Goal: Task Accomplishment & Management: Complete application form

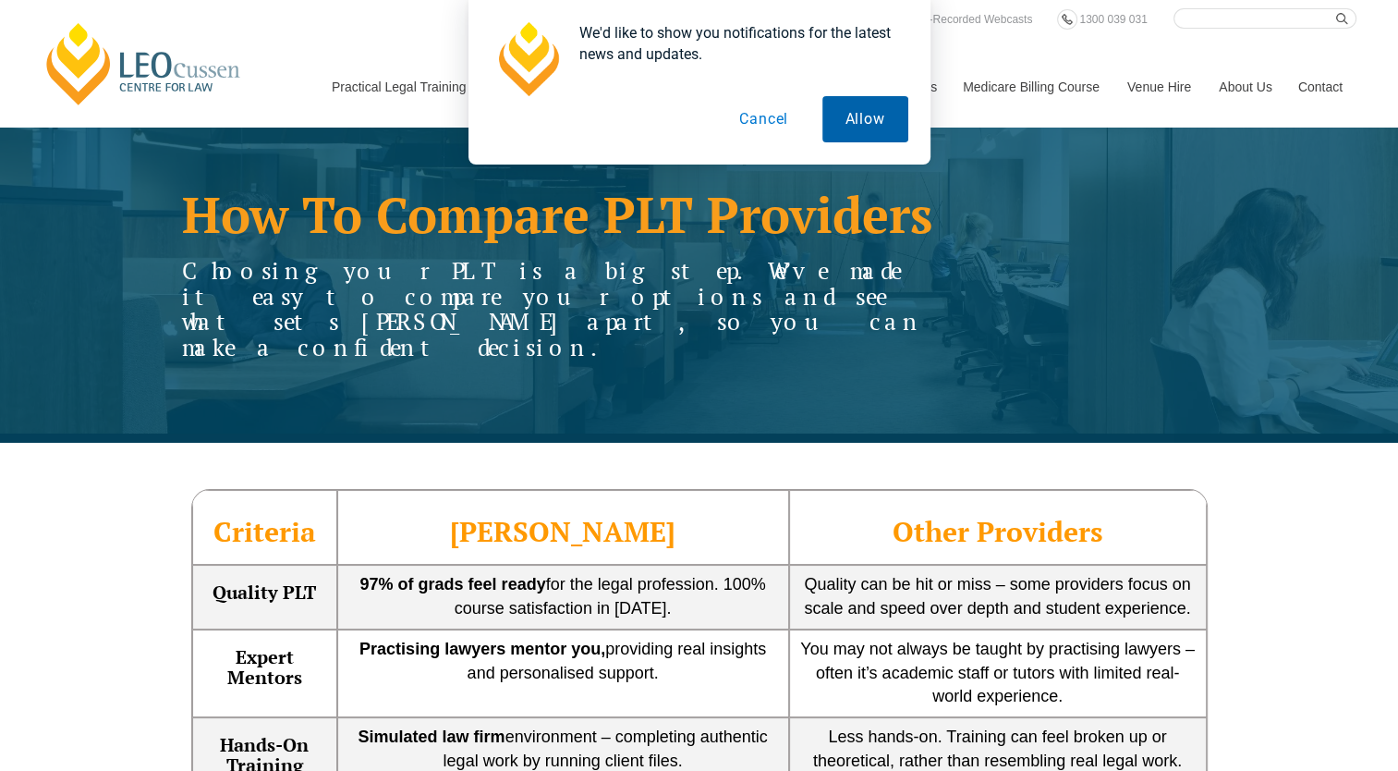
click at [896, 127] on button "Allow" at bounding box center [866, 119] width 86 height 46
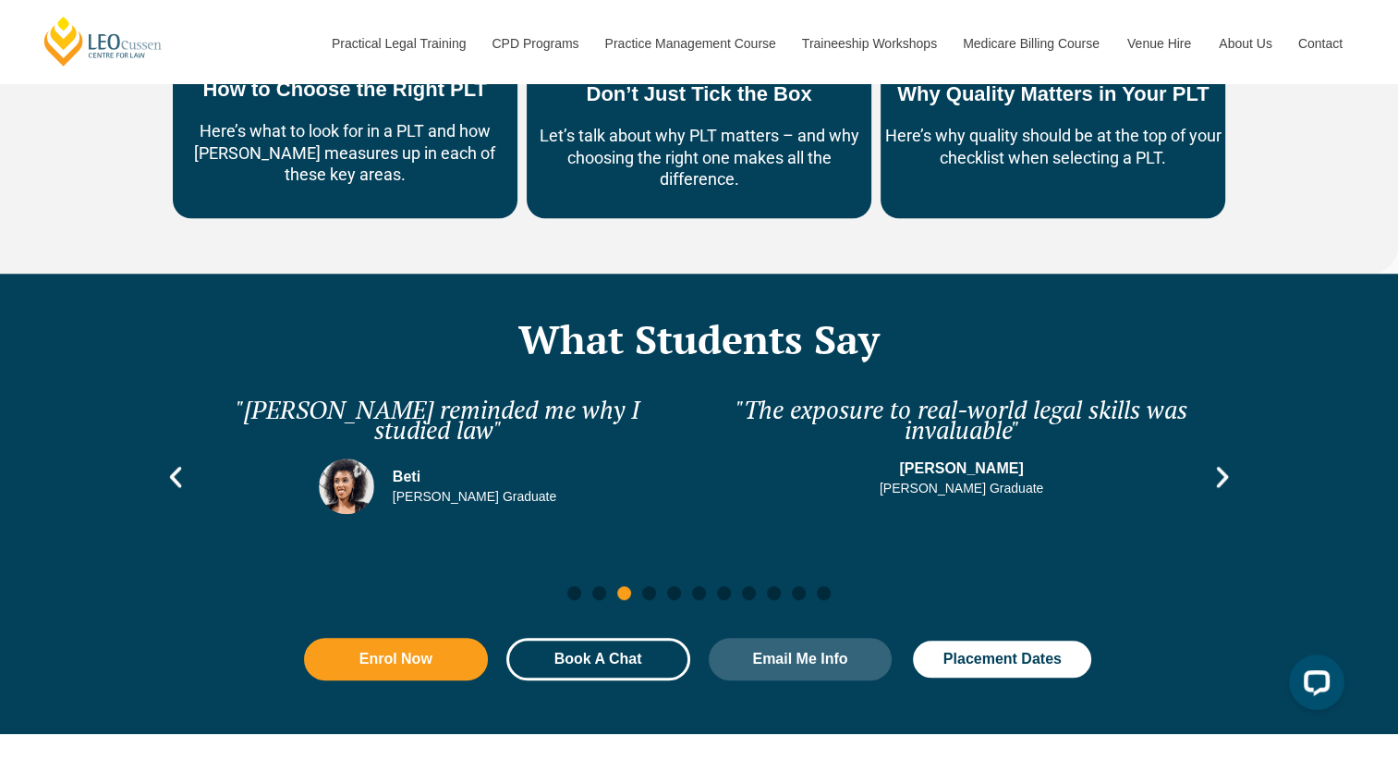
scroll to position [1664, 0]
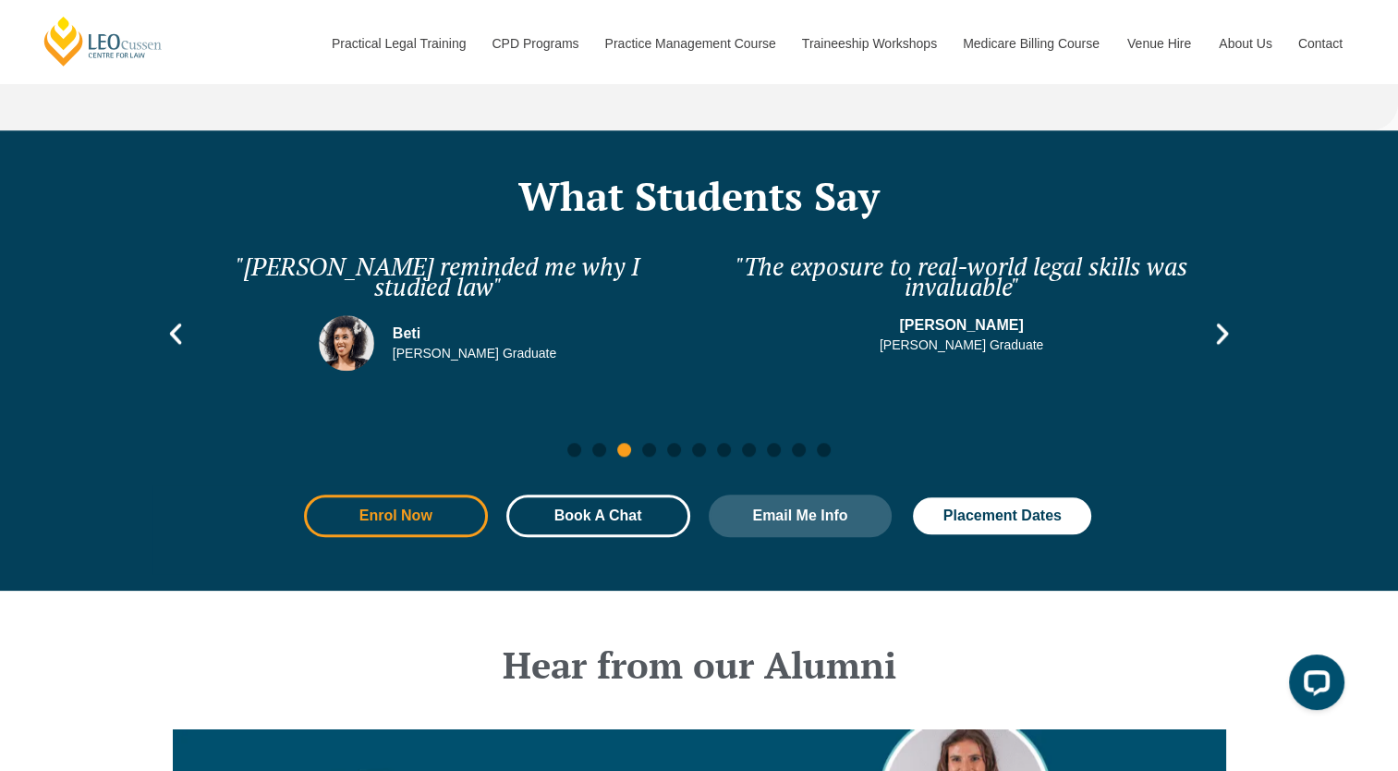
click at [412, 508] on span "Enrol Now" at bounding box center [396, 515] width 73 height 15
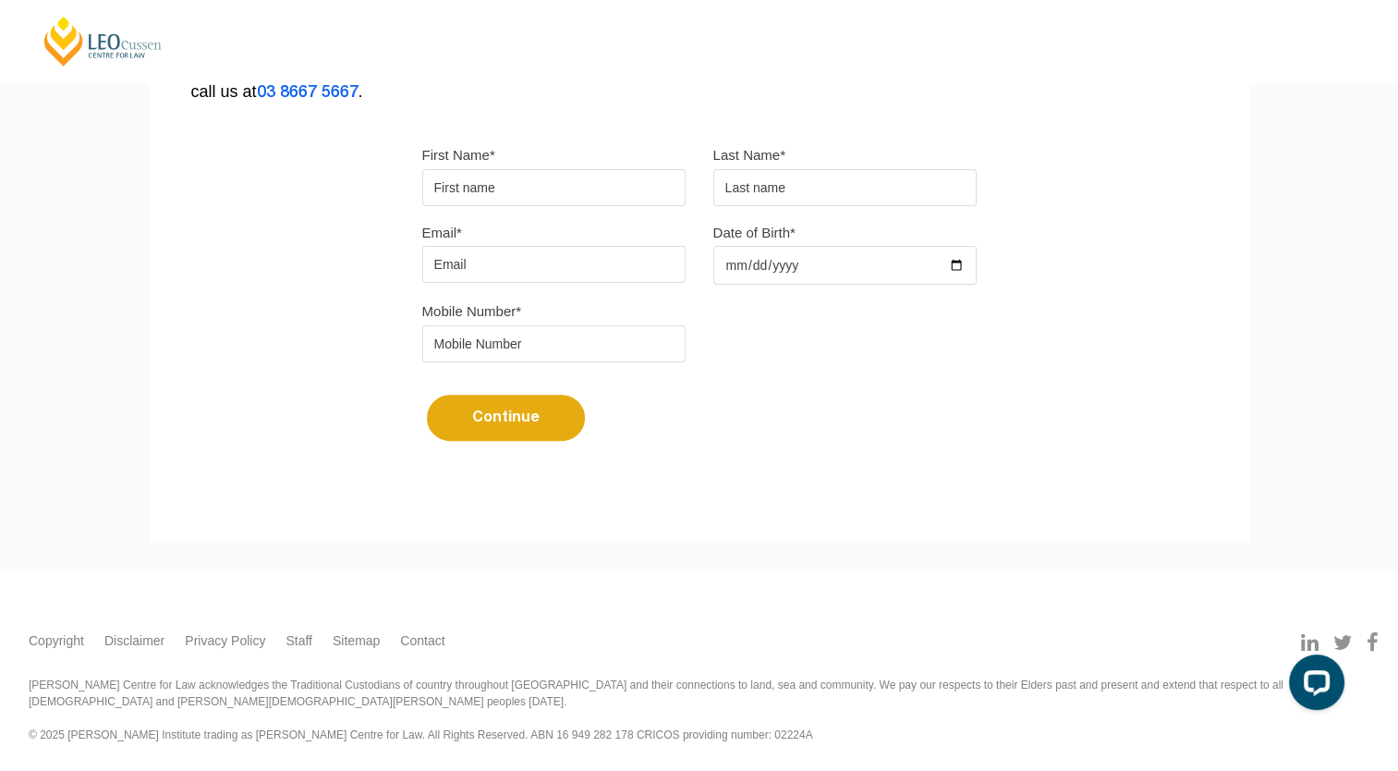
click at [484, 327] on input "tel" at bounding box center [553, 343] width 263 height 37
click at [723, 331] on div "Mobile Number*" at bounding box center [700, 338] width 582 height 78
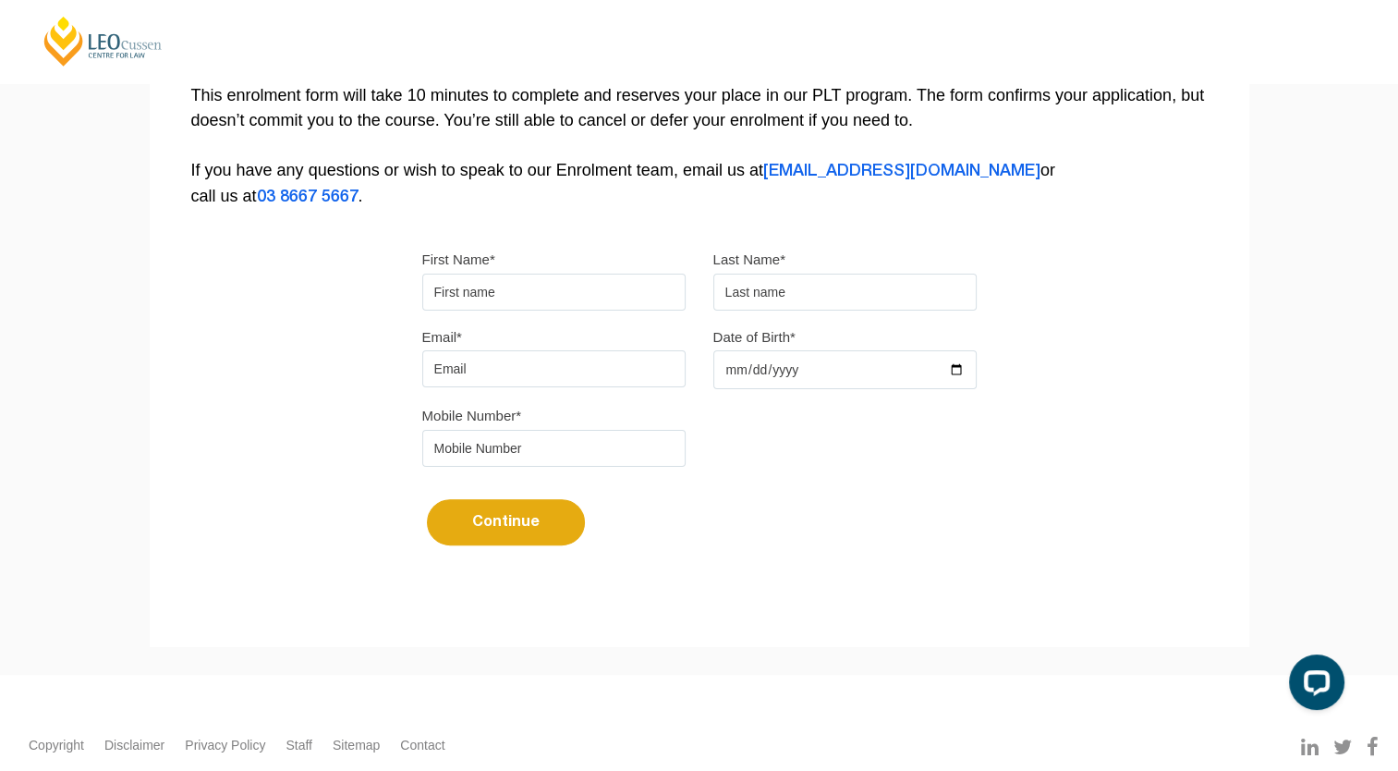
scroll to position [307, 0]
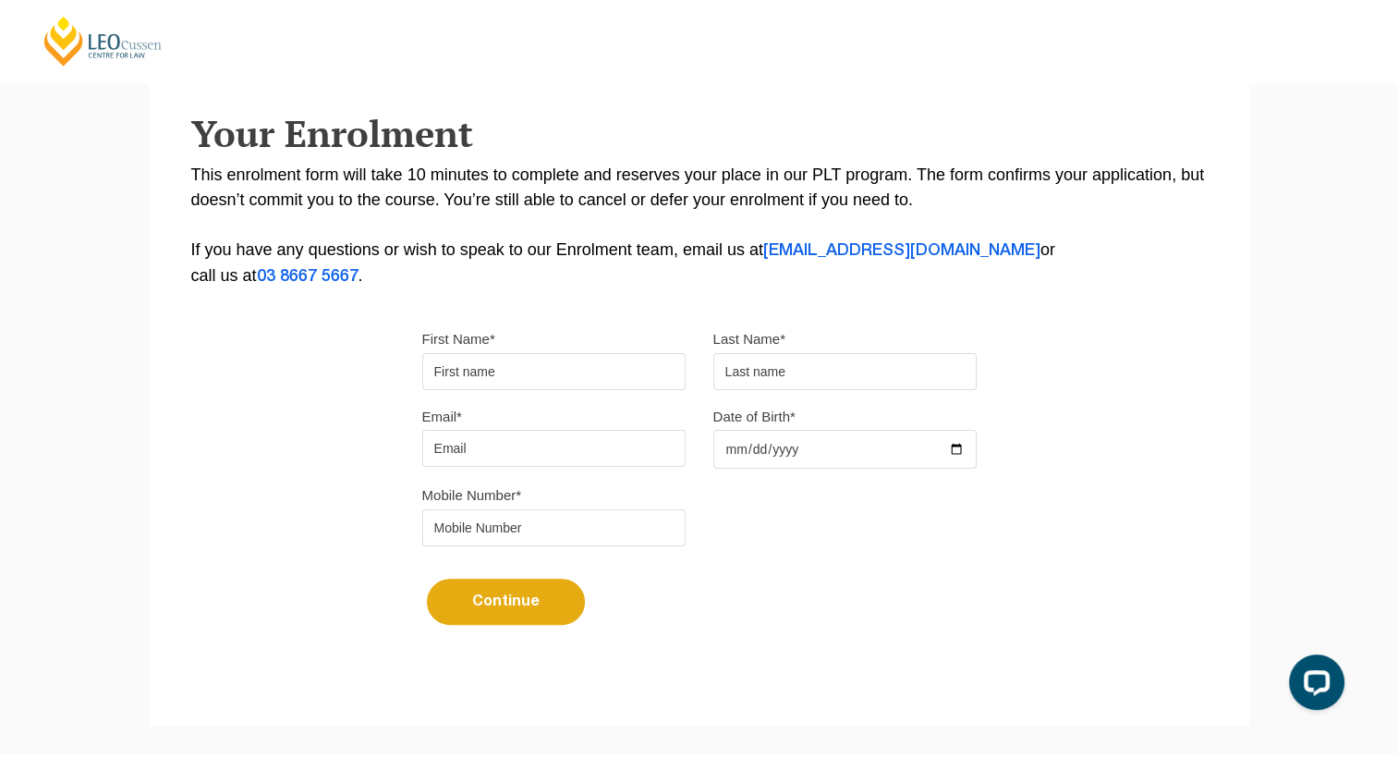
click at [584, 358] on input "First Name*" at bounding box center [553, 371] width 263 height 37
click at [584, 372] on input "First Name*" at bounding box center [553, 371] width 263 height 37
type input "Jacqueline"
click at [910, 385] on input "text" at bounding box center [845, 371] width 263 height 37
type input "Choi"
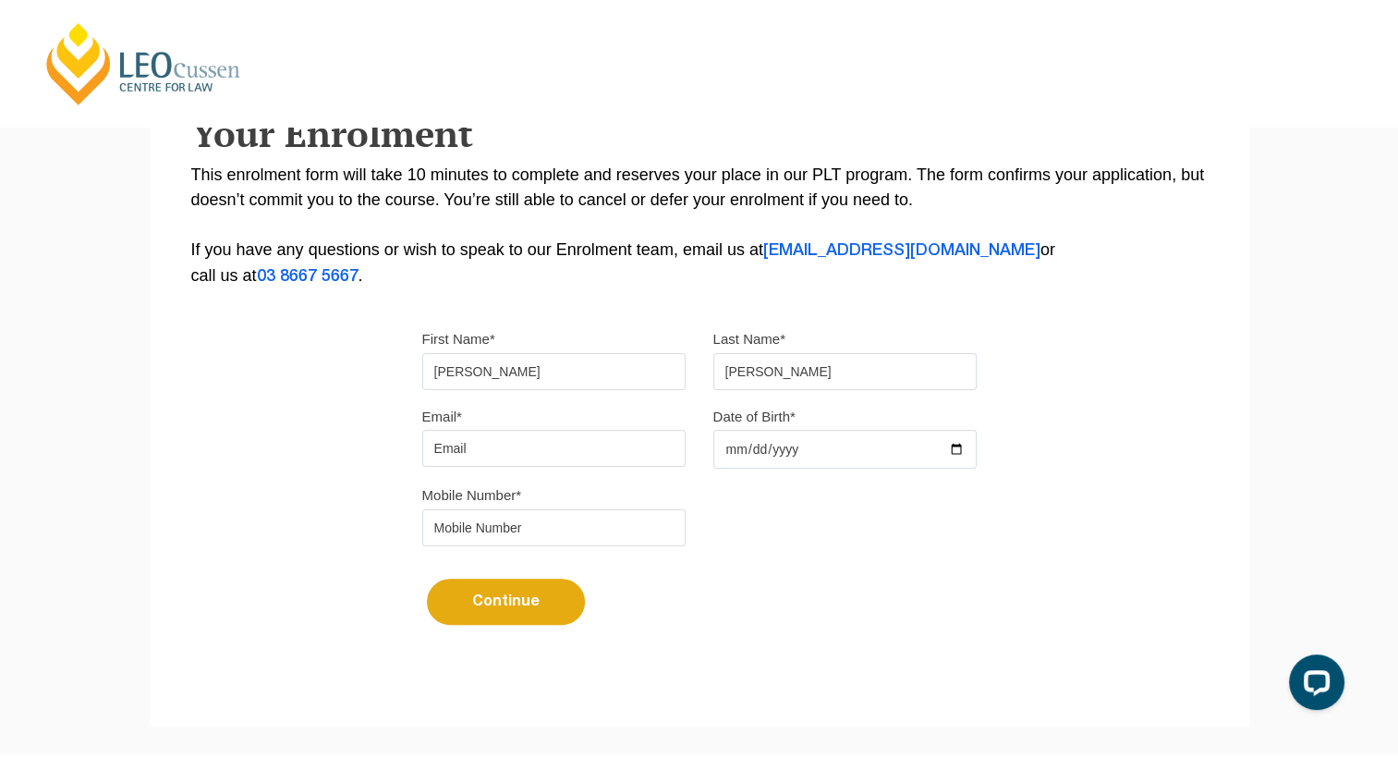
click at [444, 476] on div "Email* Date of Birth*" at bounding box center [700, 443] width 582 height 79
click at [452, 459] on input "Email*" at bounding box center [553, 448] width 263 height 37
type input "jchoi9@lenovo.com"
drag, startPoint x: 965, startPoint y: 437, endPoint x: 950, endPoint y: 444, distance: 16.1
click at [964, 435] on input "Date of Birth*" at bounding box center [845, 449] width 263 height 39
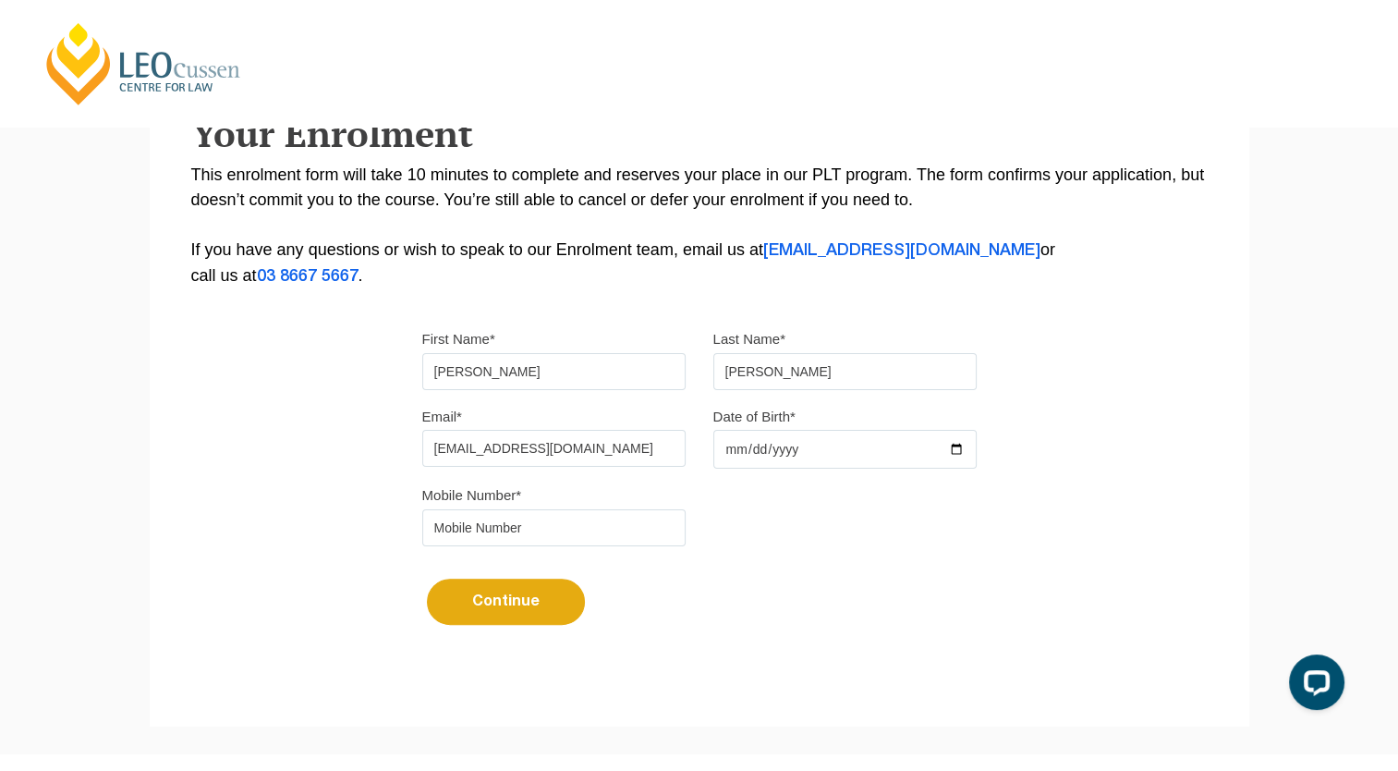
click at [948, 447] on input "Date of Birth*" at bounding box center [845, 449] width 263 height 39
type input "1990-11-06"
click at [778, 581] on div "Continue It looks like you’ve previously started an application. You can pick u…" at bounding box center [699, 594] width 555 height 69
click at [591, 518] on input "tel" at bounding box center [553, 527] width 263 height 37
type input "+85255995338"
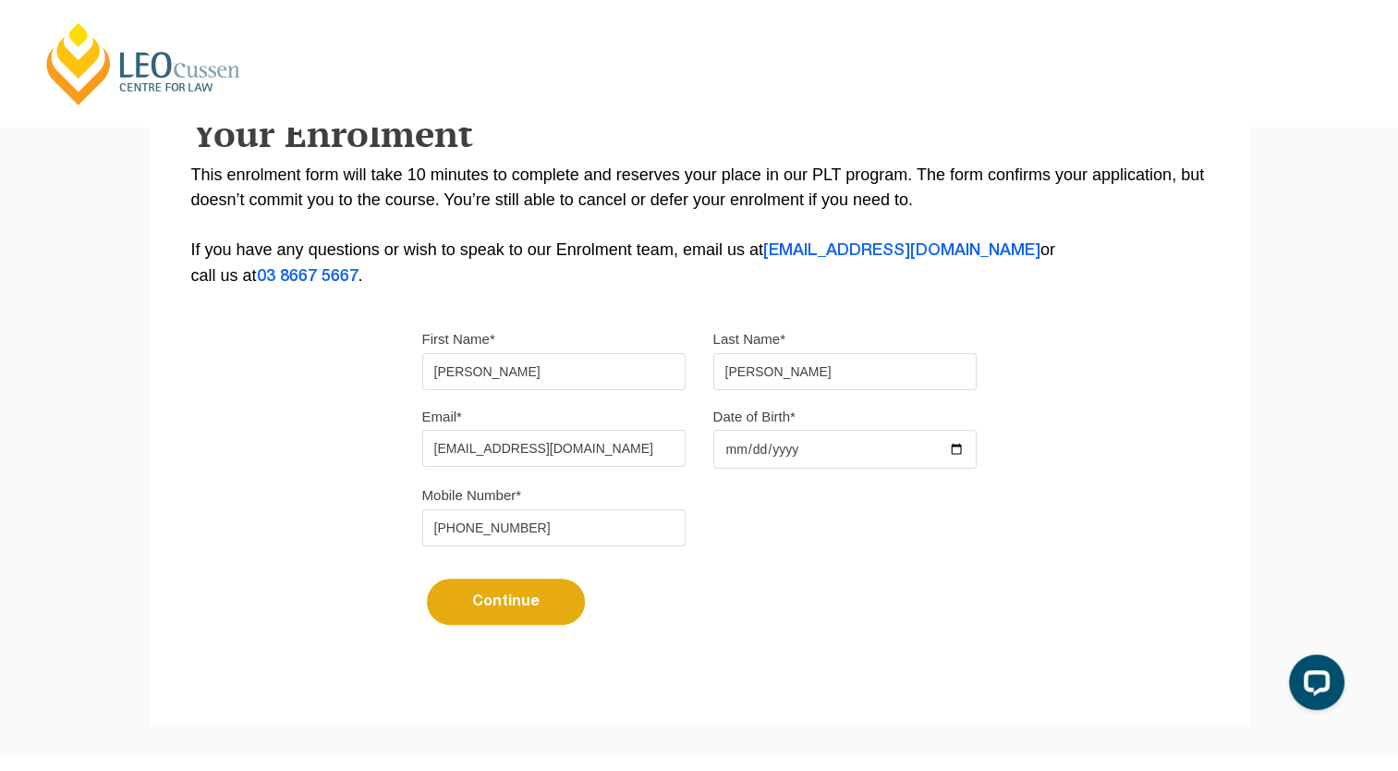
click at [510, 570] on div "Continue It looks like you’ve previously started an application. You can pick u…" at bounding box center [699, 594] width 555 height 69
click at [502, 592] on button "Continue" at bounding box center [506, 602] width 158 height 46
select select
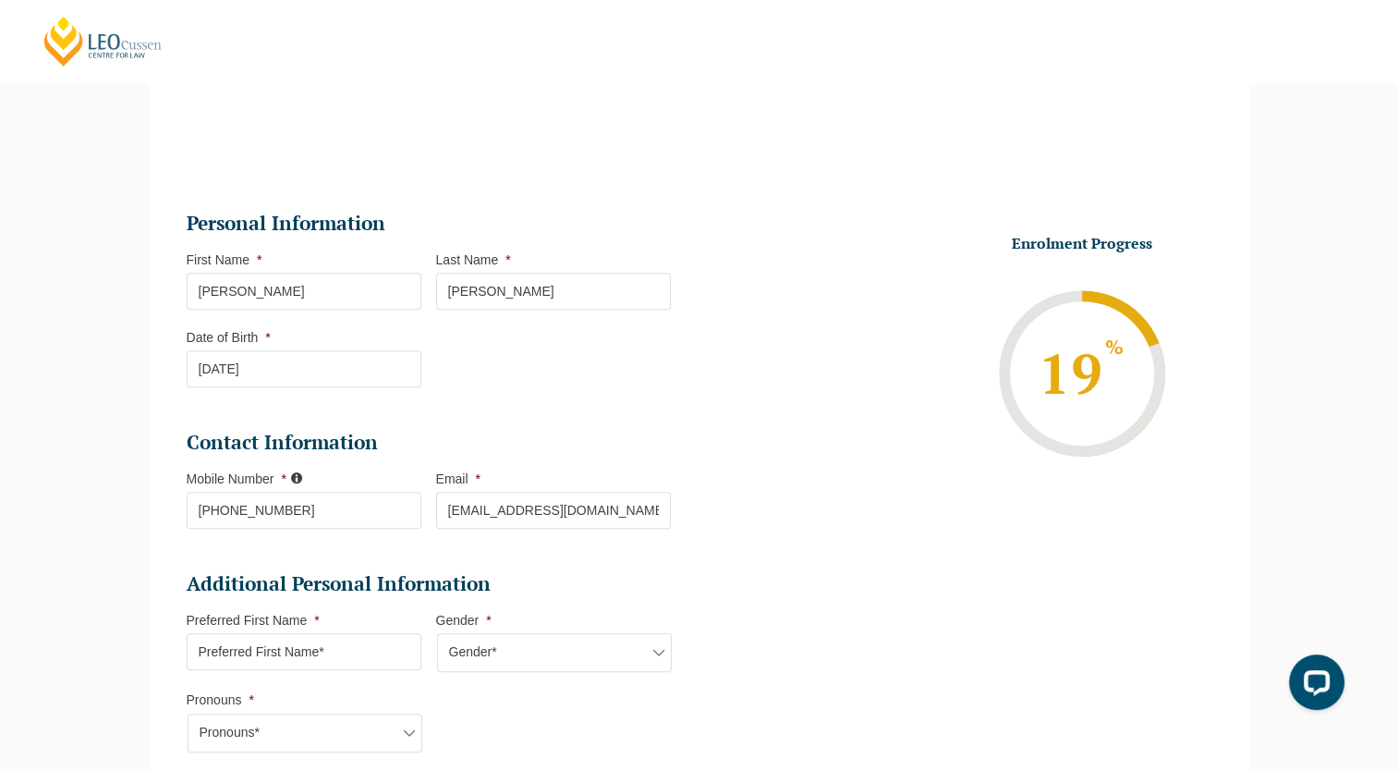
scroll to position [159, 0]
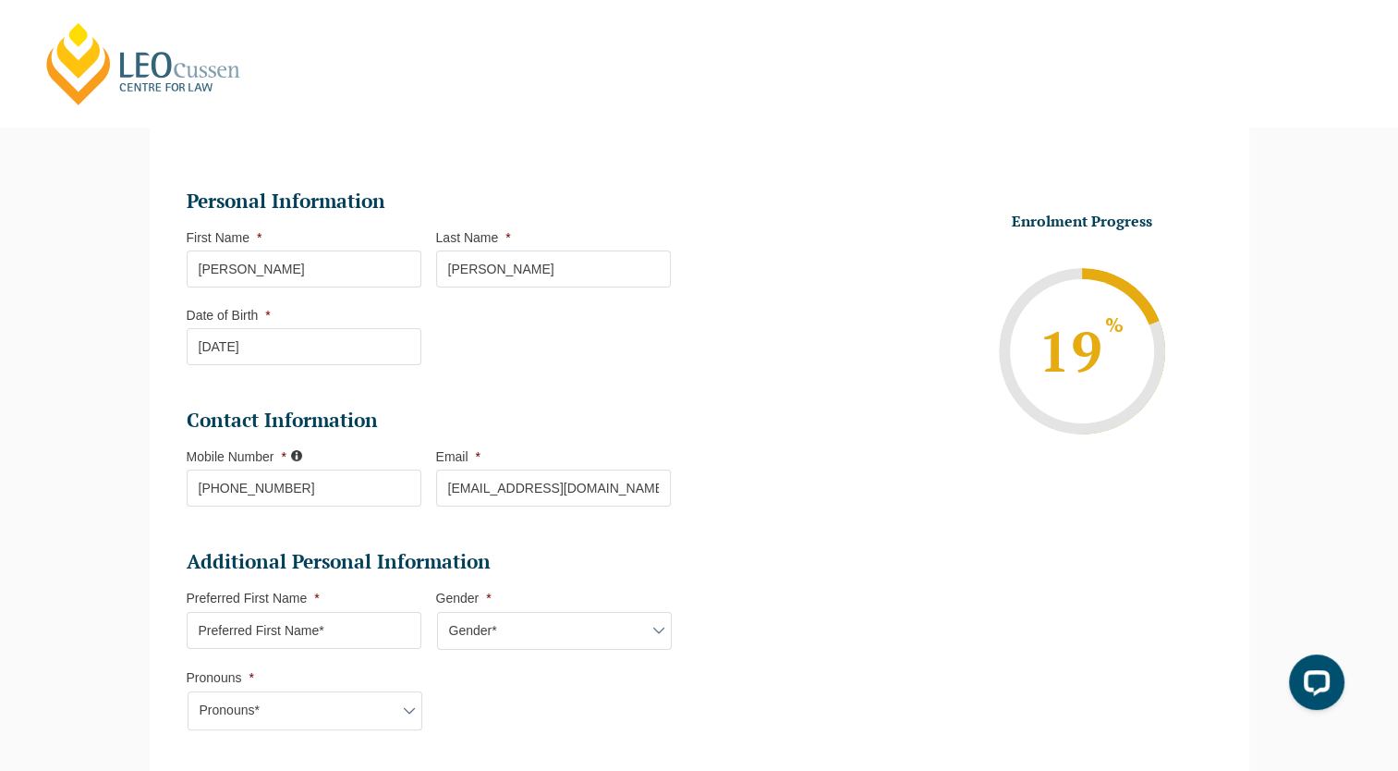
drag, startPoint x: 294, startPoint y: 266, endPoint x: 67, endPoint y: 266, distance: 227.4
click at [67, 266] on div "Please note that your information is saved on our server as you enter it. Congr…" at bounding box center [699, 749] width 1398 height 1367
type input "C"
type input "Fung Lam"
click at [238, 630] on input "Preferred First Name *" at bounding box center [304, 630] width 235 height 37
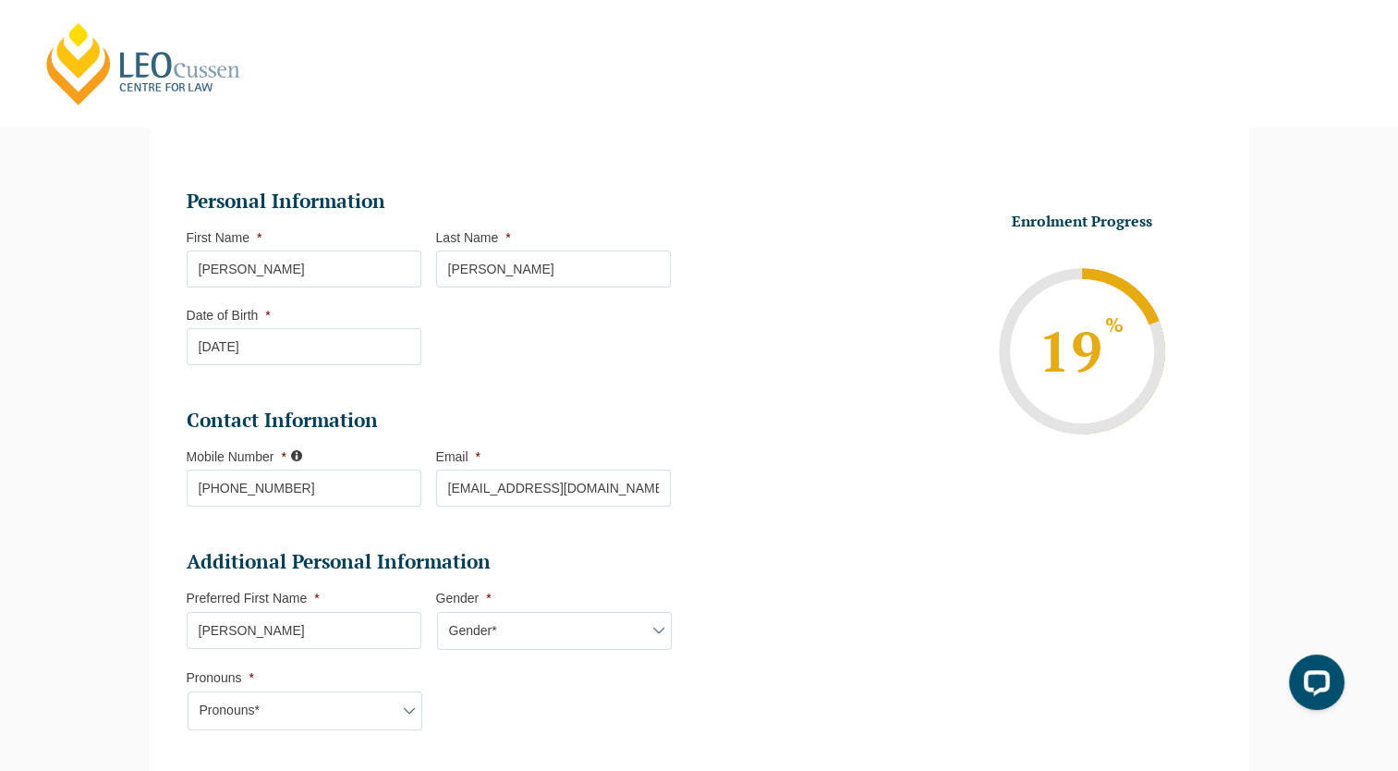
click at [203, 627] on input "JAcqueline" at bounding box center [304, 630] width 235 height 37
type input "Jacqueline"
drag, startPoint x: 665, startPoint y: 622, endPoint x: 632, endPoint y: 634, distance: 34.5
click at [665, 622] on select "Gender* Male Female Nonbinary Intersex Prefer not to disclose Other" at bounding box center [554, 631] width 235 height 39
select select "Female"
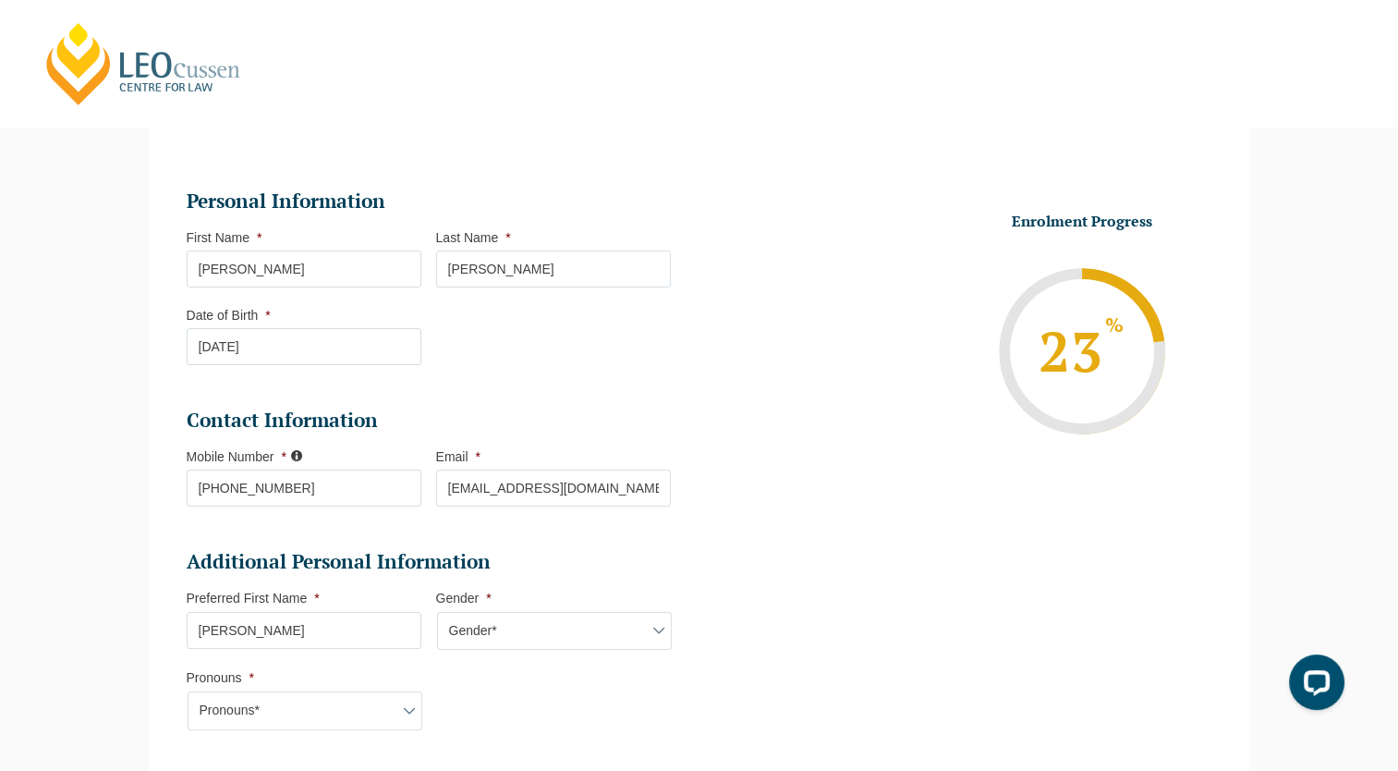
click at [437, 612] on select "Gender* Male Female Nonbinary Intersex Prefer not to disclose Other" at bounding box center [554, 631] width 235 height 39
click at [212, 714] on select "Pronouns* She/Her/Hers He/Him/His They/Them/Theirs Other Prefer not to disclose" at bounding box center [305, 710] width 235 height 39
select select "She/Her/Hers"
click at [188, 691] on select "Pronouns* She/Her/Hers He/Him/His They/Them/Theirs Other Prefer not to disclose" at bounding box center [305, 710] width 235 height 39
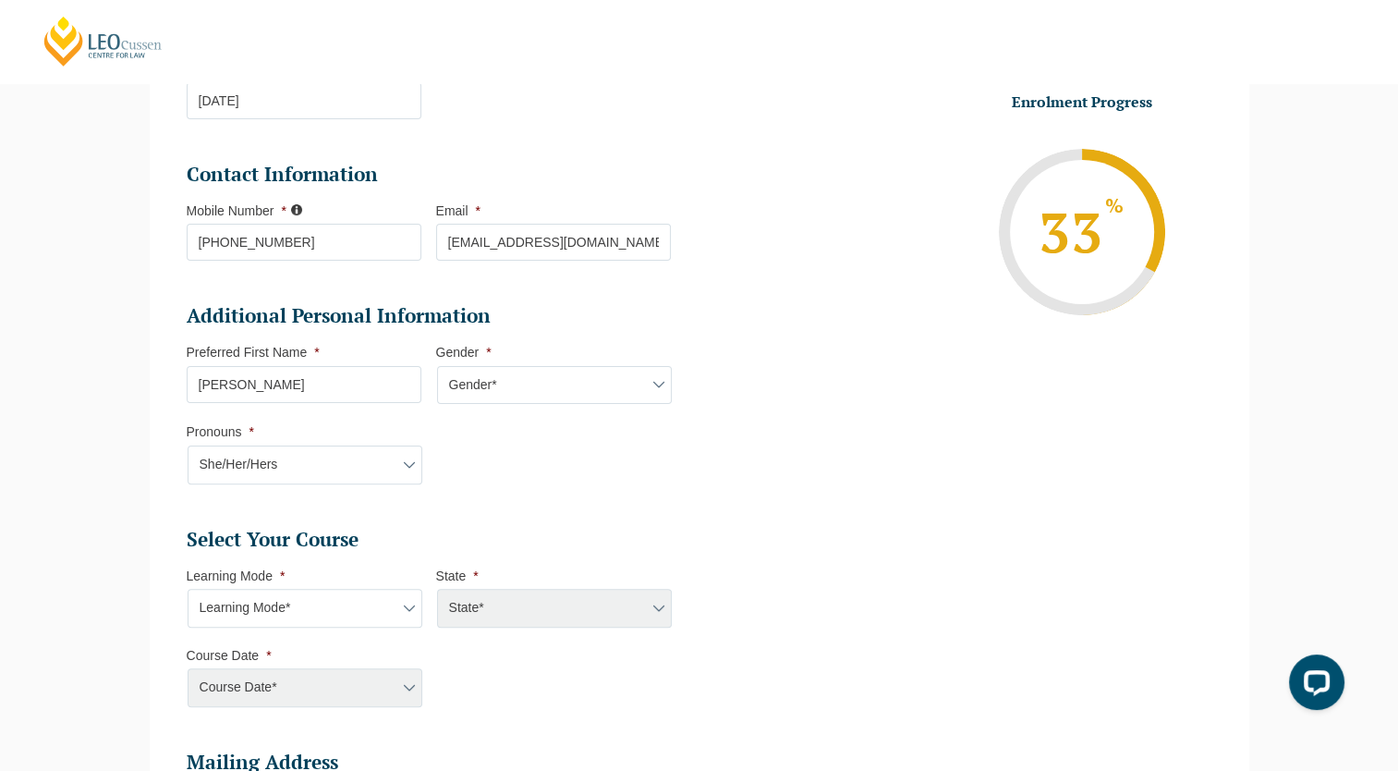
scroll to position [436, 0]
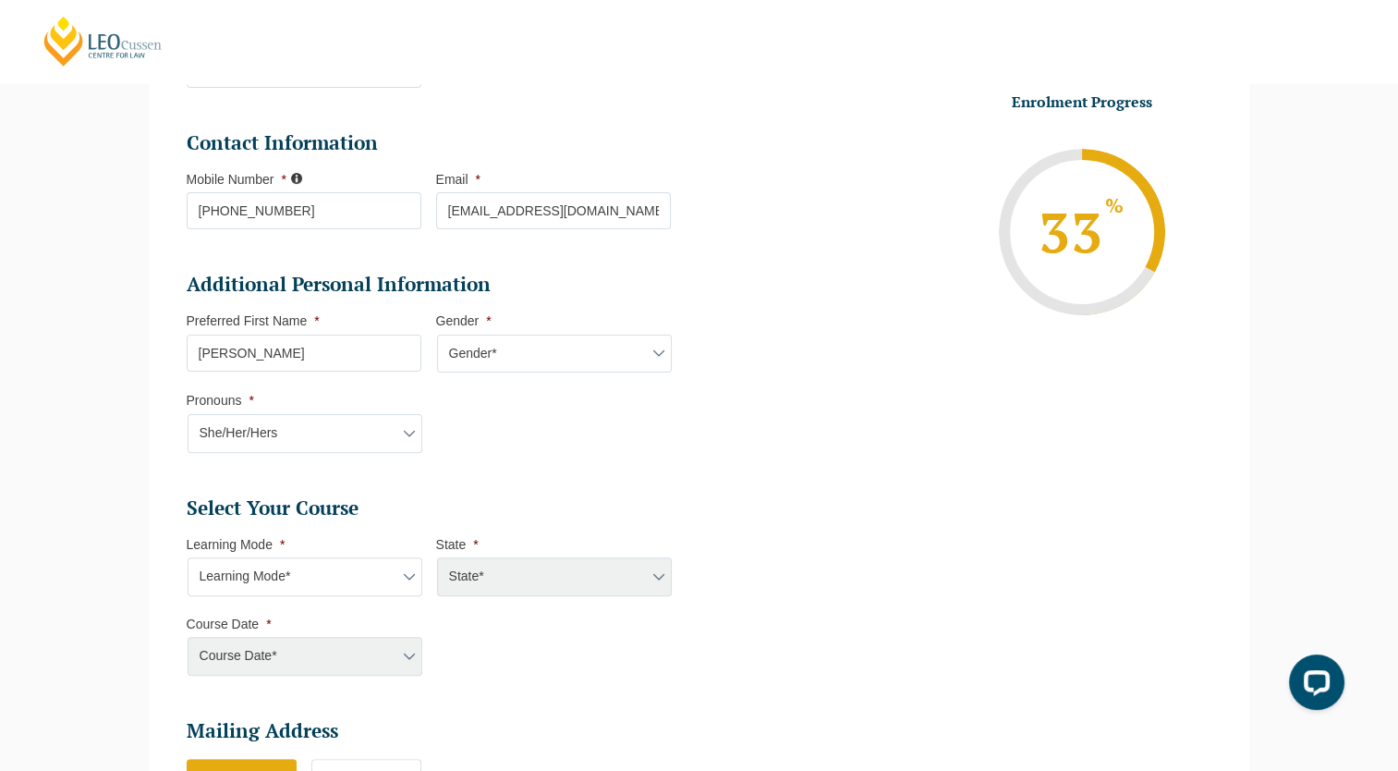
click at [388, 583] on select "Learning Mode* Online Full Time Learning Online Part Time Learning Blended Full…" at bounding box center [305, 576] width 235 height 39
select select "Online Part Time Learning"
click at [188, 557] on select "Learning Mode* Online Full Time Learning Online Part Time Learning Blended Full…" at bounding box center [305, 576] width 235 height 39
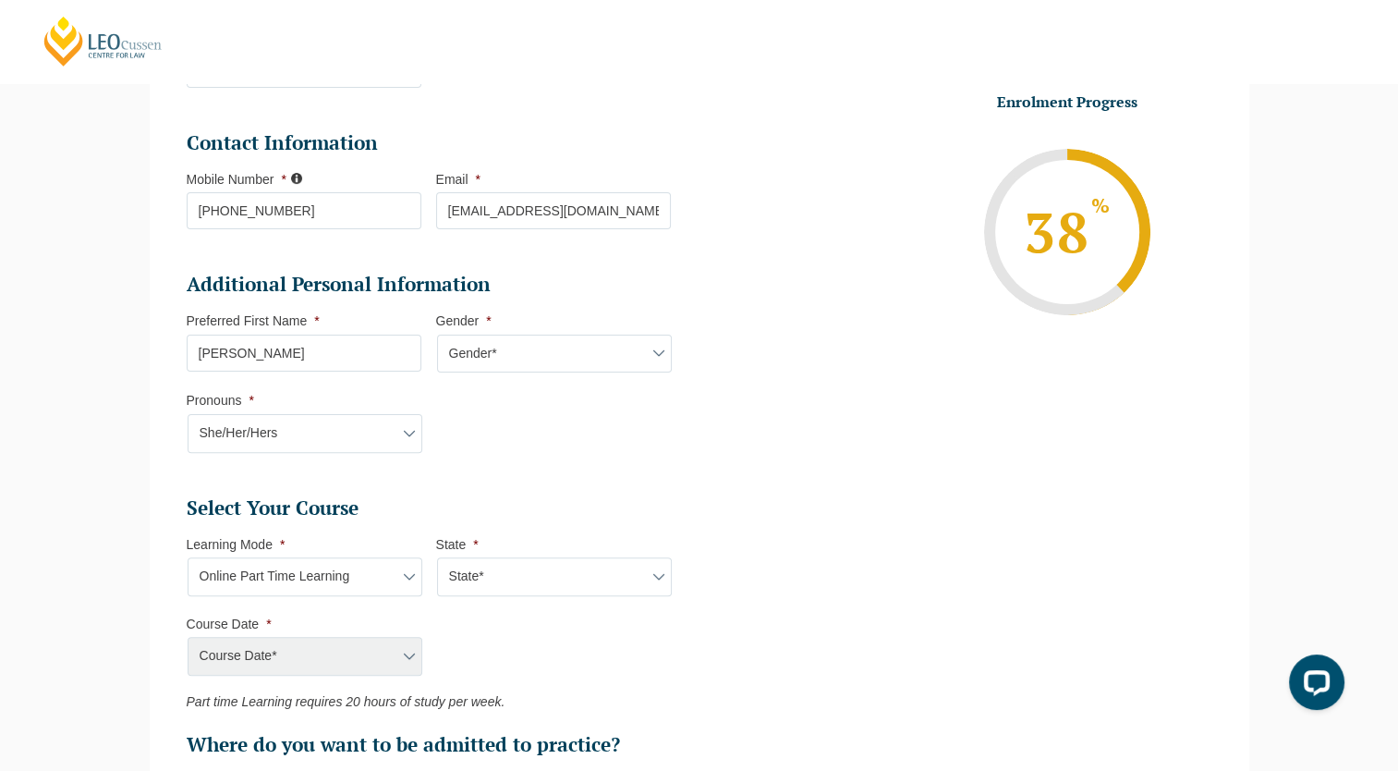
drag, startPoint x: 573, startPoint y: 631, endPoint x: 568, endPoint y: 580, distance: 51.0
click at [574, 630] on ul "Select Your Course This field is hidden when viewing the form Only for Flinder …" at bounding box center [436, 626] width 499 height 262
click at [570, 577] on select "State* National (ACT/NSW, VIC, QLD, SA, WA)" at bounding box center [554, 576] width 235 height 39
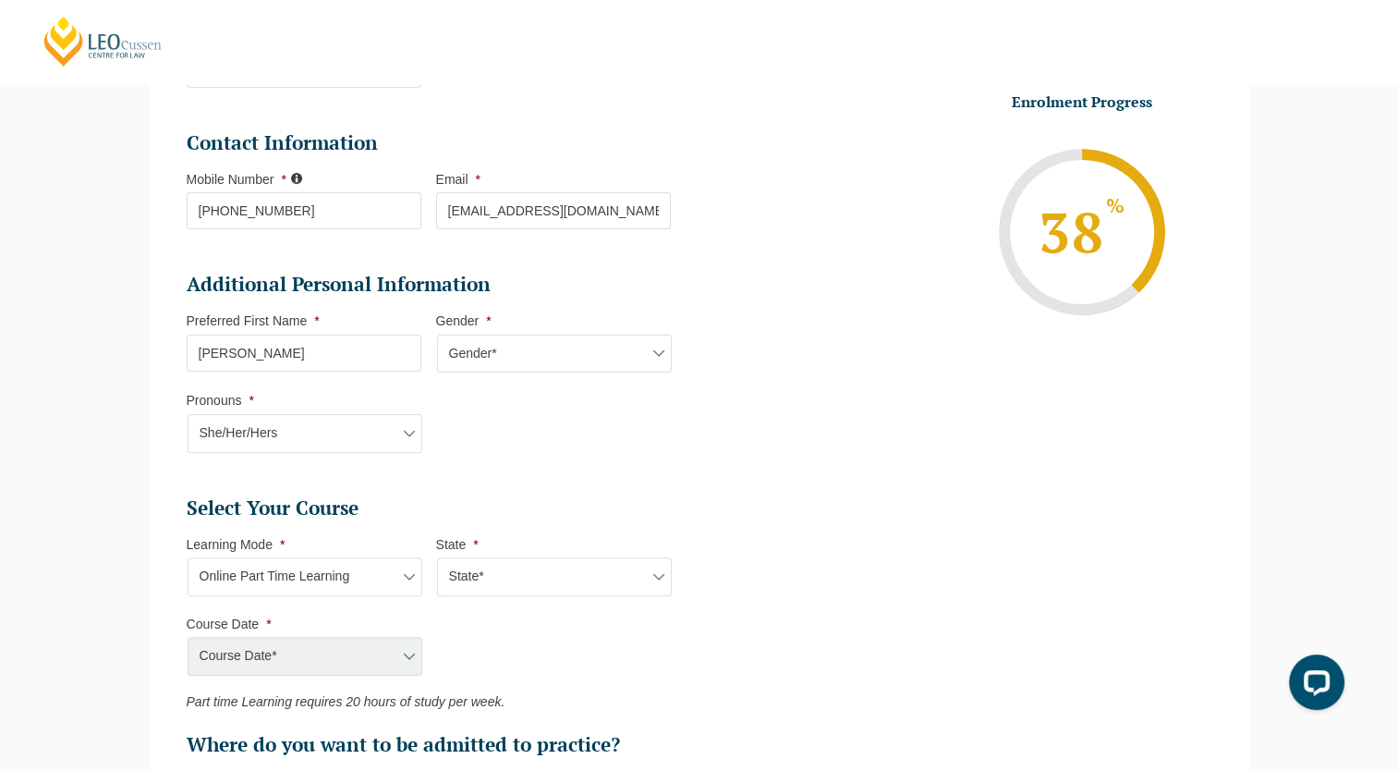
scroll to position [529, 0]
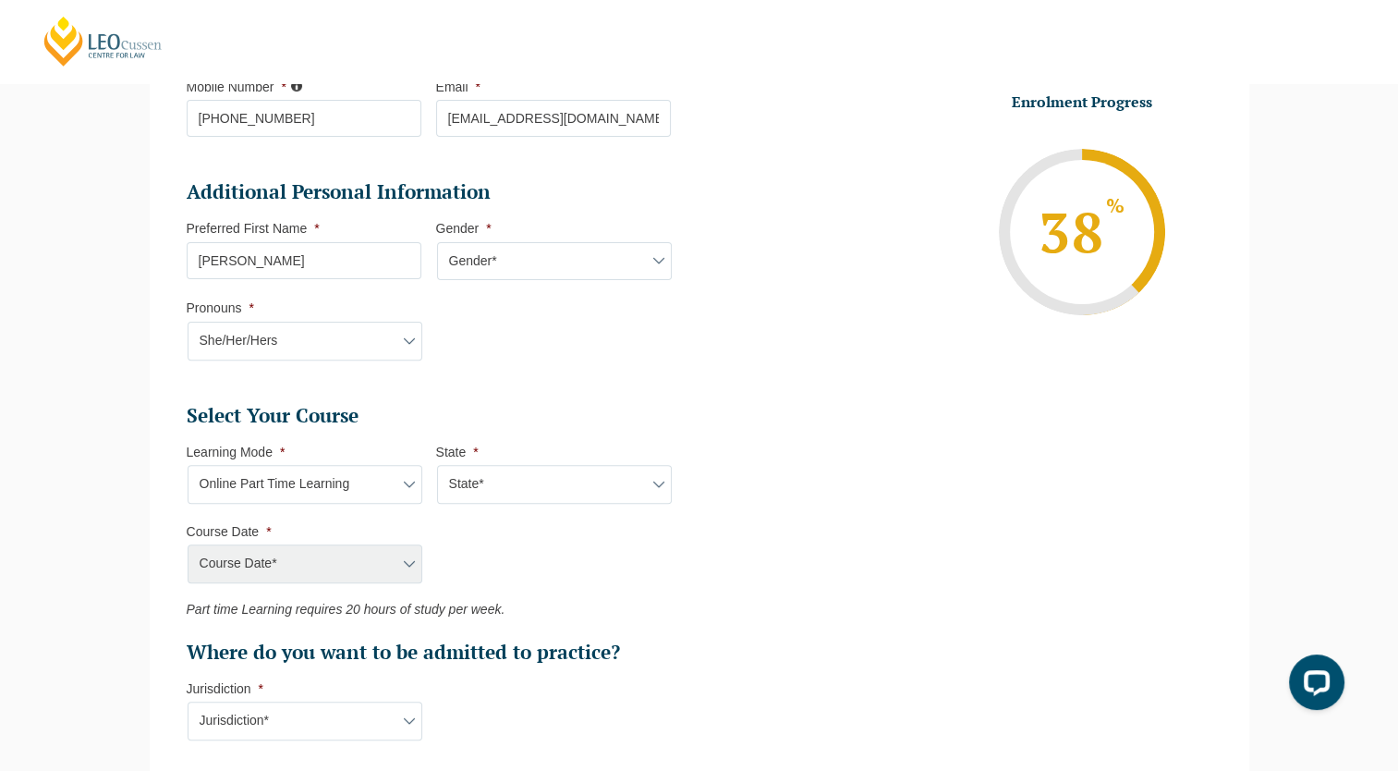
click at [606, 490] on select "State* National (ACT/NSW, VIC, QLD, SA, WA)" at bounding box center [554, 484] width 235 height 39
select select "National (ACT/NSW, VIC, QLD, SA, WA)"
click at [437, 465] on select "State* National (ACT/NSW, VIC, QLD, SA, WA)" at bounding box center [554, 484] width 235 height 39
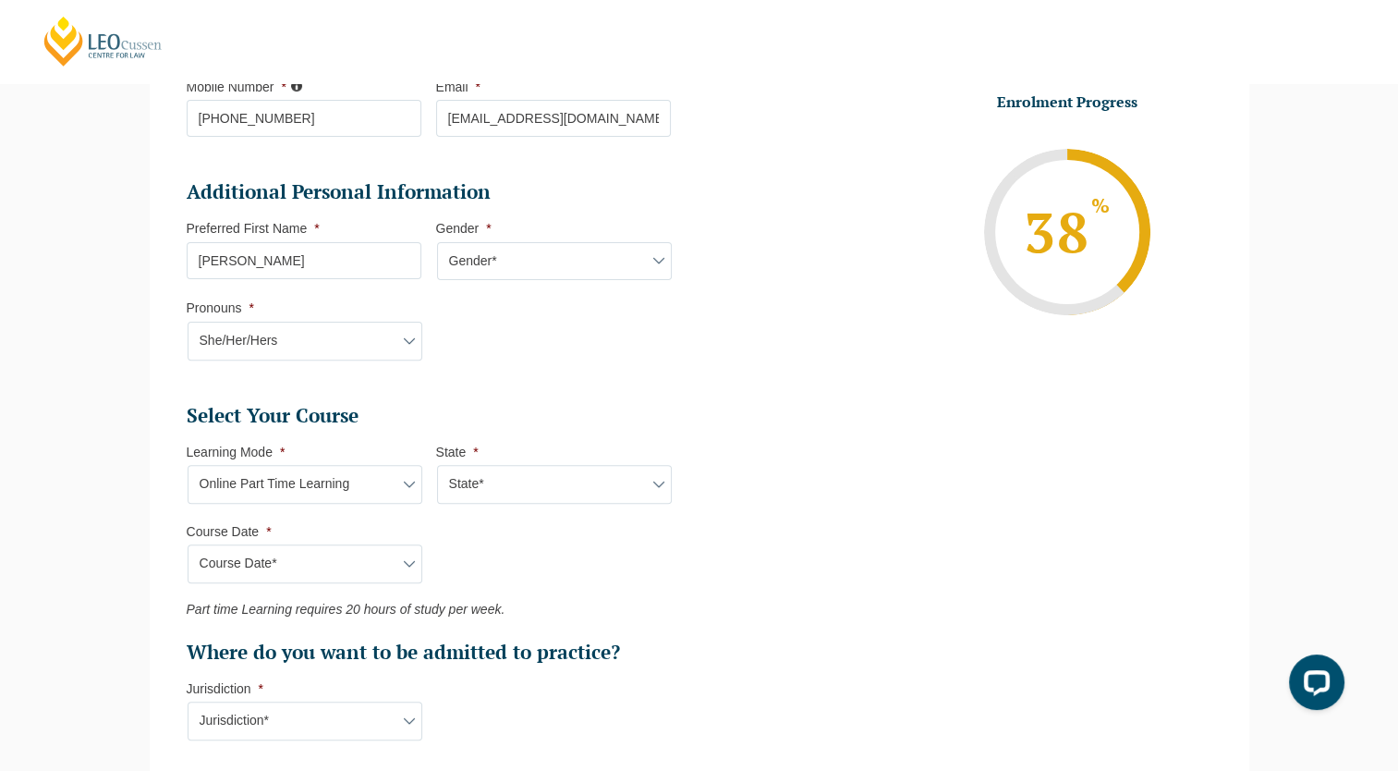
click at [571, 485] on select "State* National (ACT/NSW, VIC, QLD, SA, WA)" at bounding box center [554, 484] width 235 height 39
drag, startPoint x: 458, startPoint y: 593, endPoint x: 433, endPoint y: 588, distance: 26.5
click at [458, 593] on ul "Select Your Course This field is hidden when viewing the form Only for Flinder …" at bounding box center [436, 534] width 499 height 262
click at [393, 563] on select "Course Date* September 2025 (08-Sep-2025 to 17-Apr-2026) January 2026 (27-Jan-2…" at bounding box center [305, 563] width 235 height 39
select select "September 2025 (08-Sep-2025 to 17-Apr-2026)"
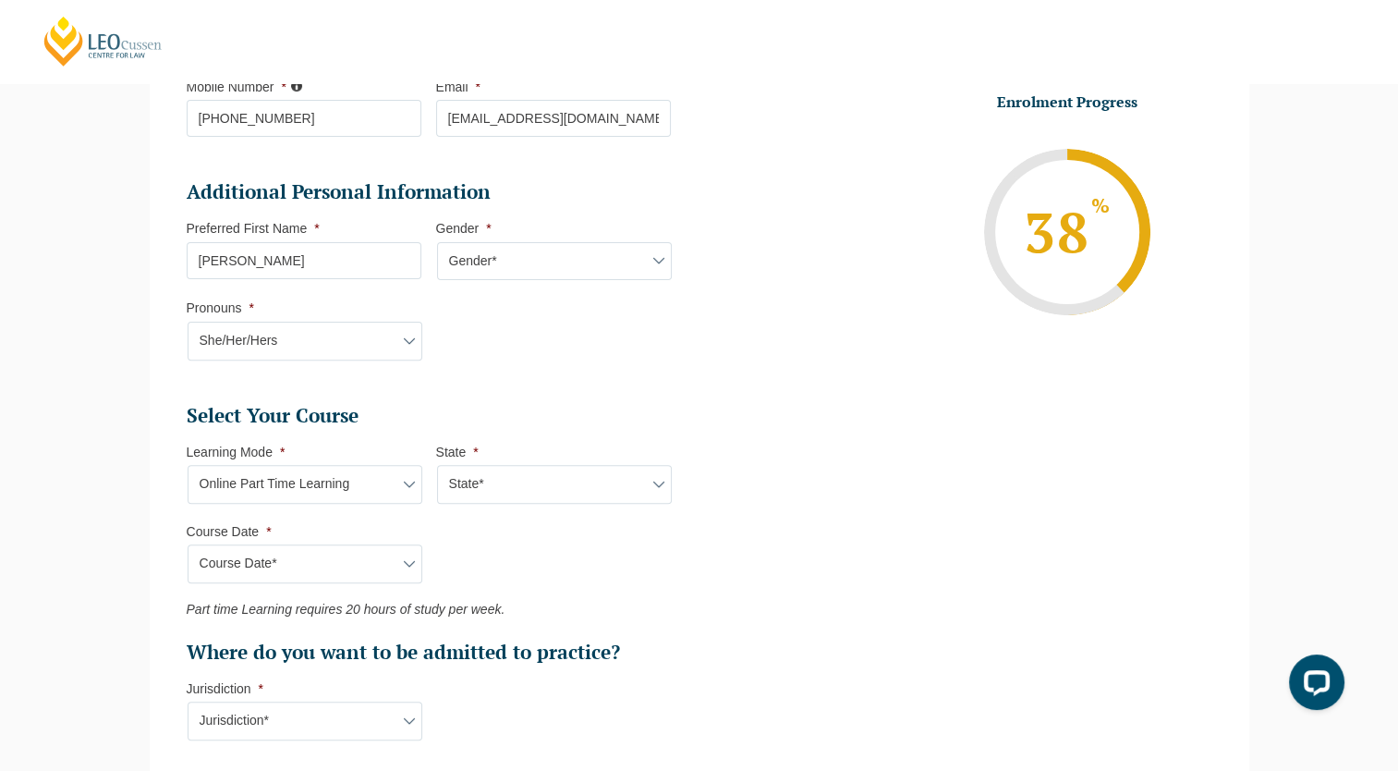
click at [188, 544] on select "Course Date* September 2025 (08-Sep-2025 to 17-Apr-2026) January 2026 (27-Jan-2…" at bounding box center [305, 563] width 235 height 39
type input "Intake 09 September 2025 PT"
type input "Practical Legal Training (NAT)"
select select "NAT PLT (SEP) 2025 Part Time Online"
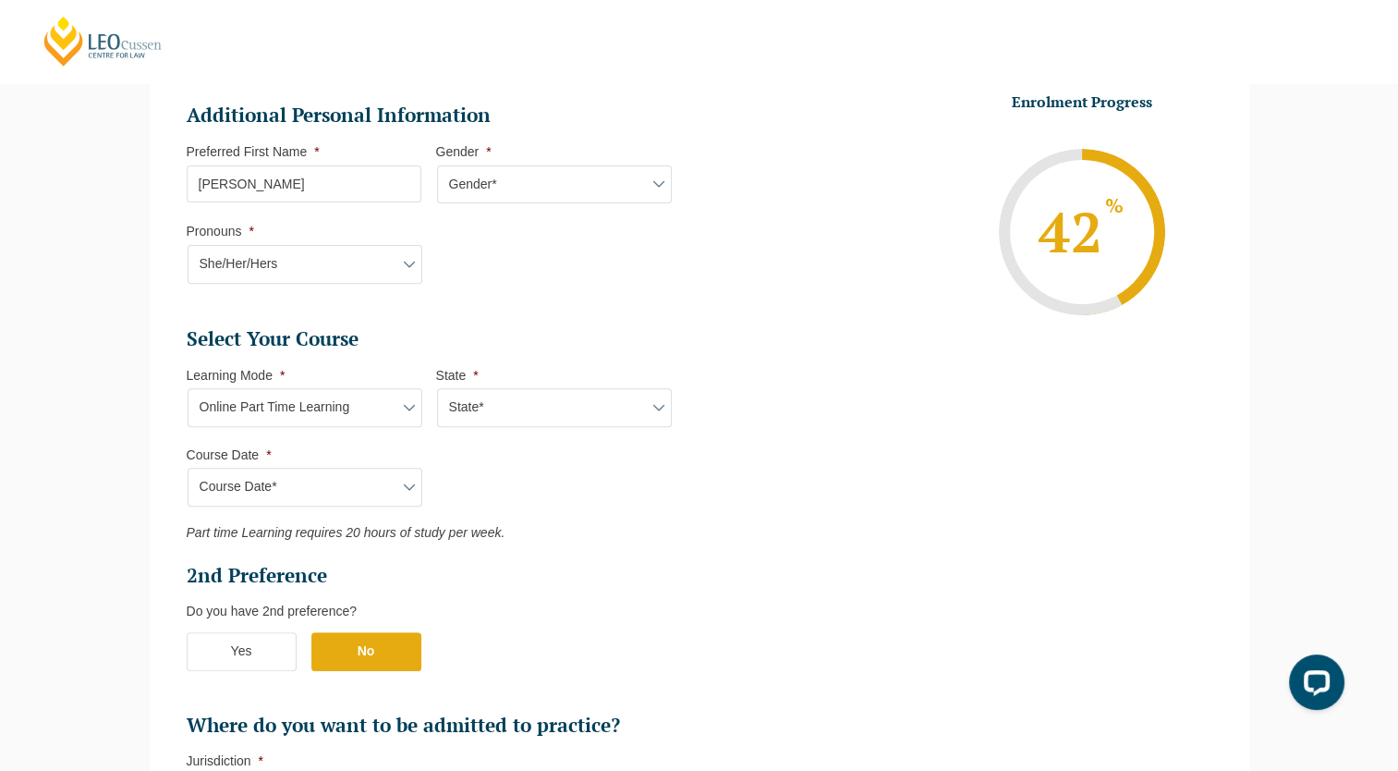
scroll to position [714, 0]
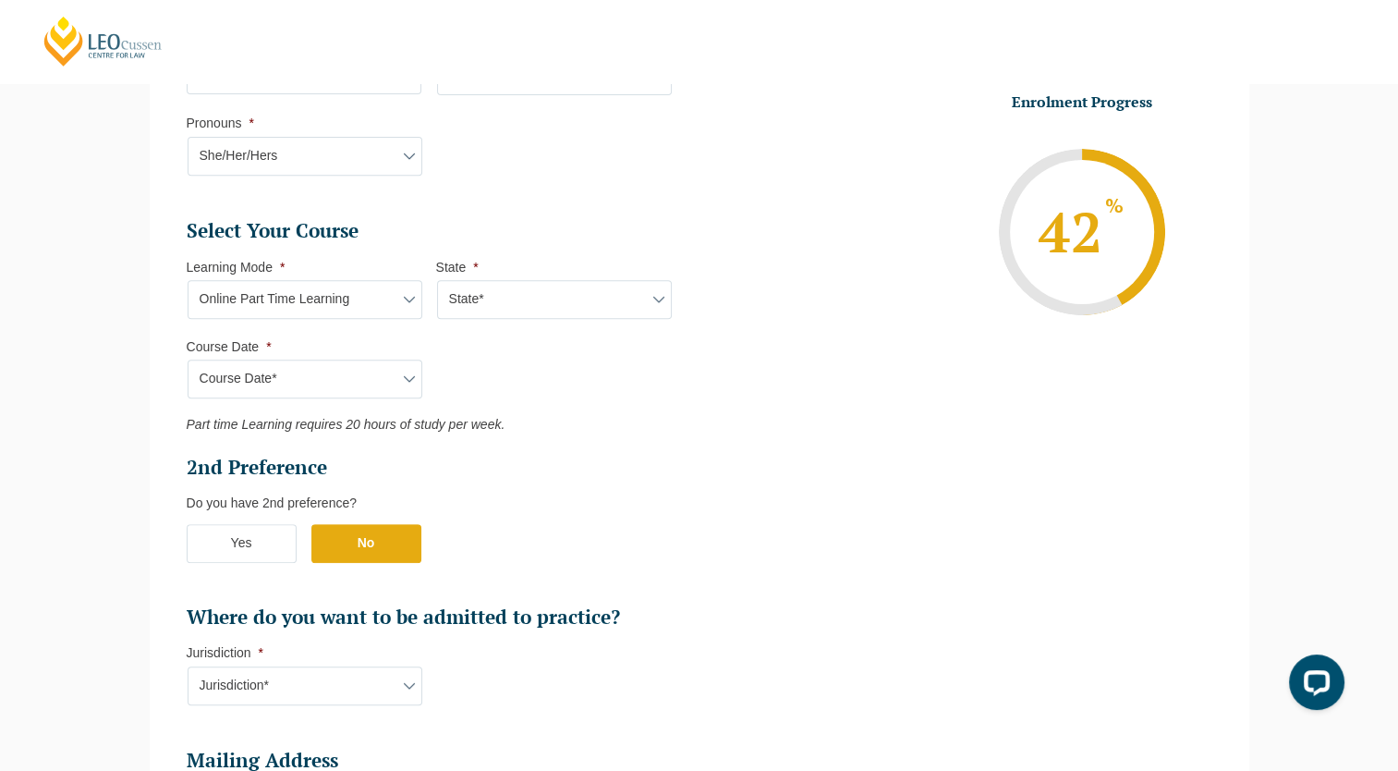
click at [377, 555] on label "No" at bounding box center [366, 543] width 110 height 39
click at [0, 0] on input "No" at bounding box center [0, 0] width 0 height 0
drag, startPoint x: 324, startPoint y: 429, endPoint x: 522, endPoint y: 430, distance: 198.7
click at [522, 430] on p "Part time Learning requires 20 hours of study per week." at bounding box center [429, 425] width 484 height 15
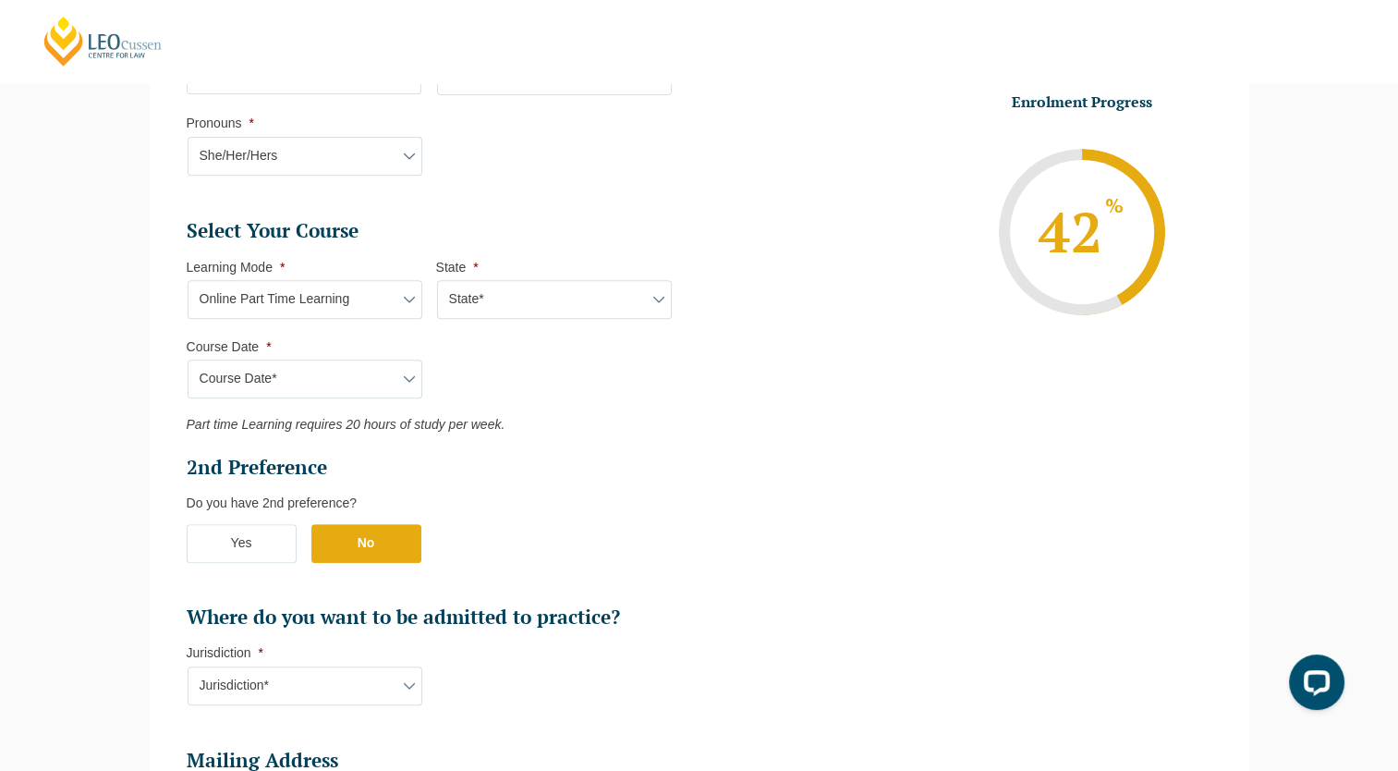
click at [481, 473] on h2 "2nd Preference" at bounding box center [429, 468] width 484 height 26
click at [397, 298] on select "Learning Mode* Online Full Time Learning Online Part Time Learning Blended Full…" at bounding box center [305, 299] width 235 height 39
click at [591, 379] on ul "Select Your Course This field is hidden when viewing the form Only for Flinder …" at bounding box center [436, 424] width 499 height 412
click at [264, 542] on label "Yes" at bounding box center [242, 543] width 110 height 39
click at [0, 0] on input "Yes" at bounding box center [0, 0] width 0 height 0
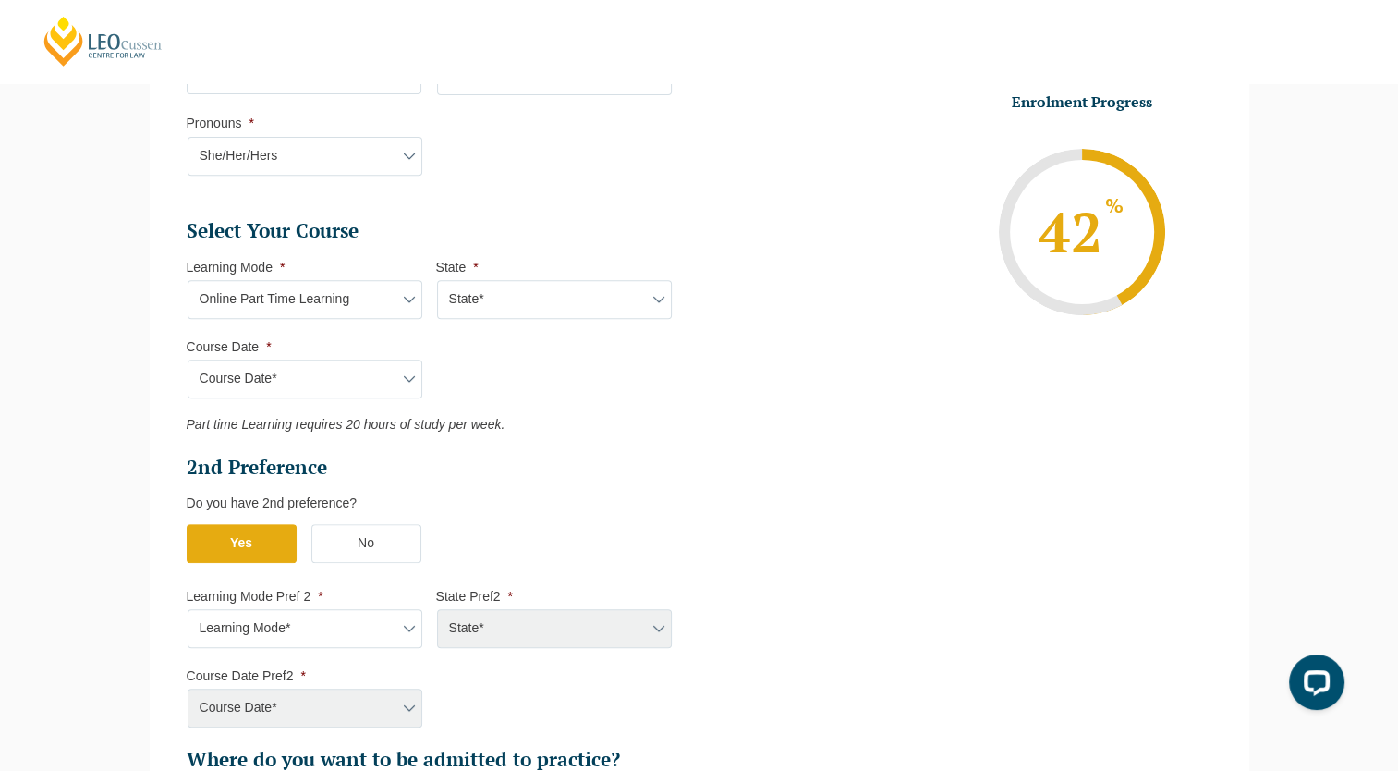
scroll to position [806, 0]
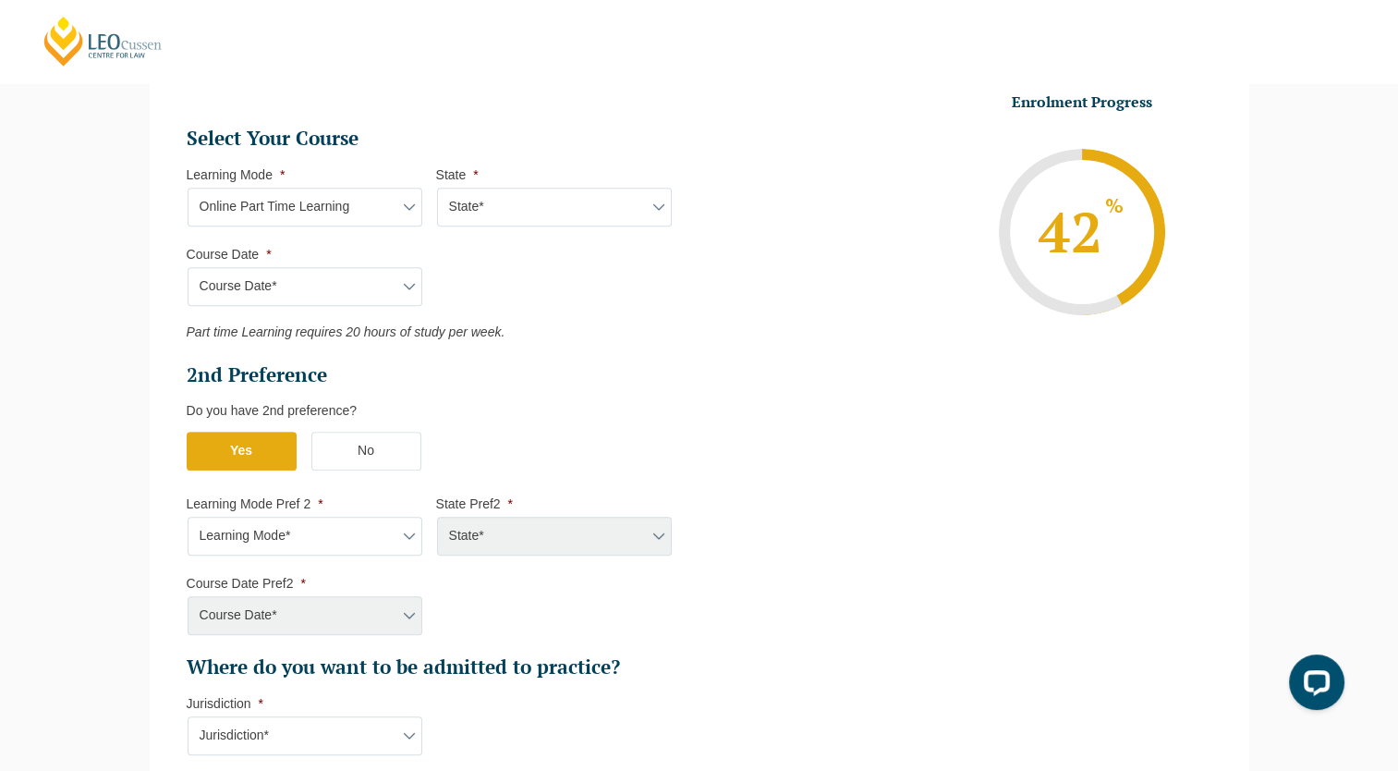
click at [372, 534] on select "Learning Mode* Online Full Time Learning Online Part Time Learning Blended Full…" at bounding box center [305, 536] width 235 height 39
click at [188, 517] on select "Learning Mode* Online Full Time Learning Online Part Time Learning Blended Full…" at bounding box center [305, 536] width 235 height 39
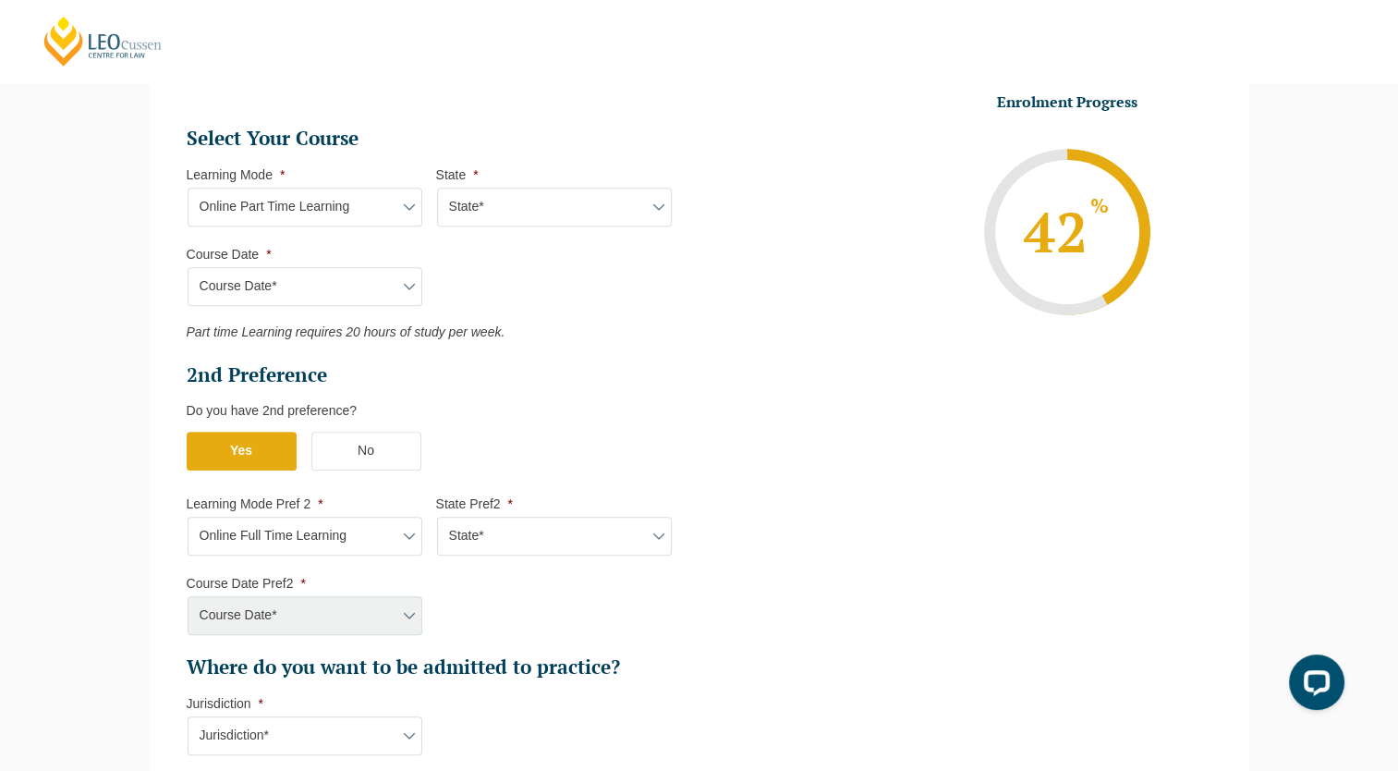
click at [381, 531] on select "Learning Mode* Online Full Time Learning Online Part Time Learning Blended Full…" at bounding box center [305, 536] width 235 height 39
select select "Online Part Time Learning"
click at [188, 517] on select "Learning Mode* Online Full Time Learning Online Part Time Learning Blended Full…" at bounding box center [305, 536] width 235 height 39
click at [603, 609] on ul "Select Your Course This field is hidden when viewing the form Only for Flinder …" at bounding box center [436, 403] width 499 height 555
click at [582, 538] on select "State* National (ACT/NSW, VIC, QLD, SA, WA)" at bounding box center [554, 536] width 235 height 39
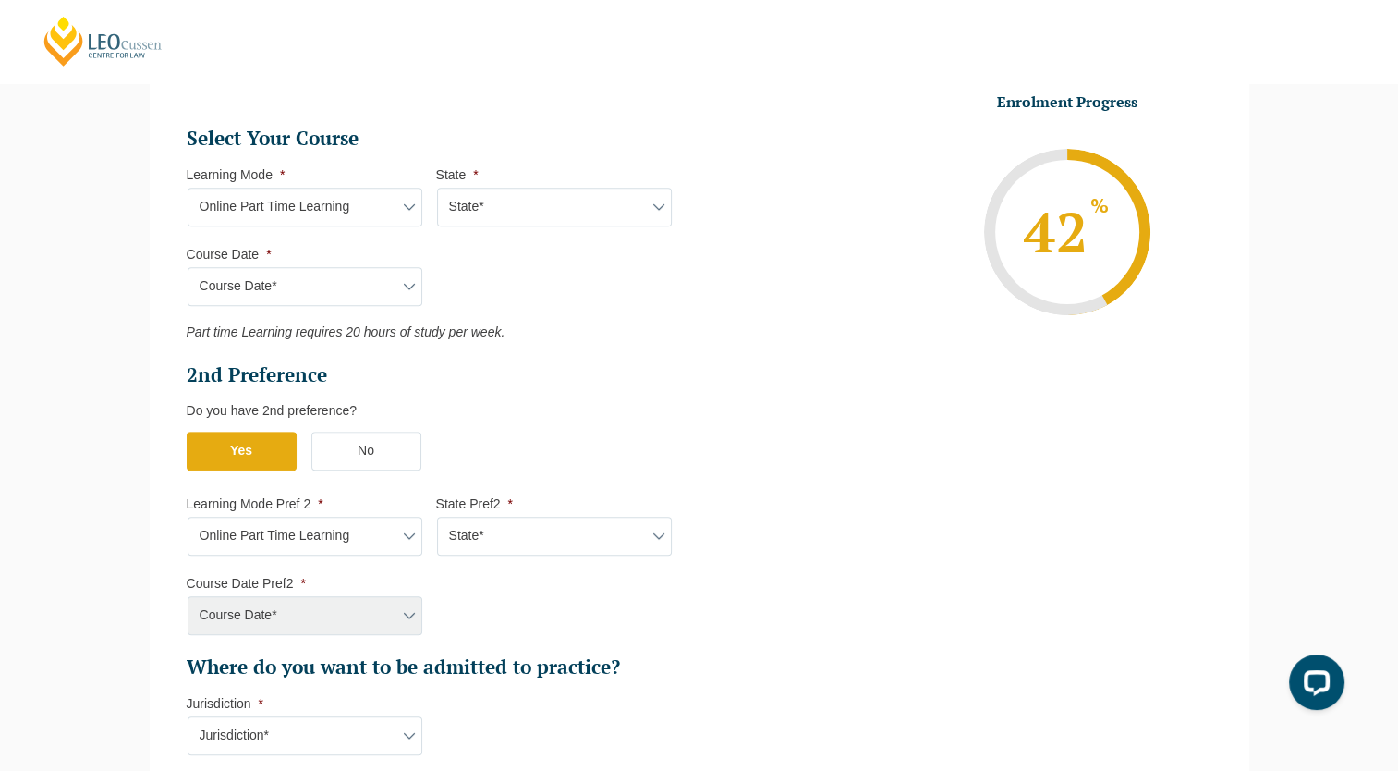
select select "National (ACT/NSW, VIC, QLD, SA, WA)"
click at [437, 517] on select "State* National (ACT/NSW, VIC, QLD, SA, WA)" at bounding box center [554, 536] width 235 height 39
click at [561, 604] on ul "Select Your Course This field is hidden when viewing the form Only for Flinder …" at bounding box center [436, 403] width 499 height 555
click at [626, 537] on select "State* National (ACT/NSW, VIC, QLD, SA, WA)" at bounding box center [554, 536] width 235 height 39
click at [437, 517] on select "State* National (ACT/NSW, VIC, QLD, SA, WA)" at bounding box center [554, 536] width 235 height 39
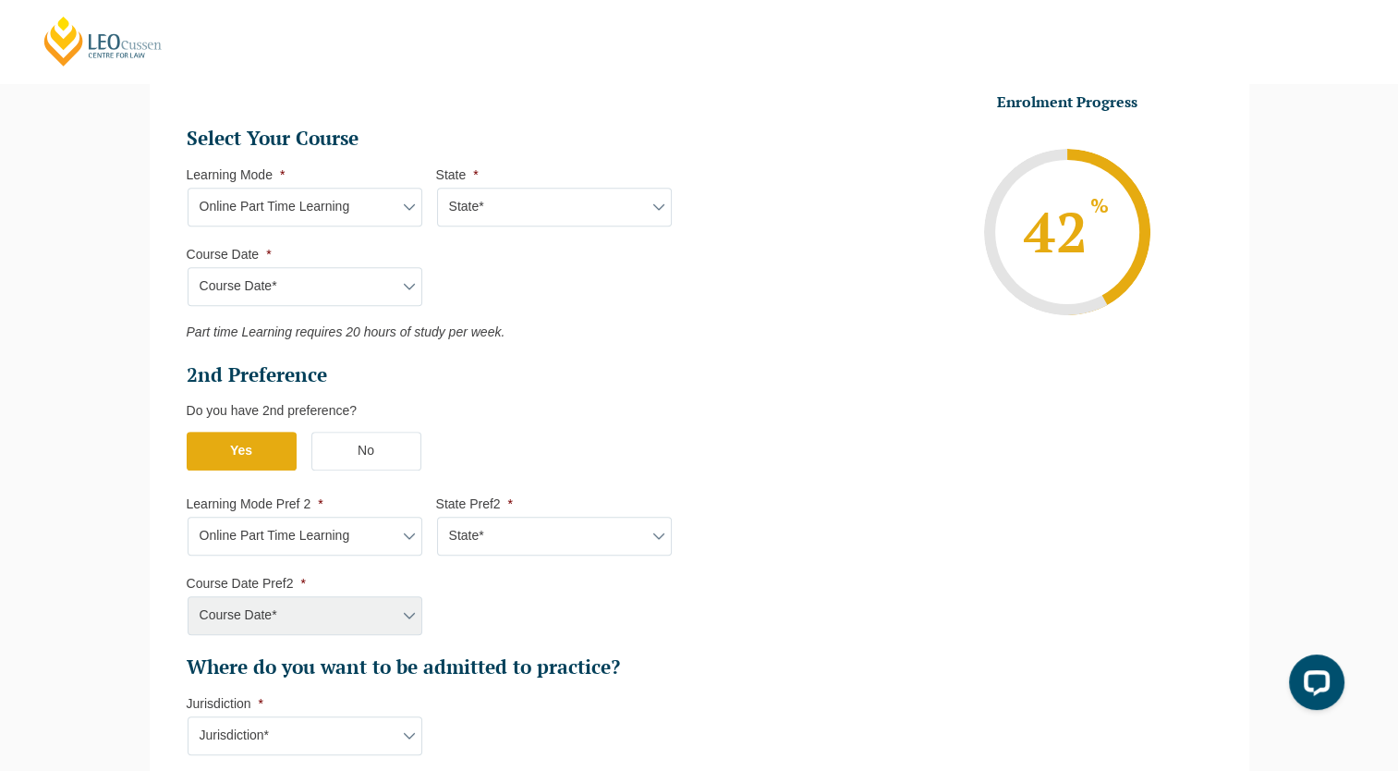
click at [612, 513] on li "State Pref2 * State* National (ACT/NSW, VIC, QLD, SA, WA)" at bounding box center [561, 525] width 250 height 60
click at [605, 534] on select "State* National (ACT/NSW, VIC, QLD, SA, WA)" at bounding box center [554, 536] width 235 height 39
click at [548, 623] on ul "Select Your Course This field is hidden when viewing the form Only for Flinder …" at bounding box center [436, 403] width 499 height 555
click at [569, 533] on select "State* National (ACT/NSW, VIC, QLD, SA, WA)" at bounding box center [554, 536] width 235 height 39
select select "National (ACT/NSW, VIC, QLD, SA, WA)"
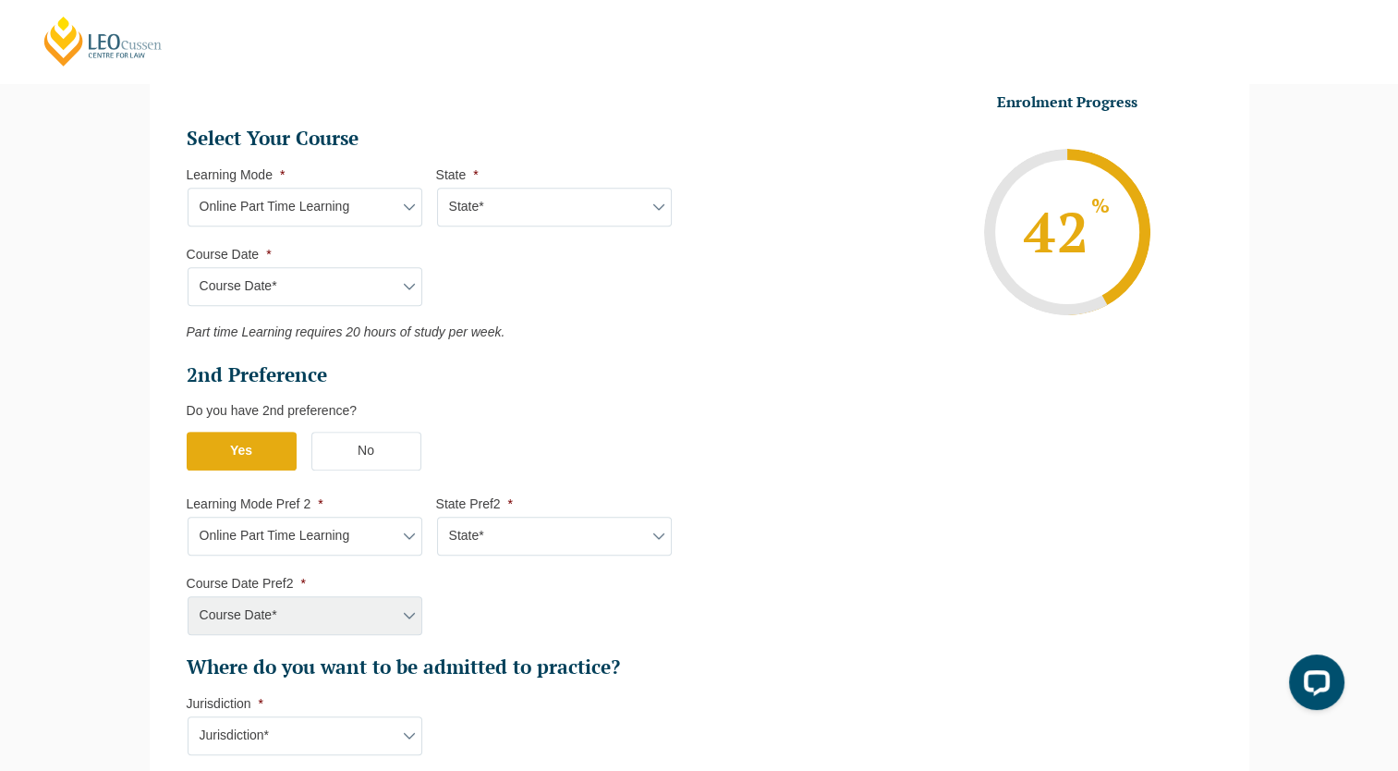
click at [437, 517] on select "State* National (ACT/NSW, VIC, QLD, SA, WA)" at bounding box center [554, 536] width 235 height 39
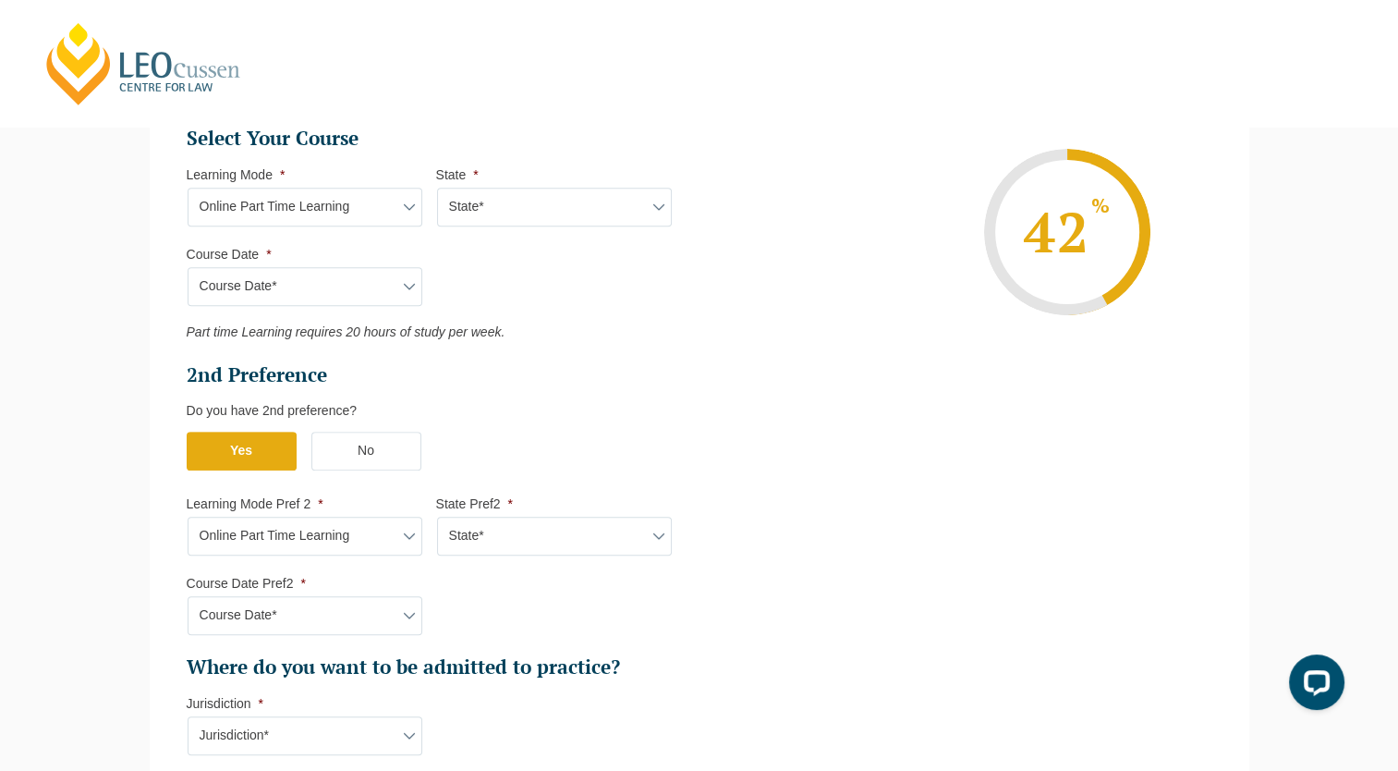
click at [732, 483] on ul "Personal Information First Name * Fung Lam Last Name * Choi Date of Birth * 06-…" at bounding box center [700, 277] width 1054 height 1564
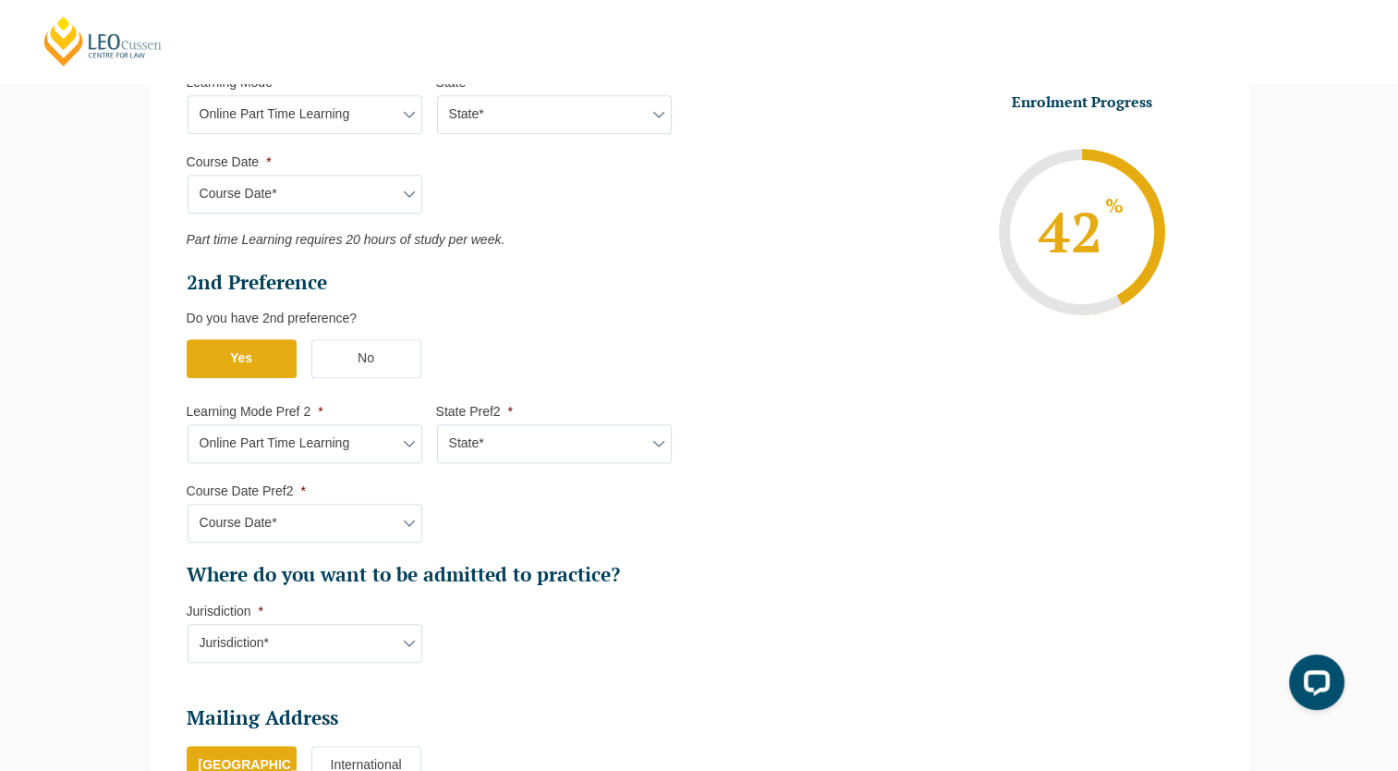
click at [360, 519] on select "Course Date* September 2025 (08-Sep-2025 to 17-Apr-2026) January 2026 (27-Jan-2…" at bounding box center [305, 523] width 235 height 39
select select "January 2026 (27-Jan-2026 to 21-Aug-2026)"
click at [188, 504] on select "Course Date* September 2025 (08-Sep-2025 to 17-Apr-2026) January 2026 (27-Jan-2…" at bounding box center [305, 523] width 235 height 39
type input "Intake 02 January 2026 PT"
type input "Practical Legal Training (NAT)"
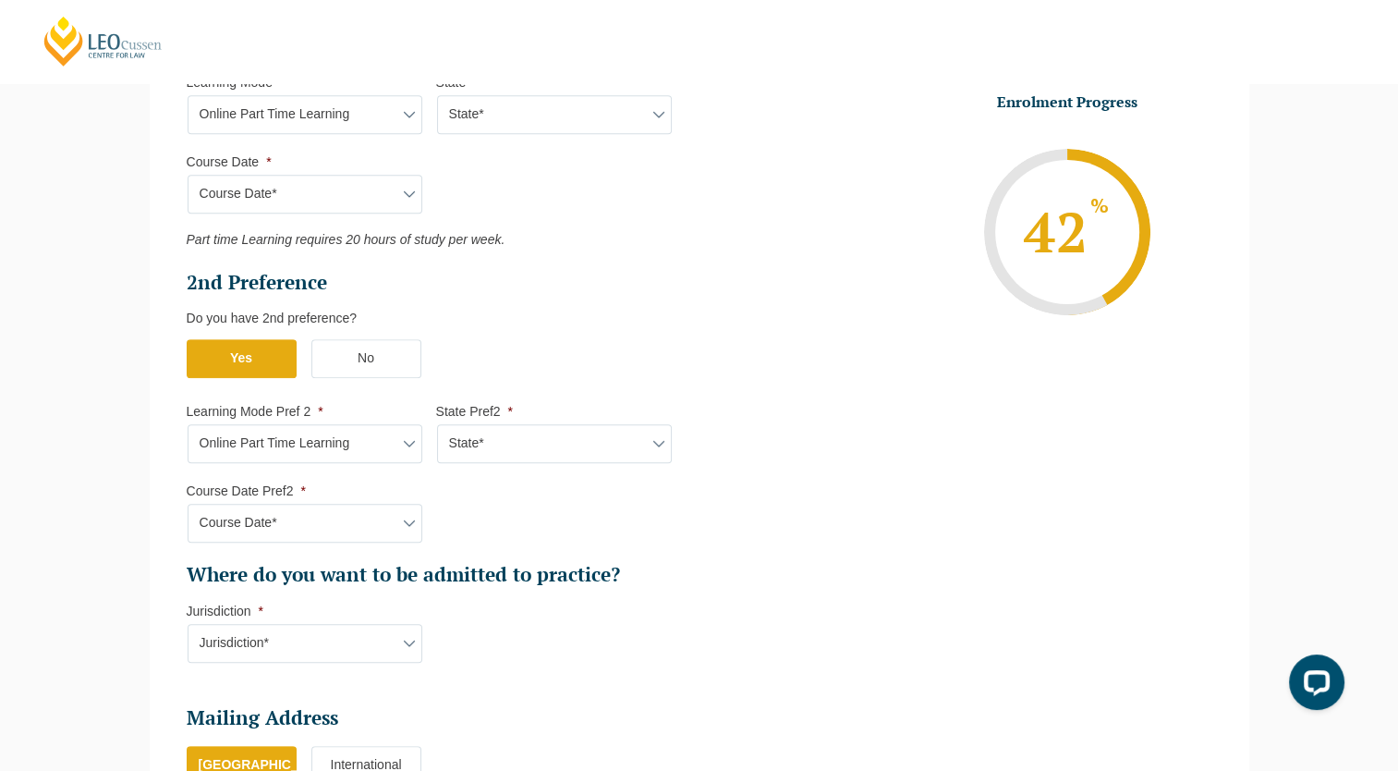
click at [371, 644] on select "Jurisdiction* VIC ACT/NSW SA WA QLD" at bounding box center [305, 643] width 235 height 39
select select "VIC"
click at [188, 624] on select "Jurisdiction* VIC ACT/NSW SA WA QLD" at bounding box center [305, 643] width 235 height 39
click at [742, 653] on ul "Personal Information First Name * Fung Lam Last Name * Choi Date of Birth * 06-…" at bounding box center [700, 185] width 1054 height 1564
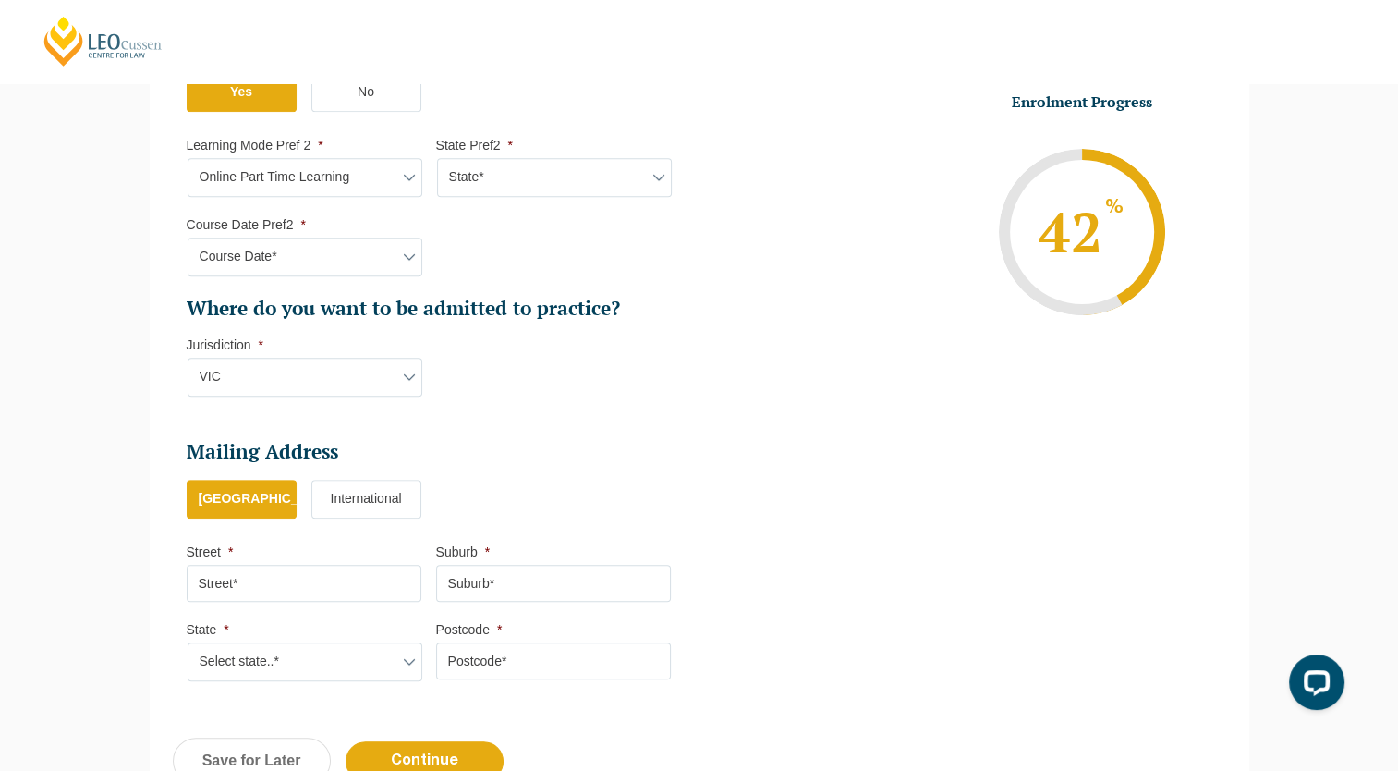
scroll to position [1176, 0]
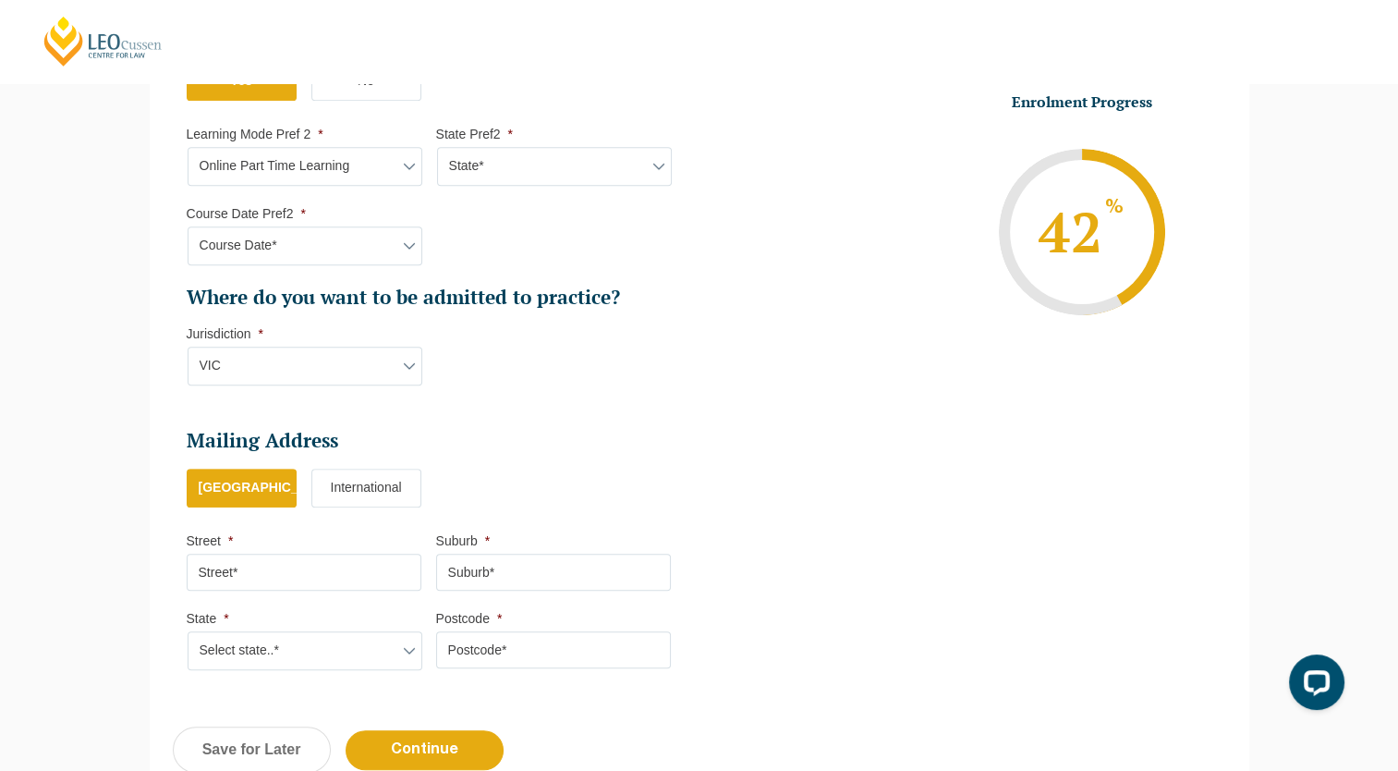
click at [381, 482] on label "International" at bounding box center [366, 488] width 110 height 39
click at [0, 0] on input "International" at bounding box center [0, 0] width 0 height 0
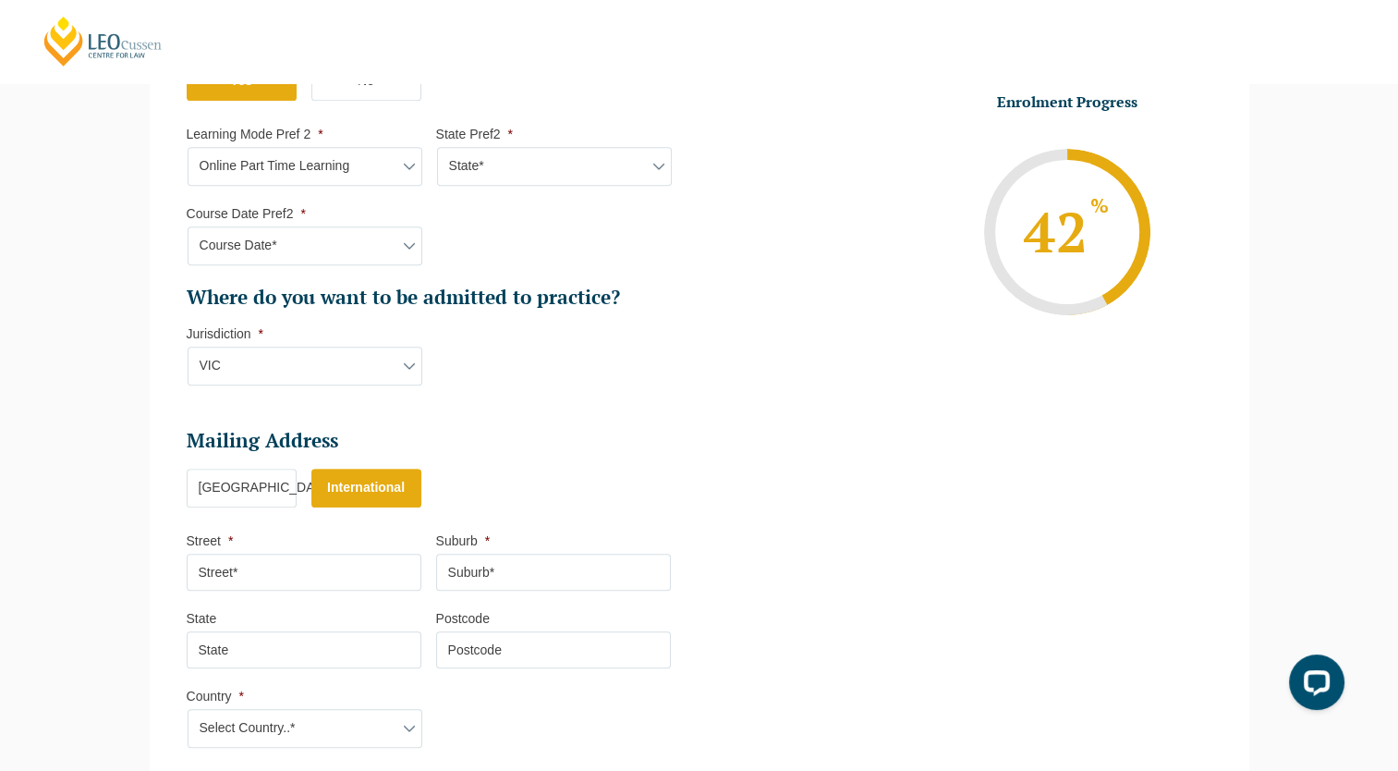
click at [379, 556] on input "Street *" at bounding box center [304, 572] width 235 height 37
click at [348, 582] on input "Street *" at bounding box center [304, 572] width 235 height 37
click at [366, 576] on input "Street *" at bounding box center [304, 572] width 235 height 37
click at [370, 576] on input "Street *" at bounding box center [304, 572] width 235 height 37
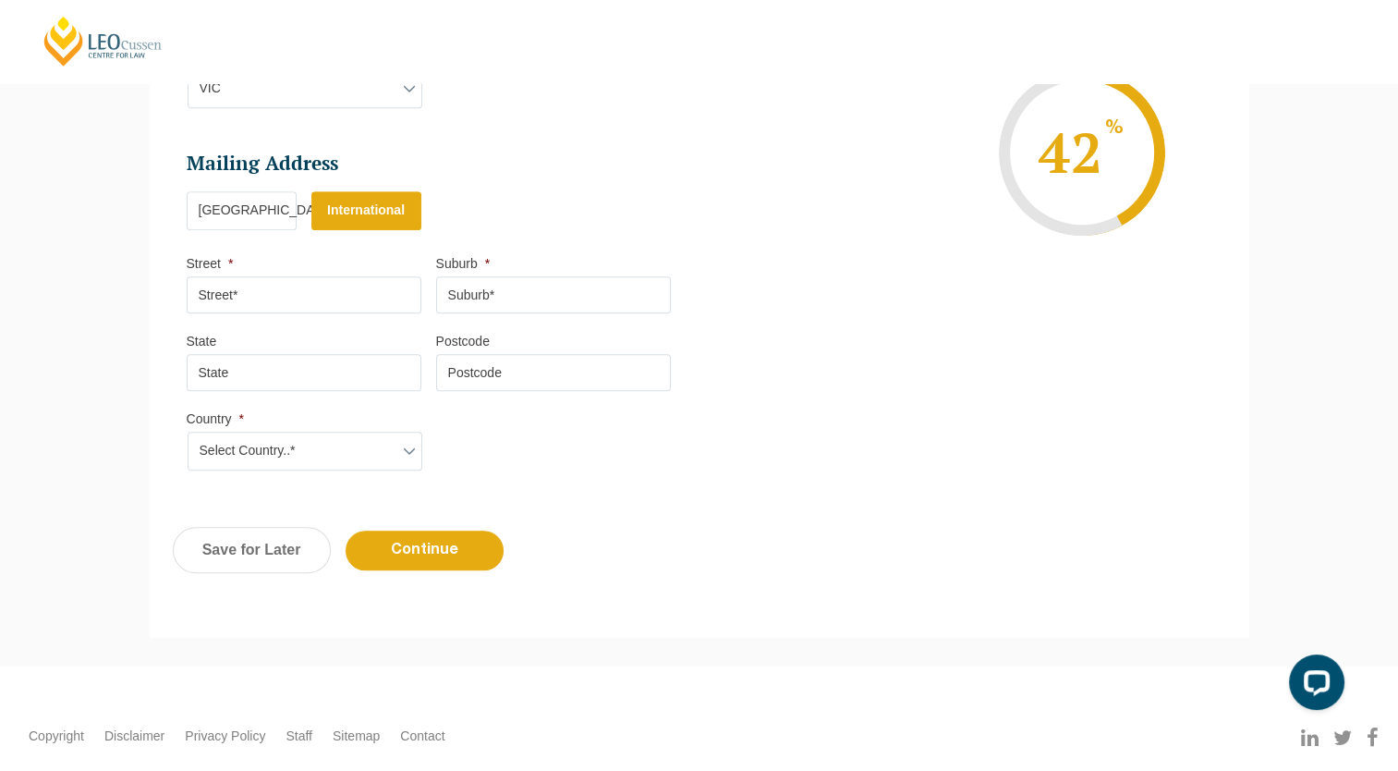
scroll to position [1268, 0]
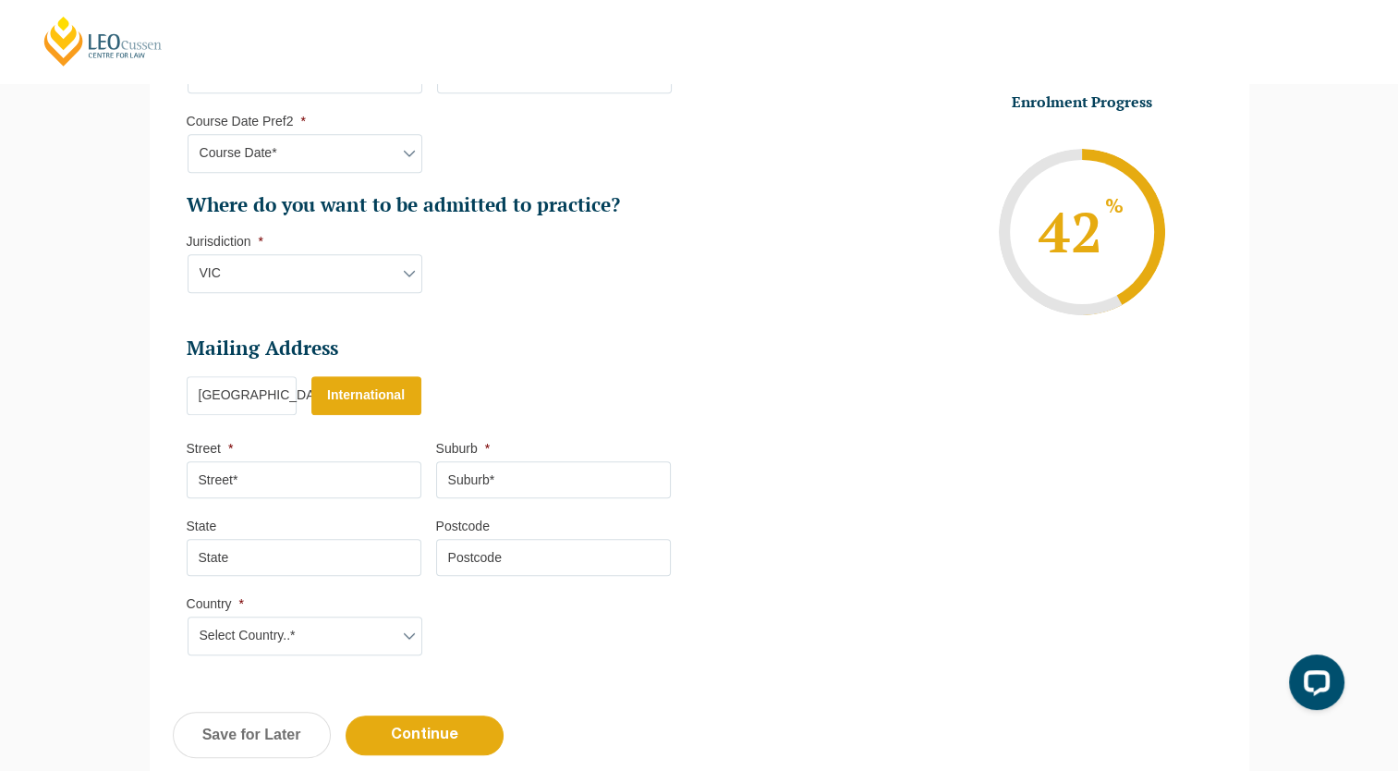
click at [324, 480] on input "Street *" at bounding box center [304, 479] width 235 height 37
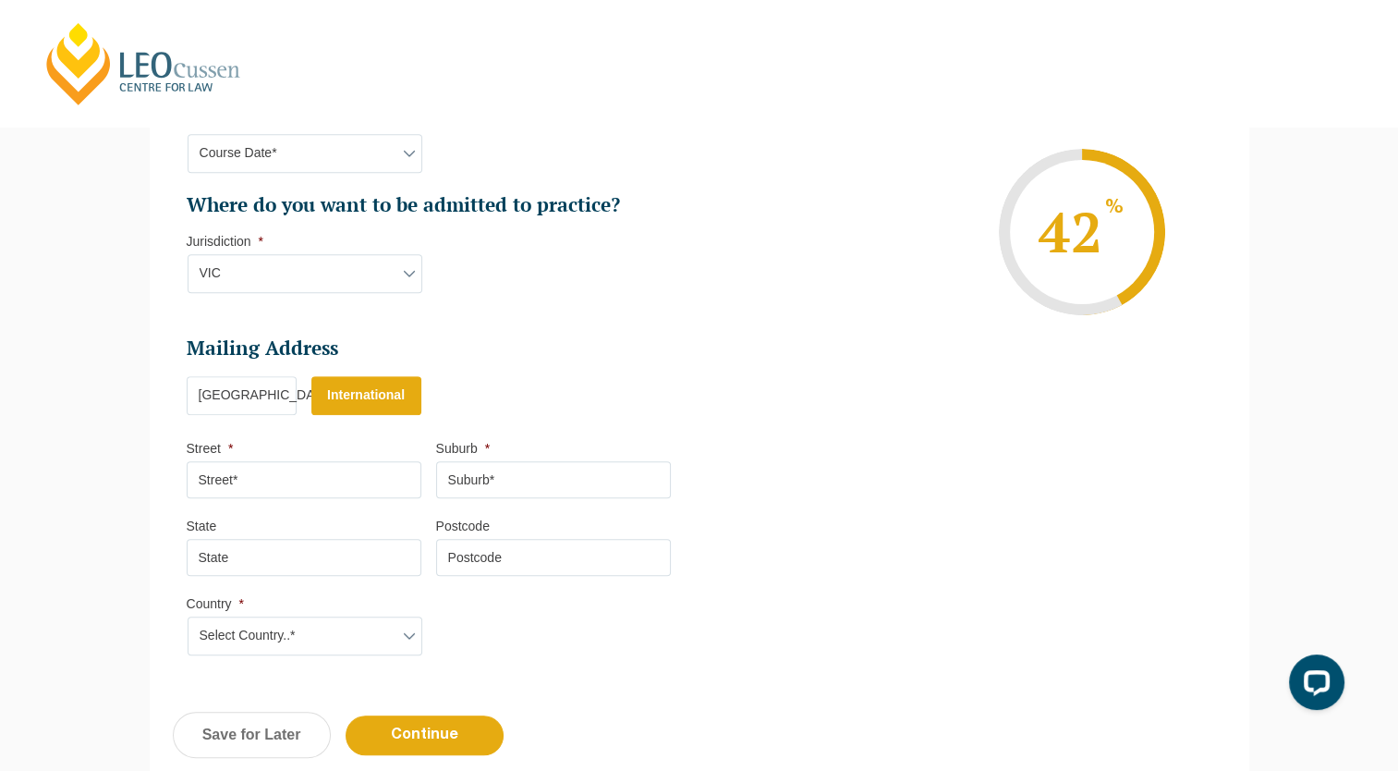
click at [266, 490] on input "Street *" at bounding box center [304, 479] width 235 height 37
click at [336, 479] on input "Street *" at bounding box center [304, 479] width 235 height 37
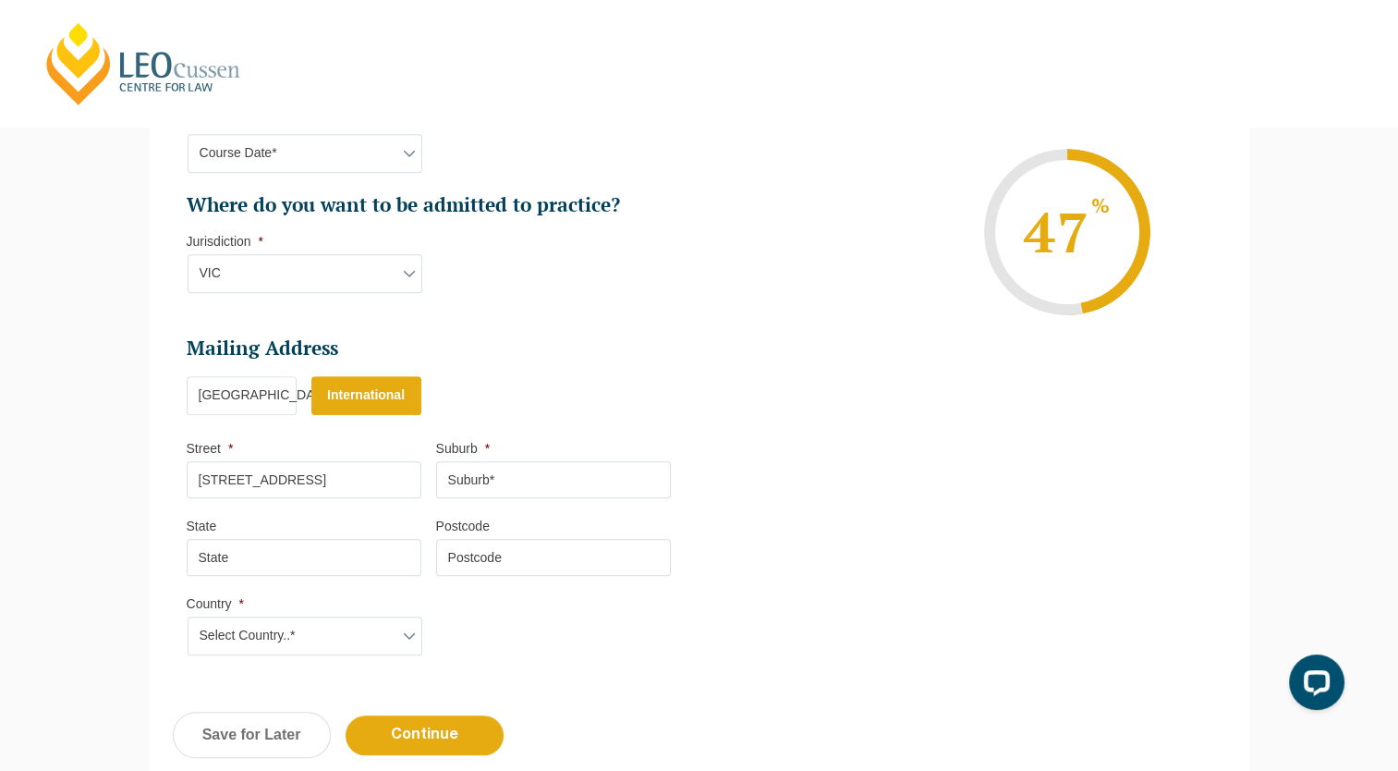
click at [533, 482] on input "Suburb *" at bounding box center [553, 479] width 235 height 37
click at [401, 478] on input "200 Castle Peak Road" at bounding box center [304, 479] width 235 height 37
click at [201, 473] on input "200 Castle Peak Road" at bounding box center [304, 479] width 235 height 37
click at [199, 470] on input "200 Castle Peak Road" at bounding box center [304, 479] width 235 height 37
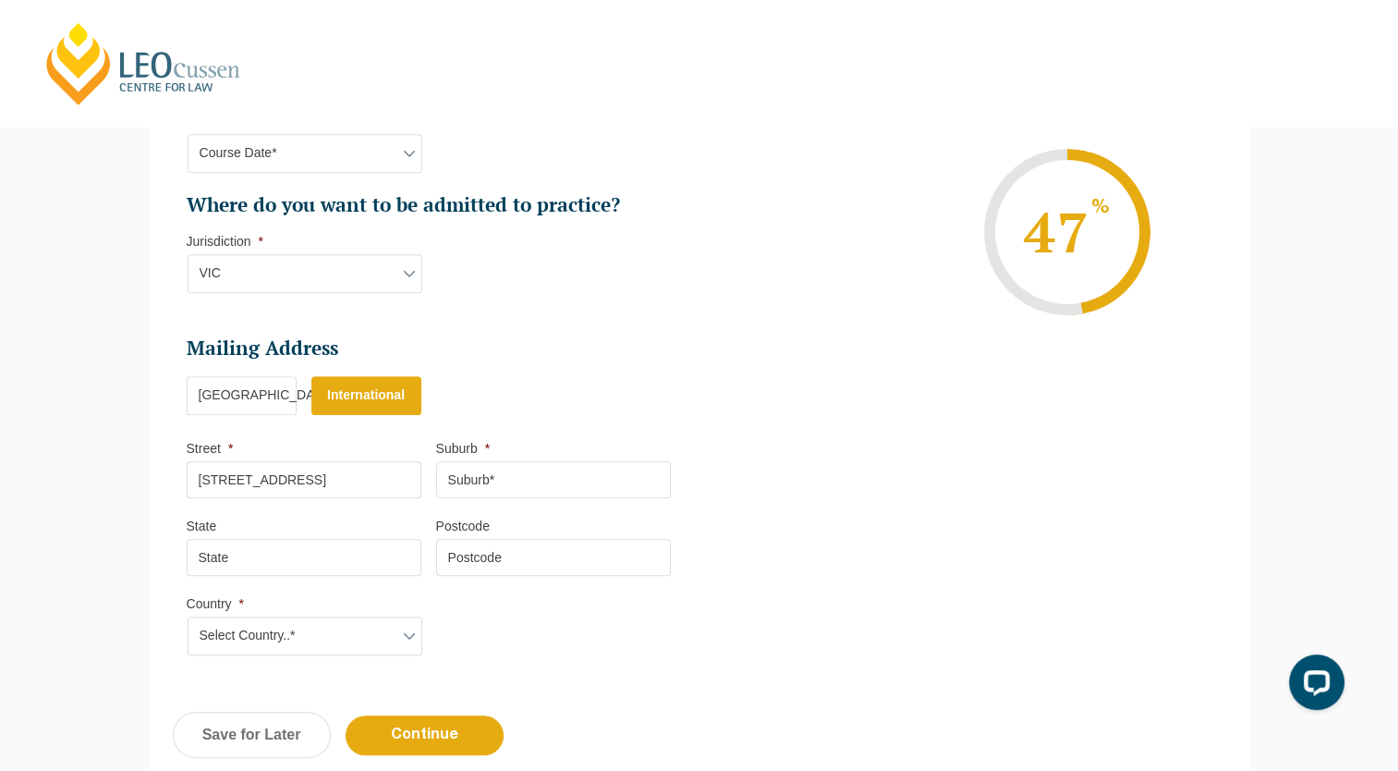
scroll to position [0, 75]
drag, startPoint x: 397, startPoint y: 470, endPoint x: 507, endPoint y: 490, distance: 111.9
click at [507, 434] on ul "Mailing Address Mailing Country * Australia International Street * 30B, Block A…" at bounding box center [436, 385] width 499 height 99
type input "30B, Block A, Golden Villa, 200 Castle Peak Road"
click at [531, 483] on input "Suburb *" at bounding box center [553, 479] width 235 height 37
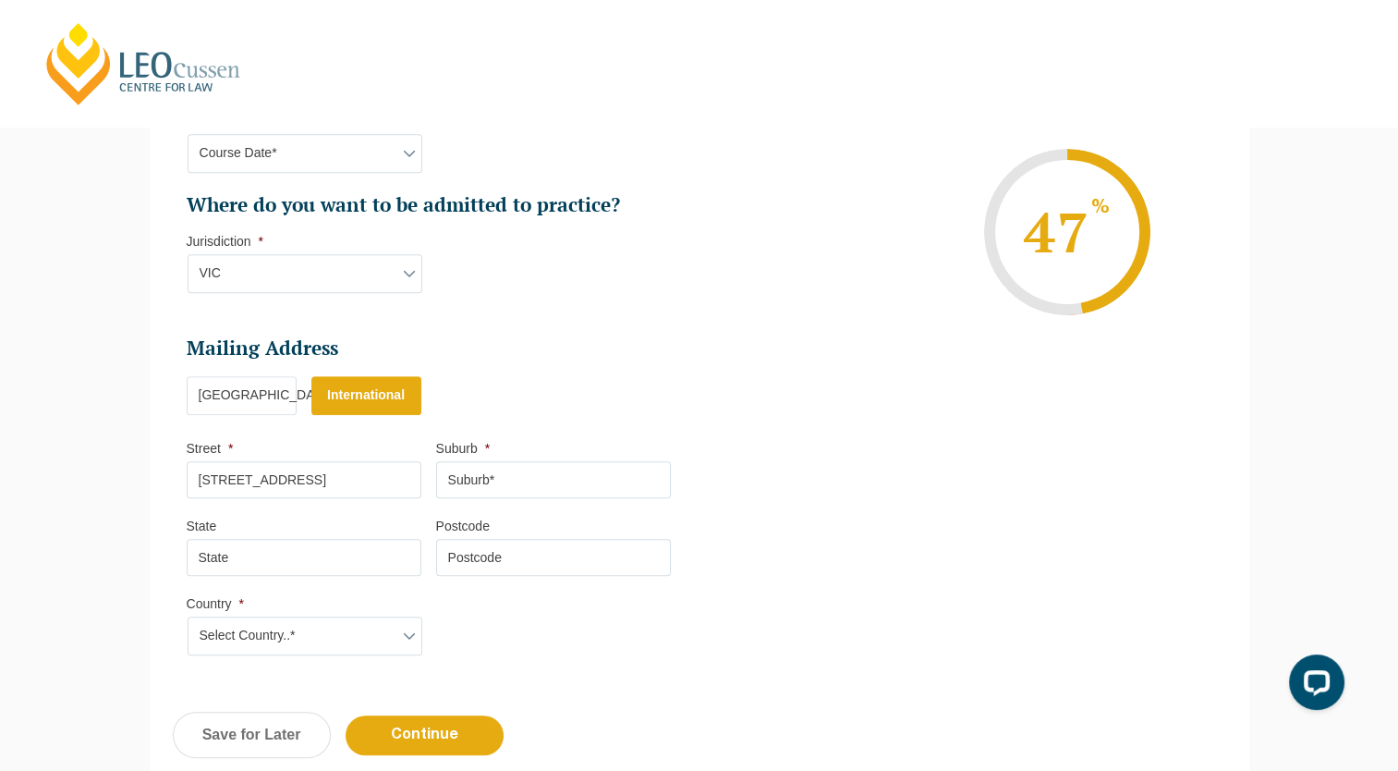
scroll to position [0, 0]
type input "Tsuen Wan"
click at [299, 558] on input "State" at bounding box center [304, 557] width 235 height 37
click at [565, 555] on input "Postcode" at bounding box center [553, 557] width 235 height 37
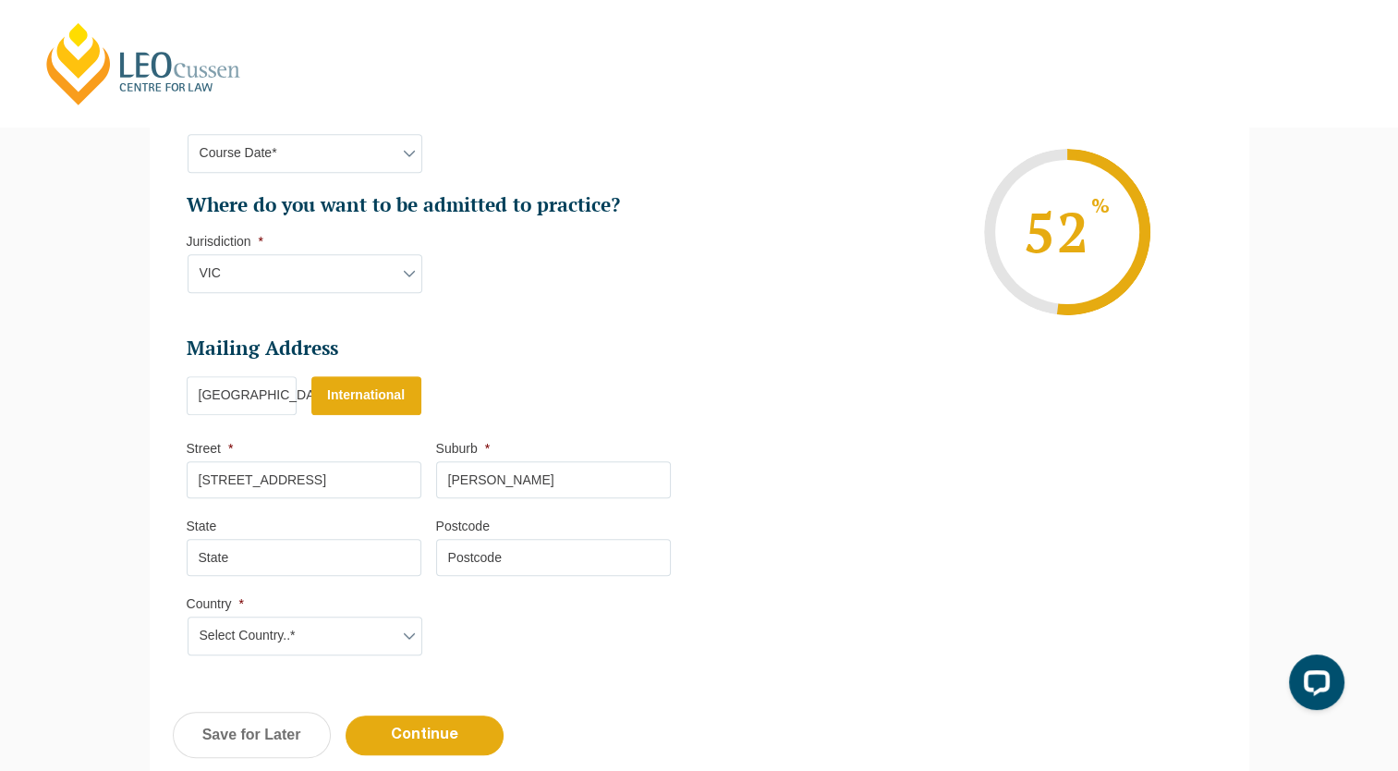
click at [366, 627] on select "Select Country..* Afghanistan Åland Islands Albania Algeria American Samoa Ando…" at bounding box center [305, 636] width 235 height 39
click at [188, 617] on select "Select Country..* Afghanistan Åland Islands Albania Algeria American Samoa Ando…" at bounding box center [305, 636] width 235 height 39
click at [285, 639] on select "Select Country..* Afghanistan Åland Islands Albania Algeria American Samoa Ando…" at bounding box center [305, 636] width 235 height 39
select select "Hong Kong"
click at [188, 617] on select "Select Country..* Afghanistan Åland Islands Albania Algeria American Samoa Ando…" at bounding box center [305, 636] width 235 height 39
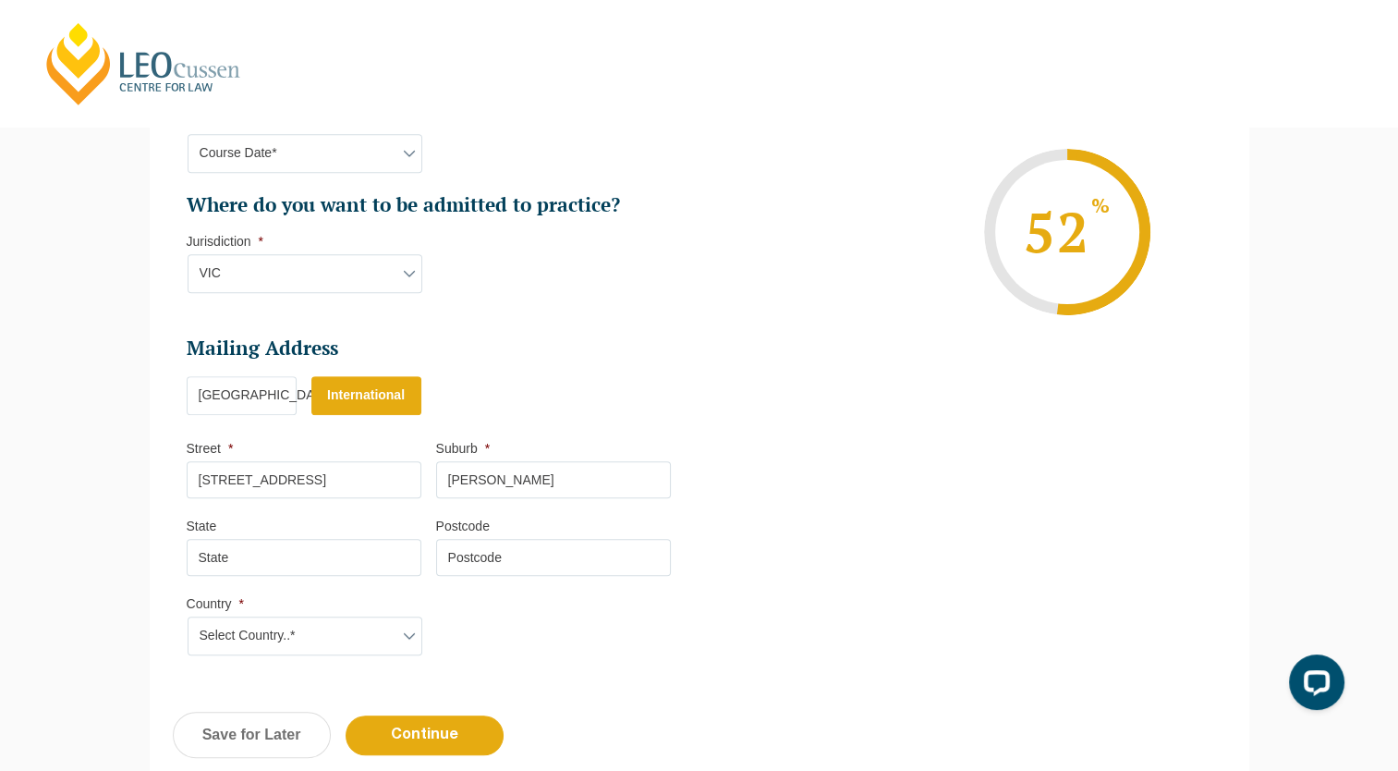
click at [476, 726] on input "Continue" at bounding box center [425, 735] width 158 height 40
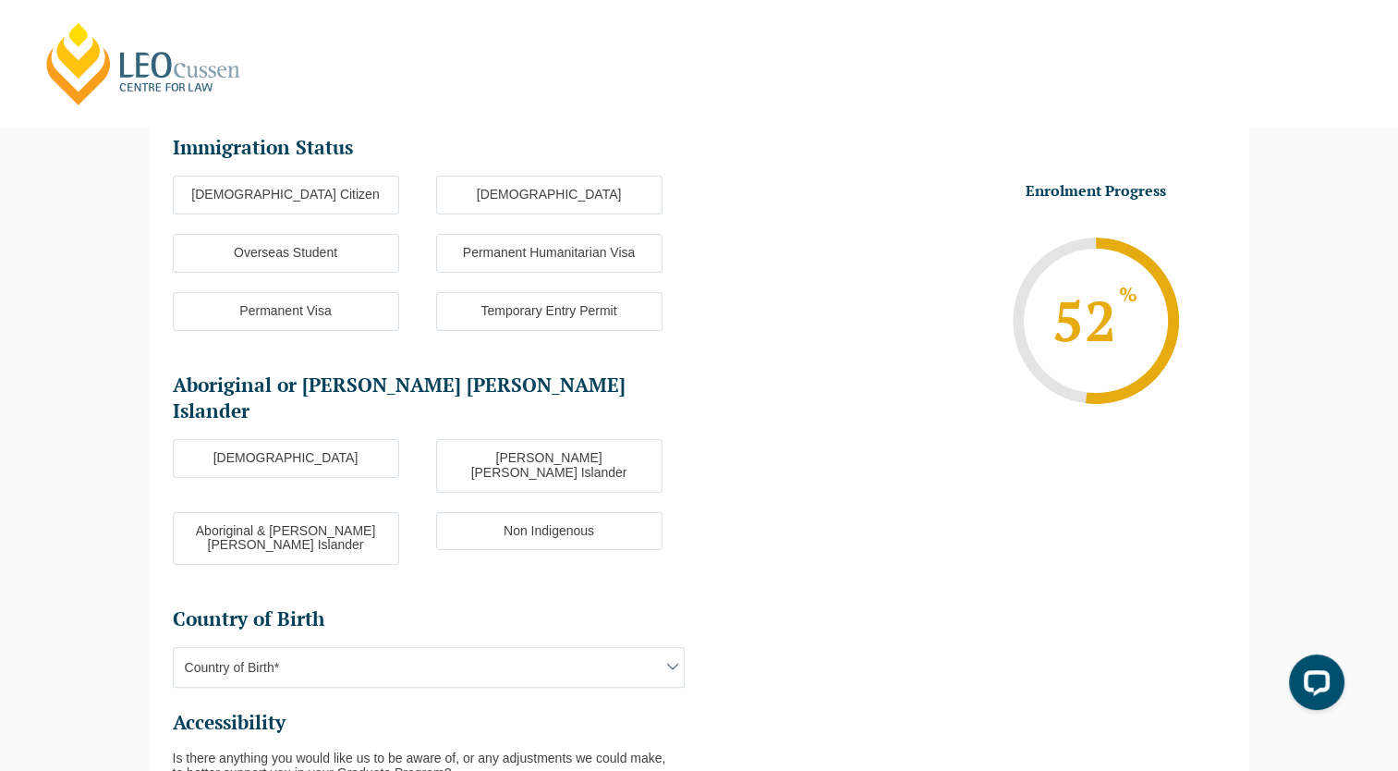
scroll to position [159, 0]
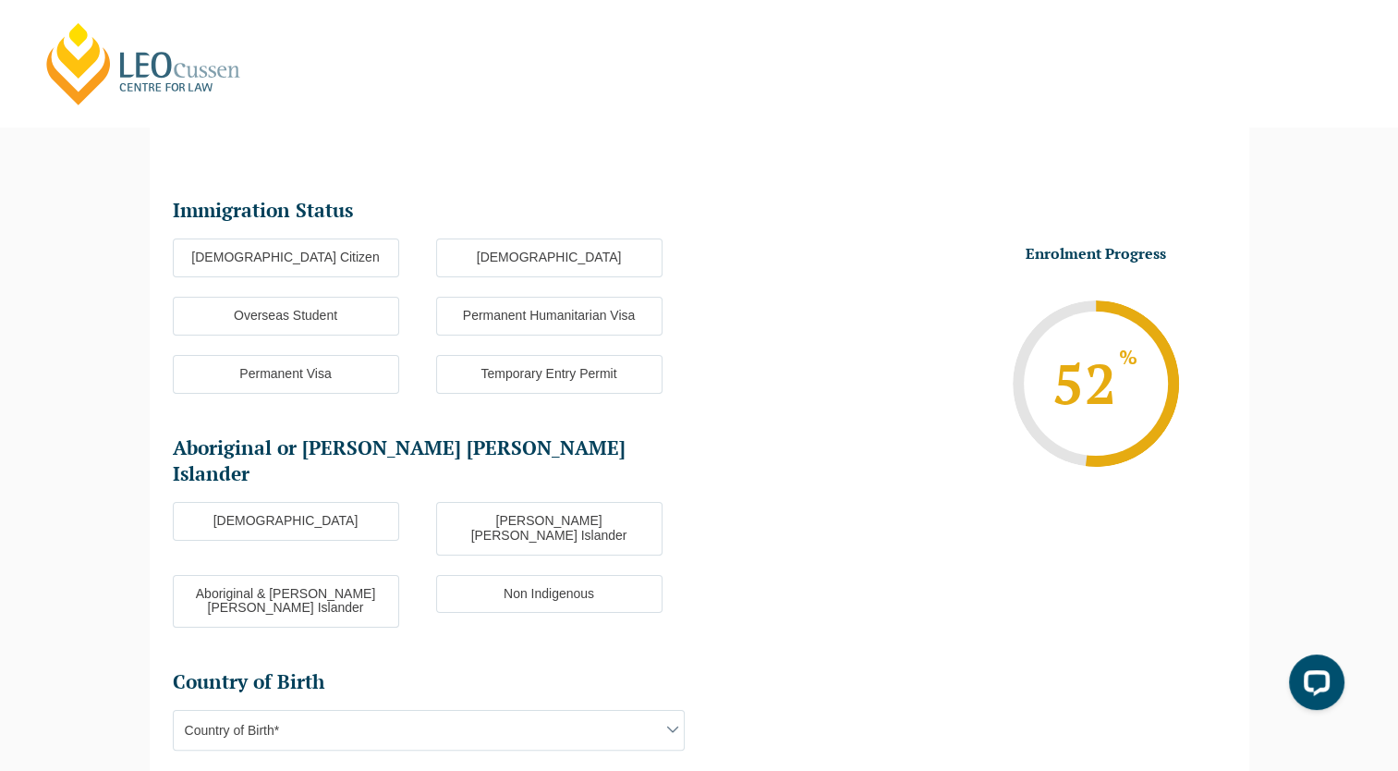
click at [336, 314] on label "Overseas Student" at bounding box center [286, 316] width 226 height 39
click at [0, 0] on input "Overseas Student" at bounding box center [0, 0] width 0 height 0
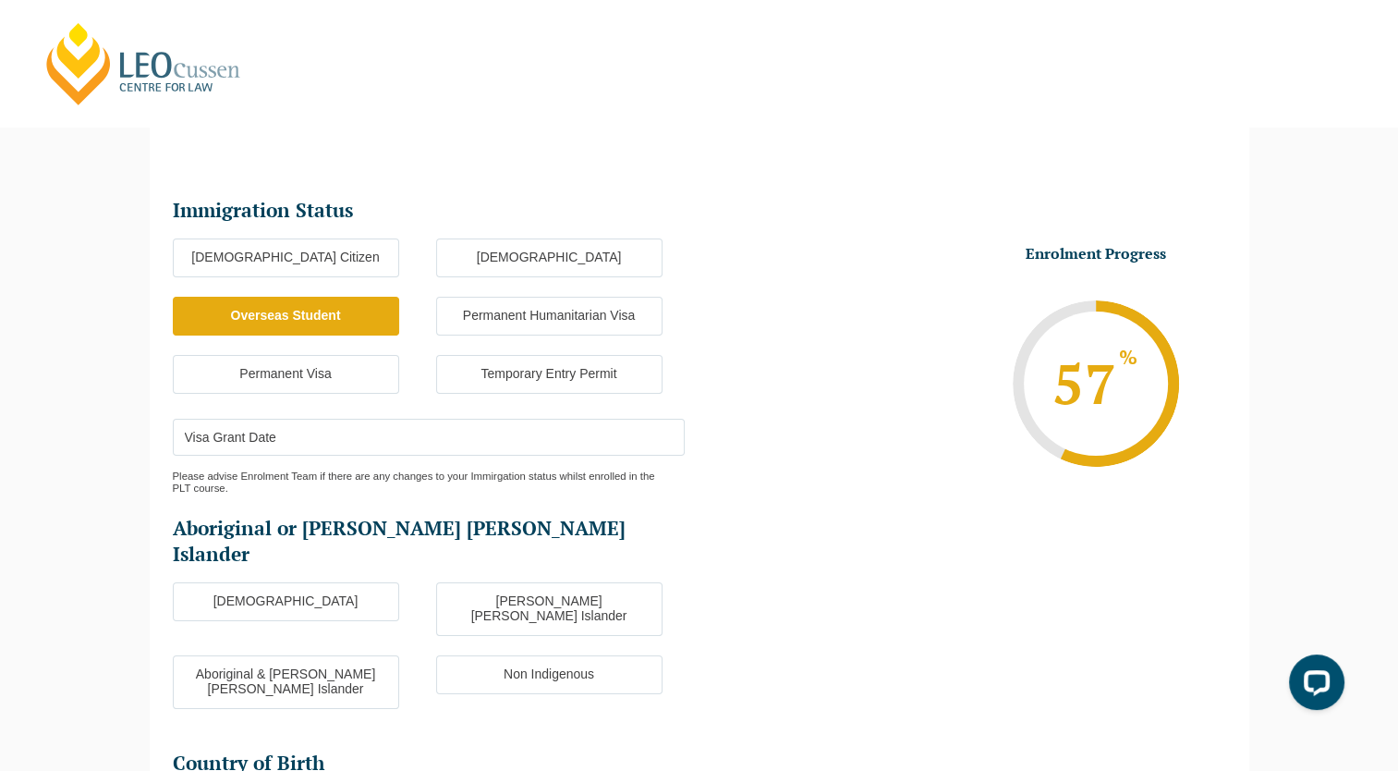
click at [314, 439] on input "Visa Grant Date" at bounding box center [429, 437] width 512 height 37
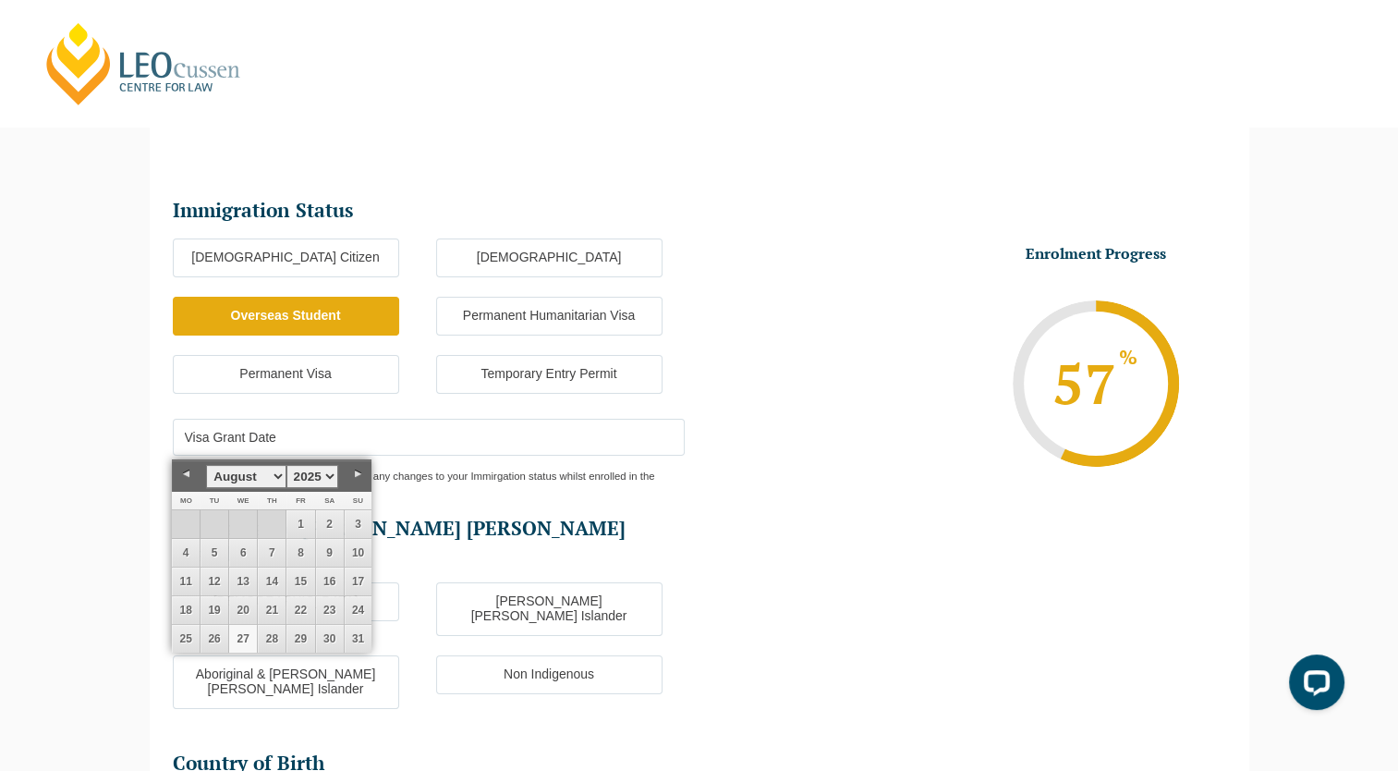
click at [843, 479] on li "Enrolment Progress 57 % Form Progress Download Course Guide enrolment@leocussen…" at bounding box center [963, 383] width 527 height 278
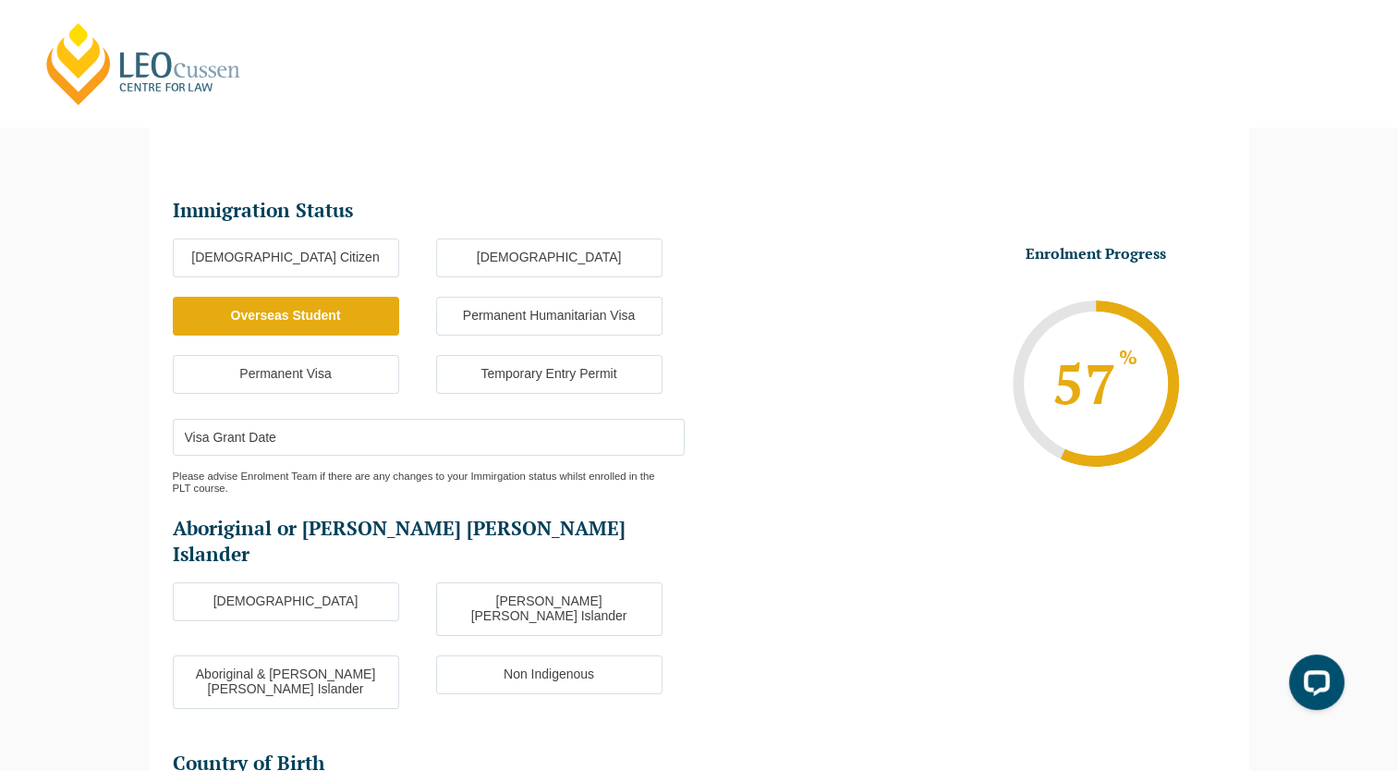
click at [538, 432] on input "Visa Grant Date" at bounding box center [429, 437] width 512 height 37
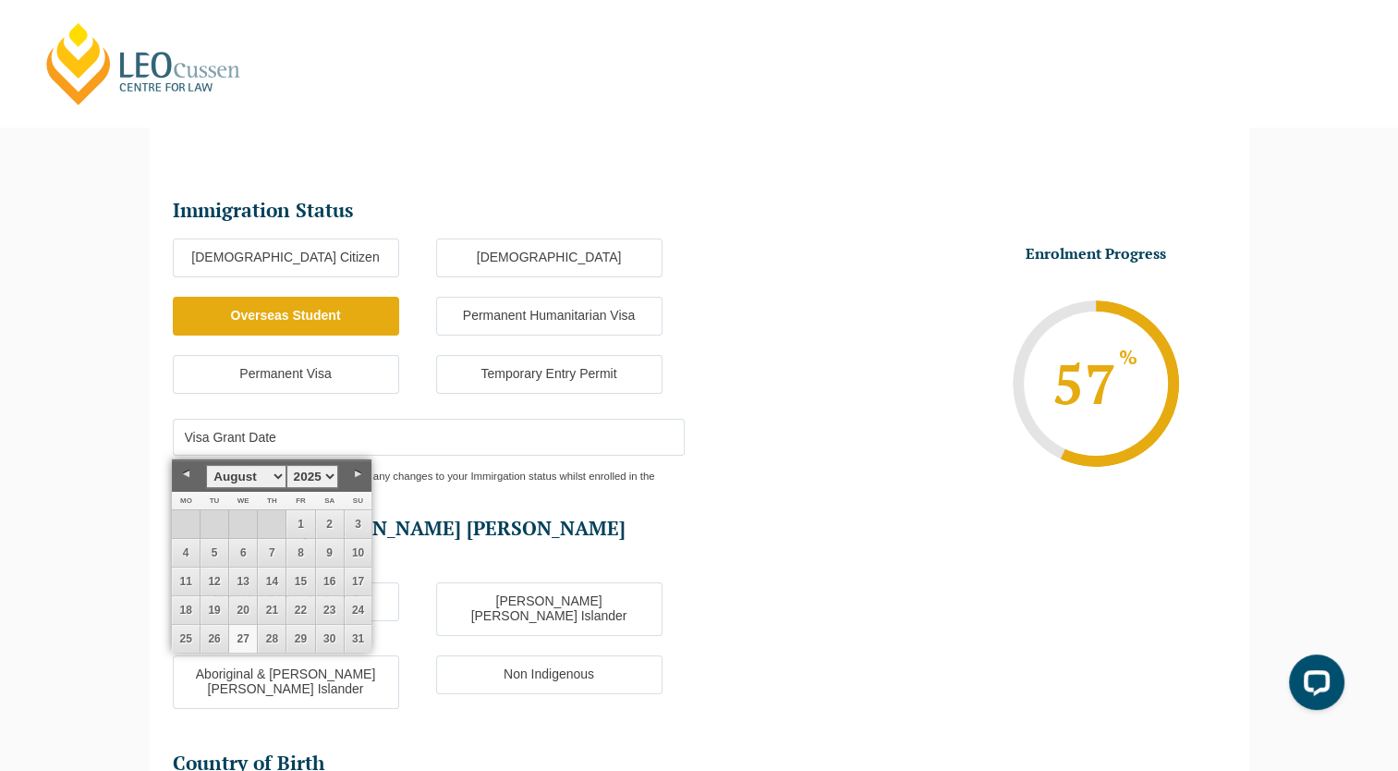
click at [570, 390] on ul "Australian Citizen New Zealand Citizen Overseas Student Permanent Humanitarian …" at bounding box center [436, 325] width 527 height 175
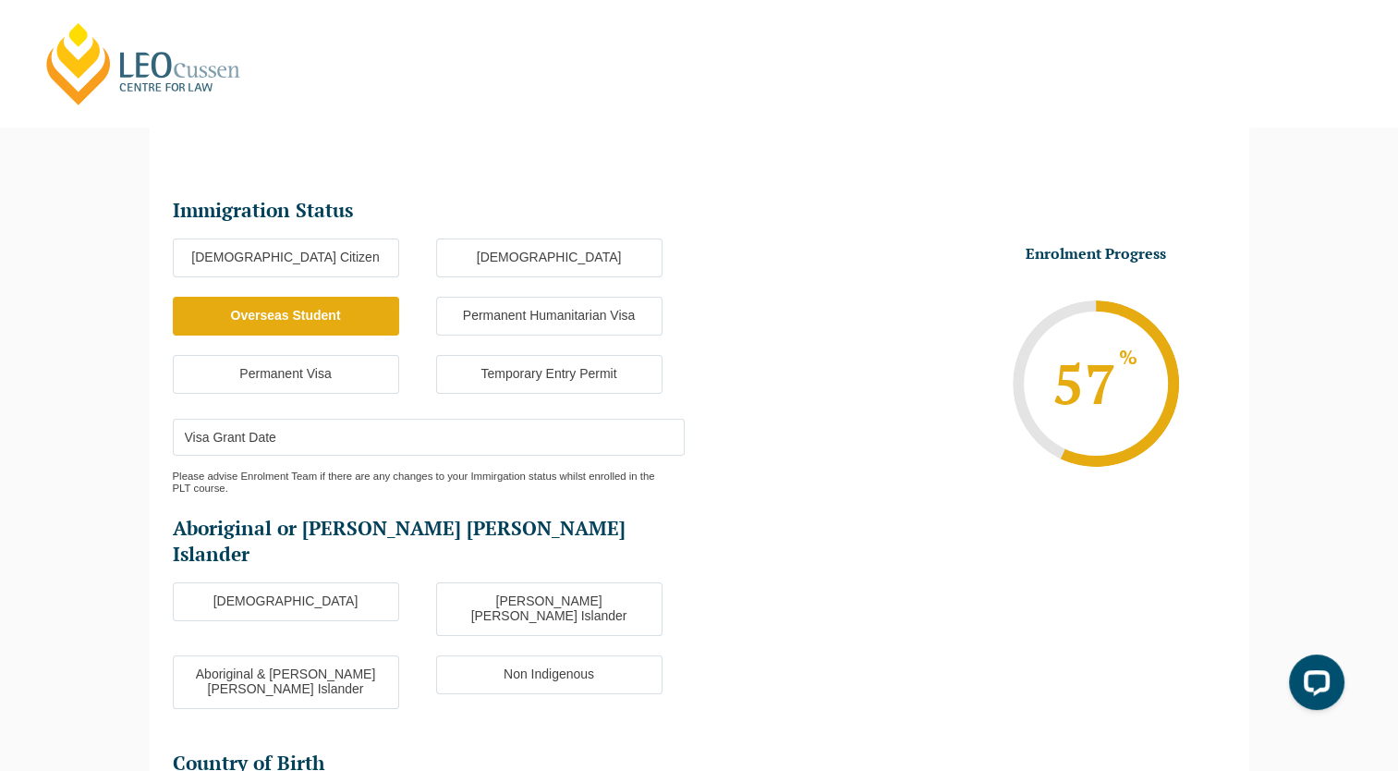
click at [685, 359] on li "Temporary Entry Permit" at bounding box center [567, 374] width 263 height 39
click at [646, 390] on label "Temporary Entry Permit" at bounding box center [549, 374] width 226 height 39
click at [0, 0] on input "Temporary Entry Permit" at bounding box center [0, 0] width 0 height 0
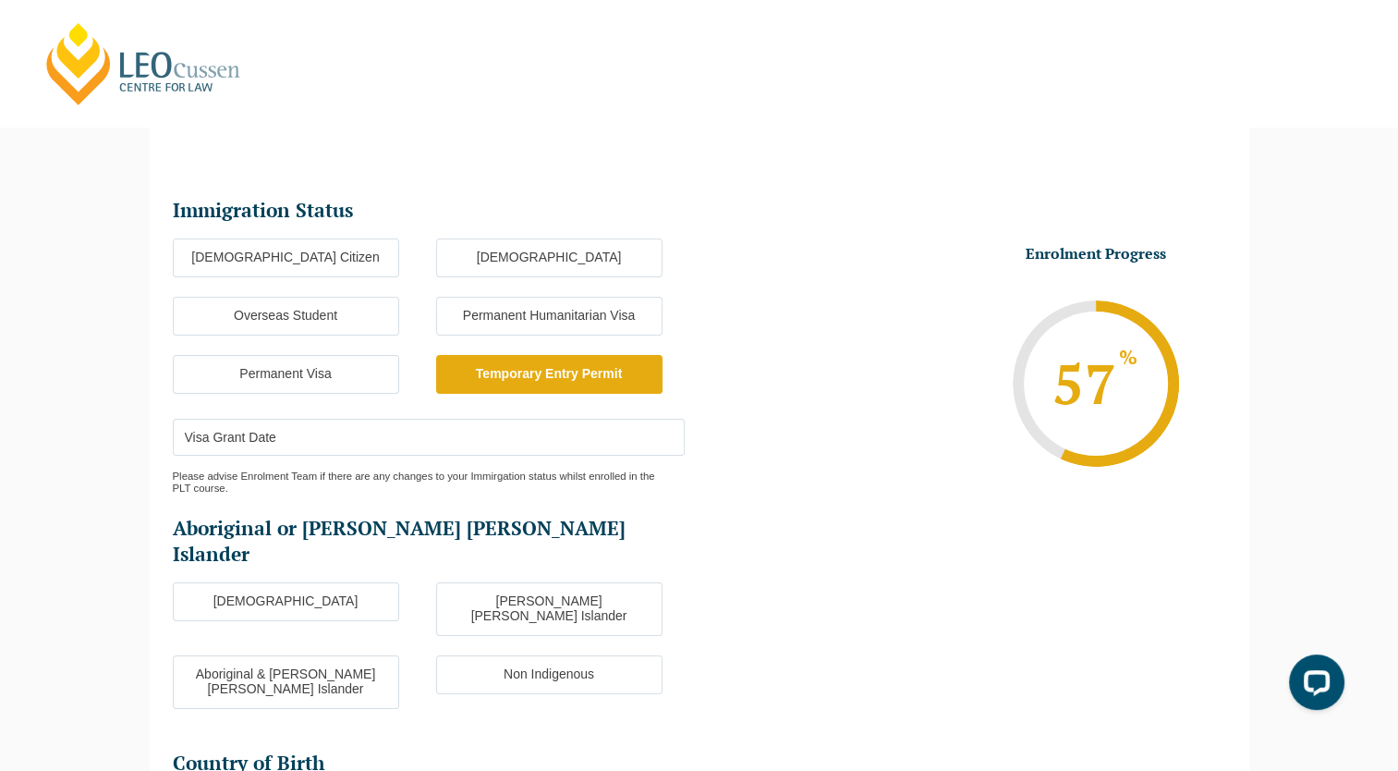
click at [626, 378] on label "Temporary Entry Permit" at bounding box center [549, 374] width 226 height 39
click at [0, 0] on input "Temporary Entry Permit" at bounding box center [0, 0] width 0 height 0
drag, startPoint x: 573, startPoint y: 412, endPoint x: 554, endPoint y: 441, distance: 34.6
click at [567, 421] on ul "Immigration Status Immigration Status * Australian Citizen New Zealand Citizen …" at bounding box center [436, 597] width 527 height 799
click at [554, 443] on input "Visa Grant Date" at bounding box center [429, 437] width 512 height 37
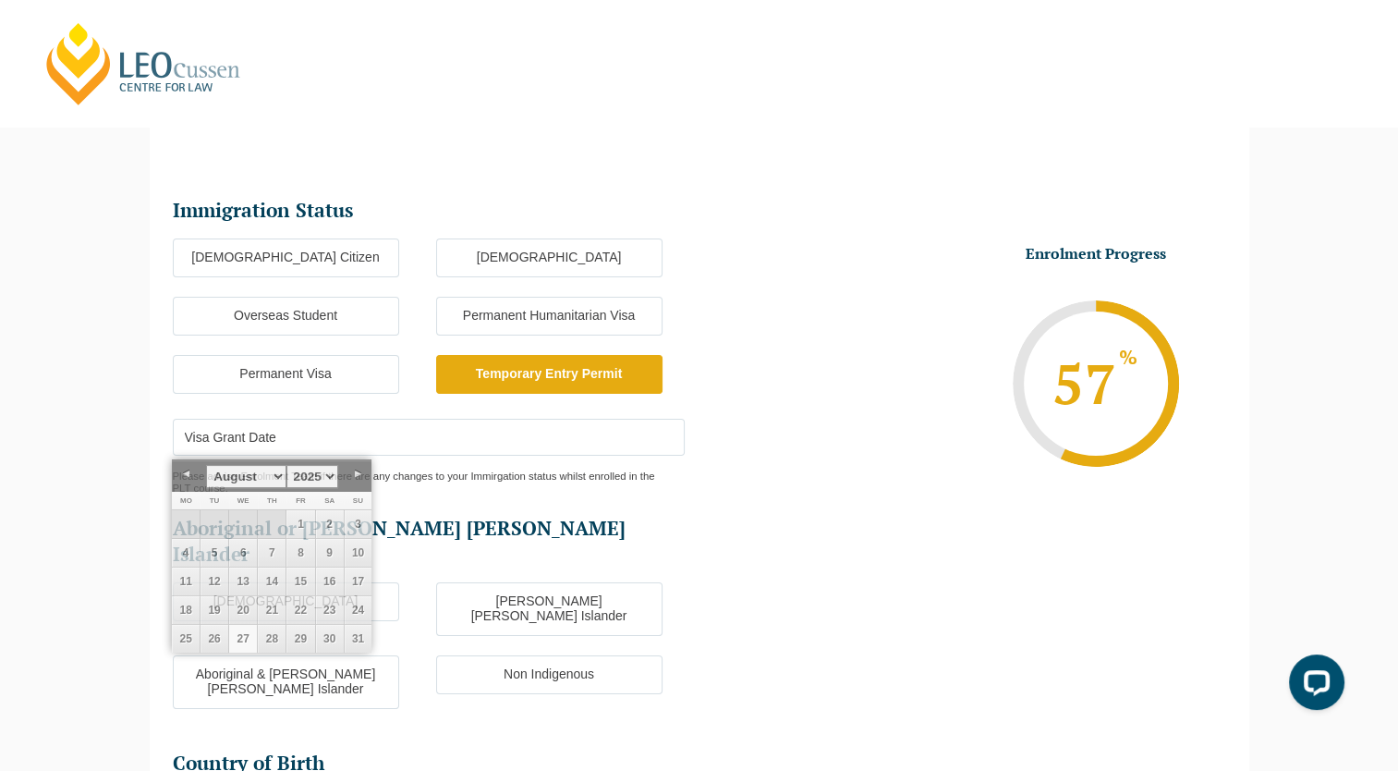
click at [863, 478] on li "Enrolment Progress 57 % Form Progress Download Course Guide enrolment@leocussen…" at bounding box center [963, 383] width 527 height 278
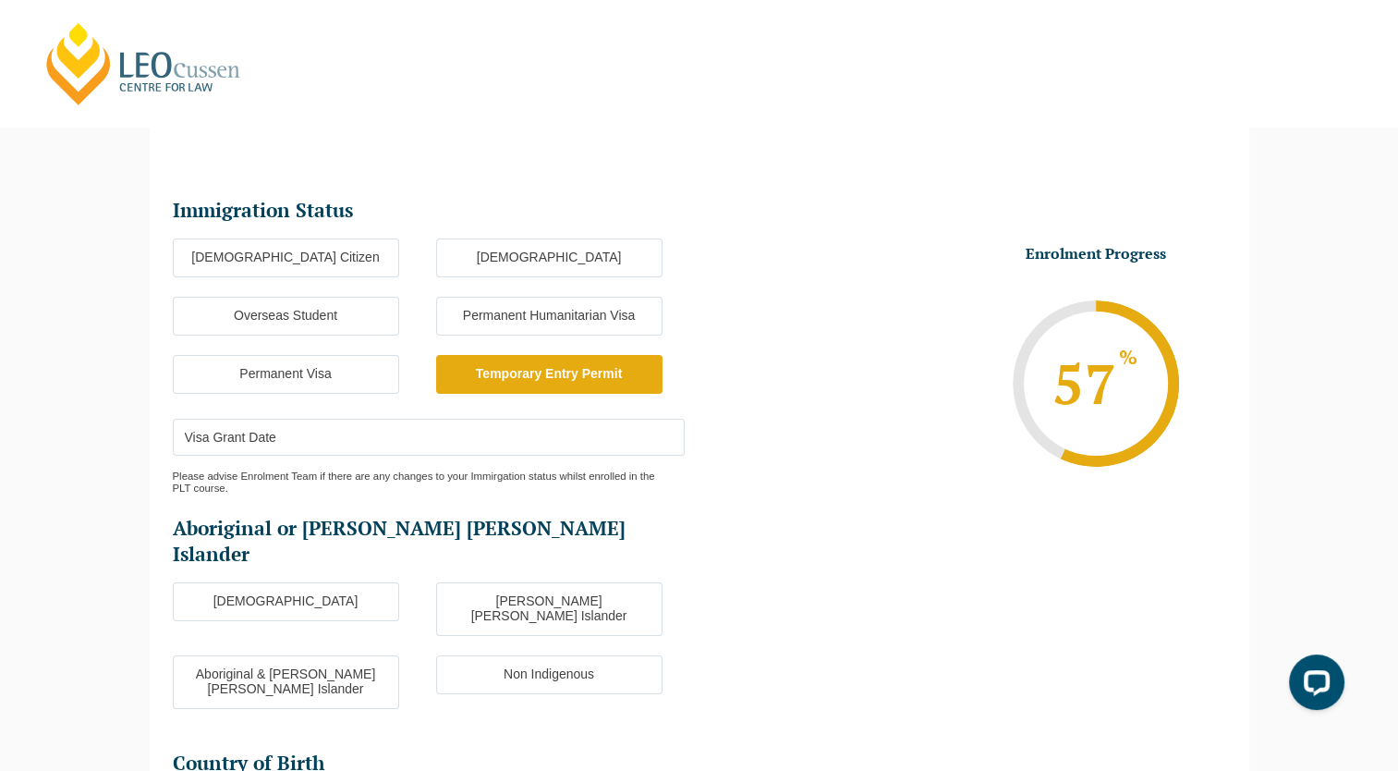
click at [714, 316] on li "Enrolment Progress 57 % Form Progress Download Course Guide enrolment@leocussen…" at bounding box center [963, 383] width 527 height 278
click at [502, 468] on div "Please advise Enrolment Team if there are any changes to your Immirgation statu…" at bounding box center [429, 475] width 512 height 39
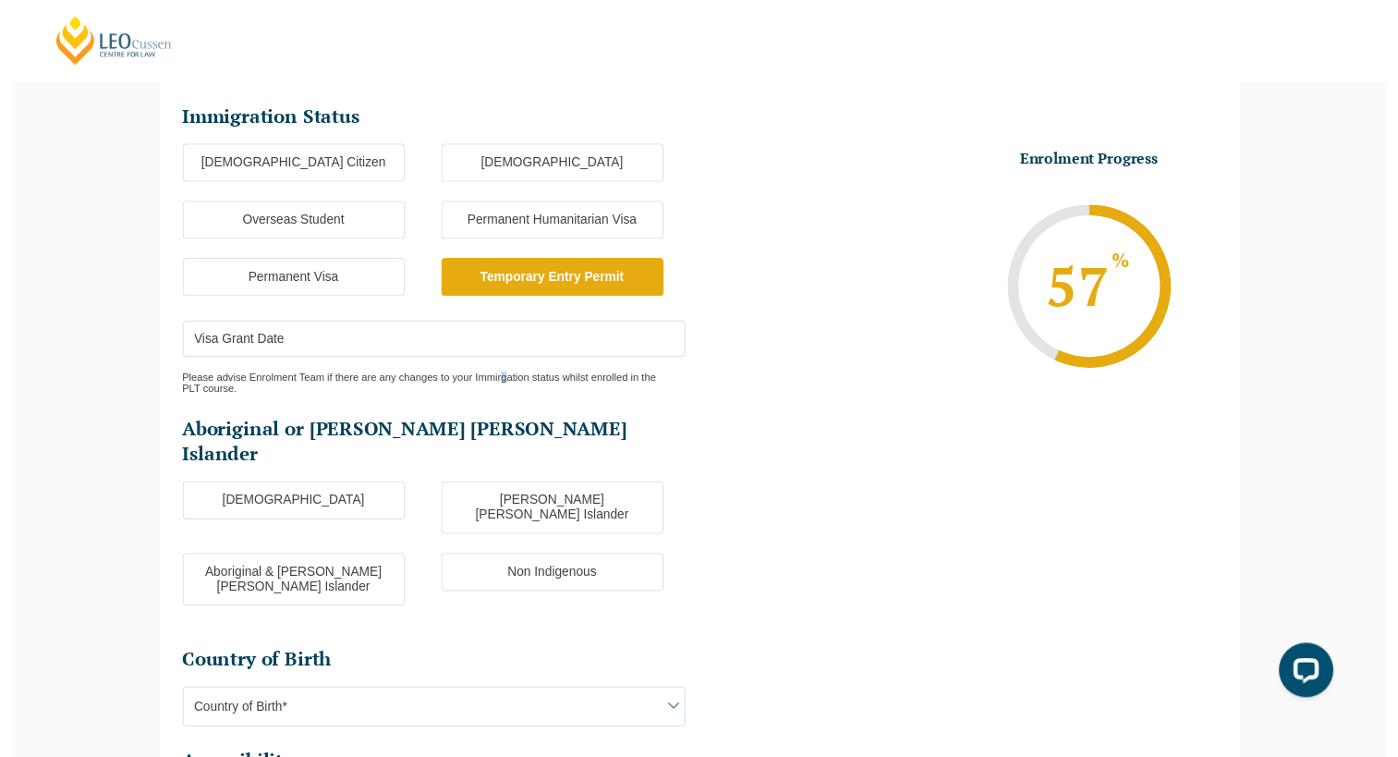
scroll to position [344, 0]
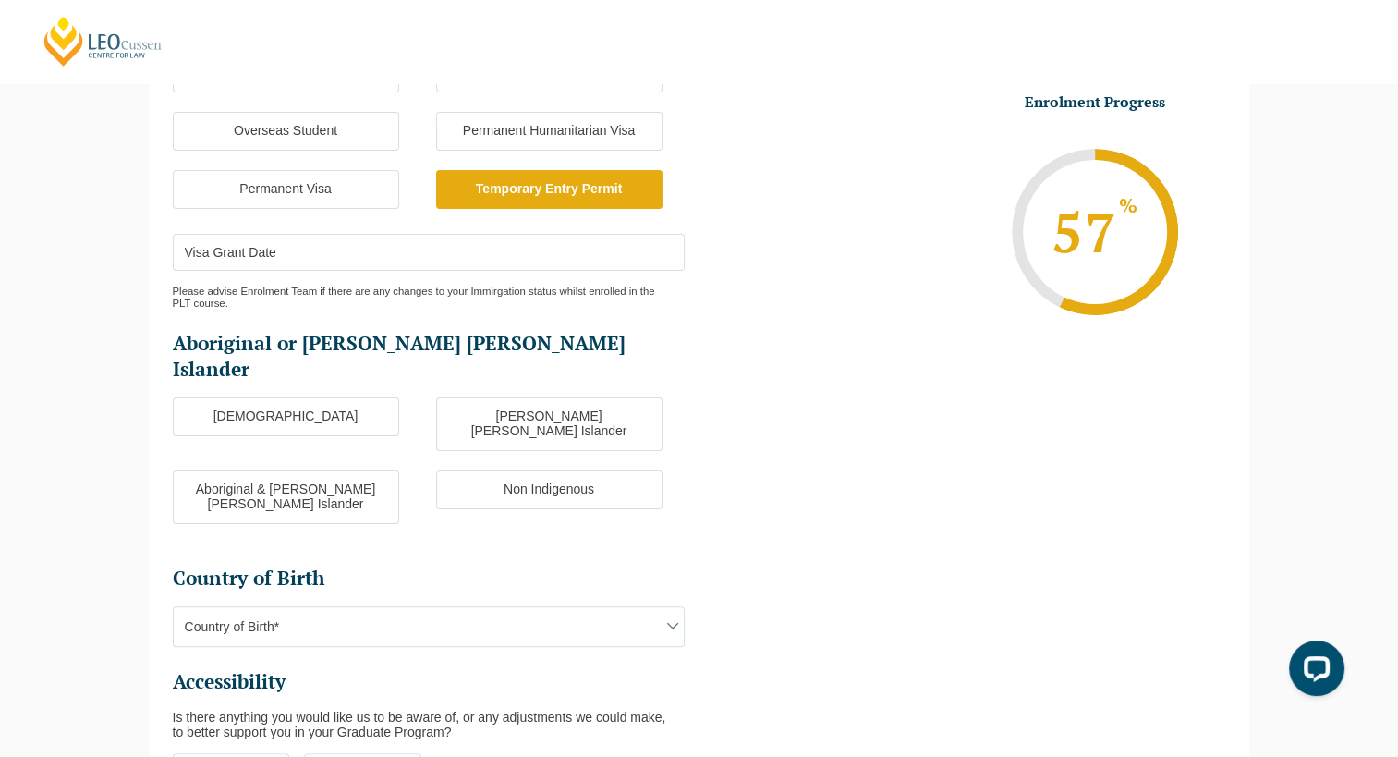
click at [590, 607] on span "Country of Birth*" at bounding box center [429, 626] width 510 height 39
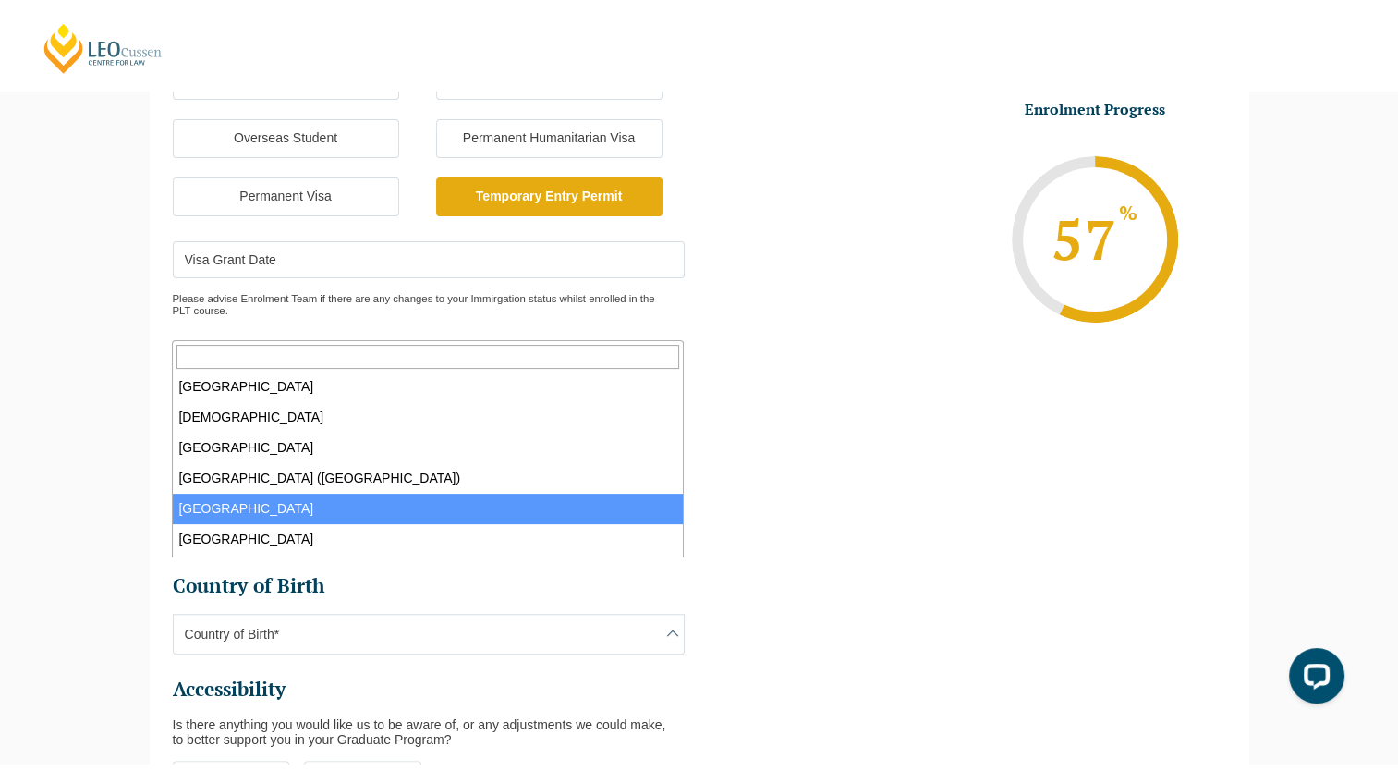
scroll to position [2958, 0]
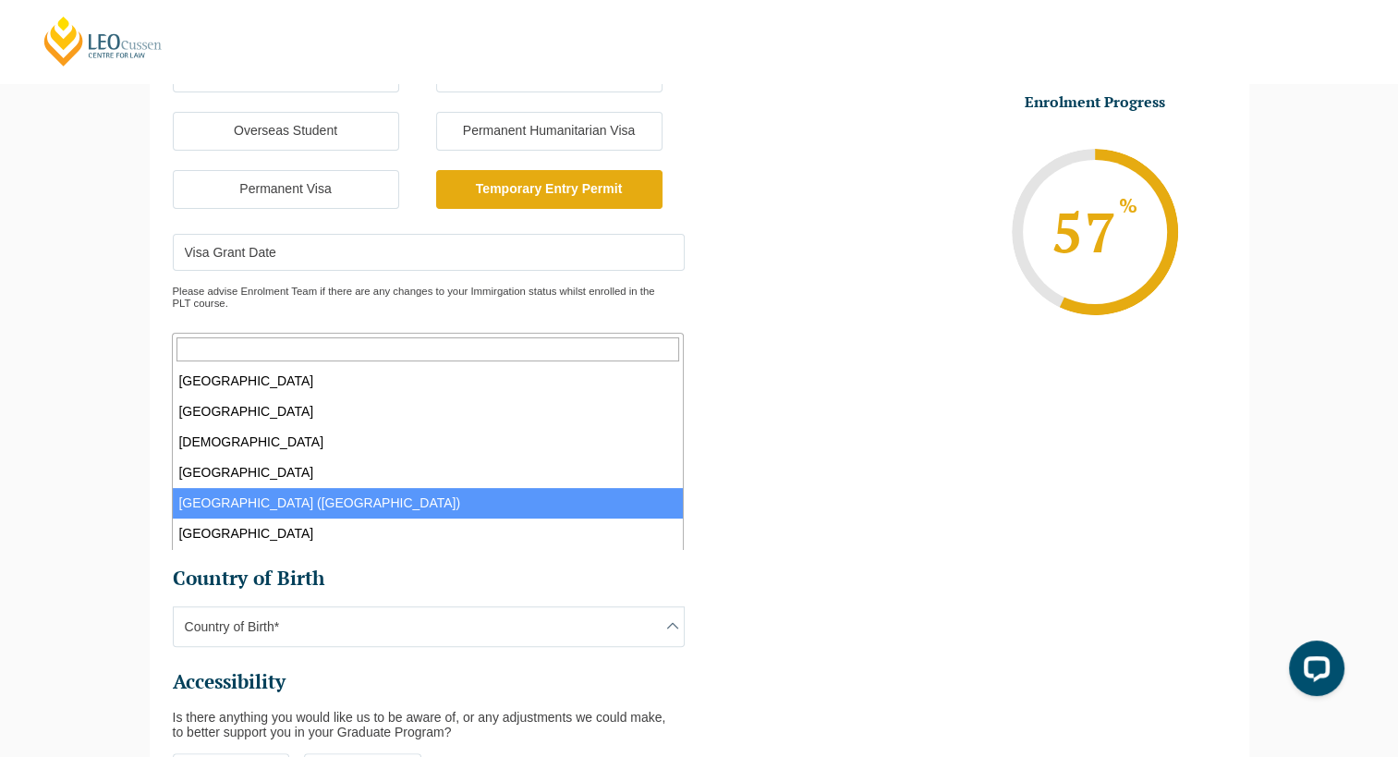
select select "Hong Kong (SAR of China) 6102"
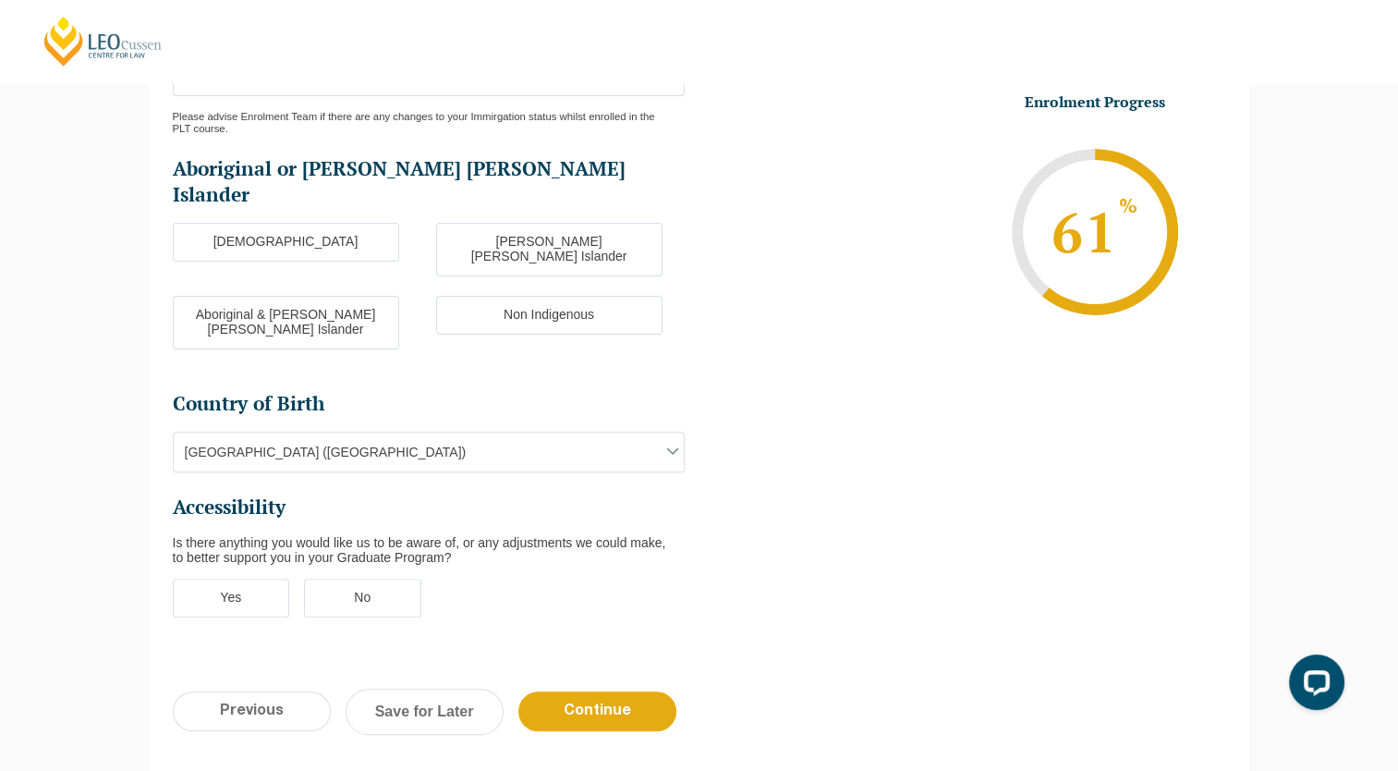
scroll to position [529, 0]
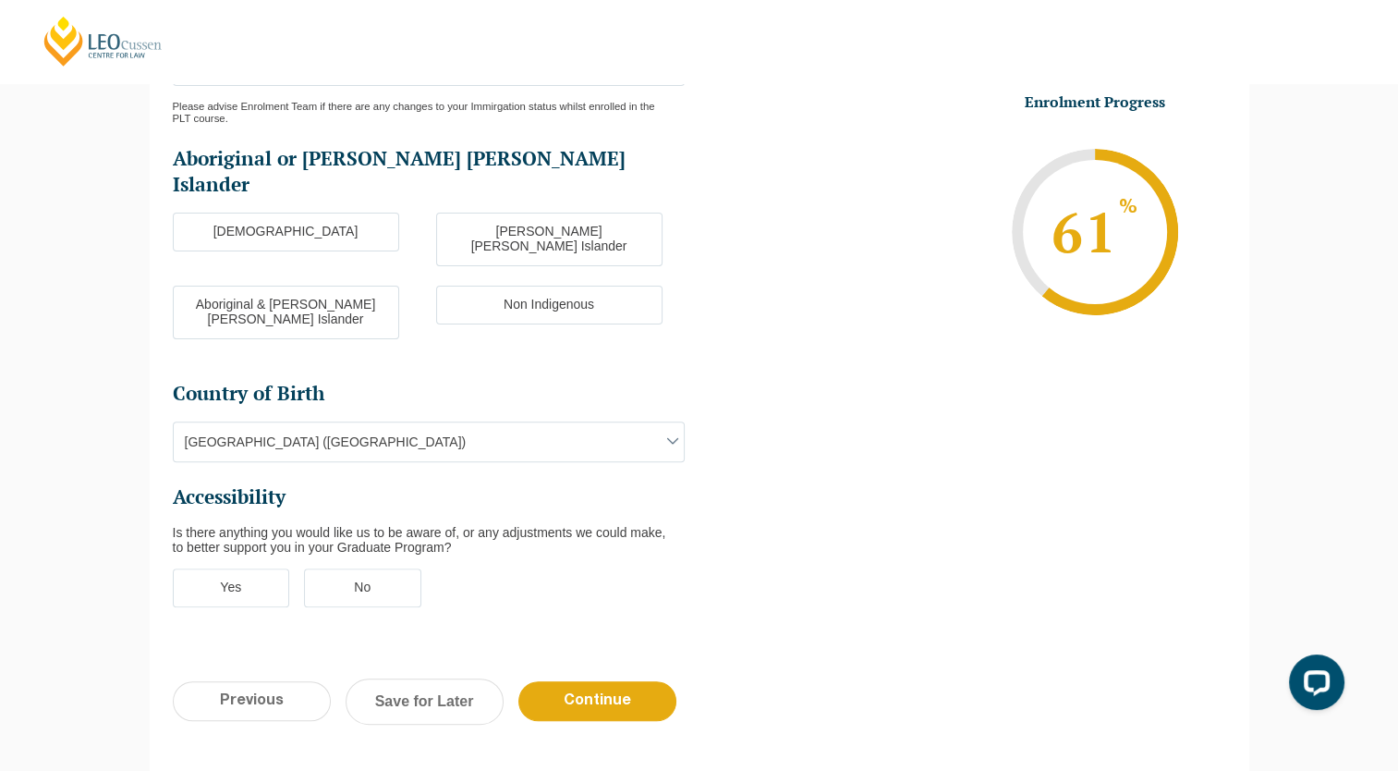
click at [226, 568] on label "Yes" at bounding box center [231, 587] width 117 height 39
click at [0, 0] on input "Yes" at bounding box center [0, 0] width 0 height 0
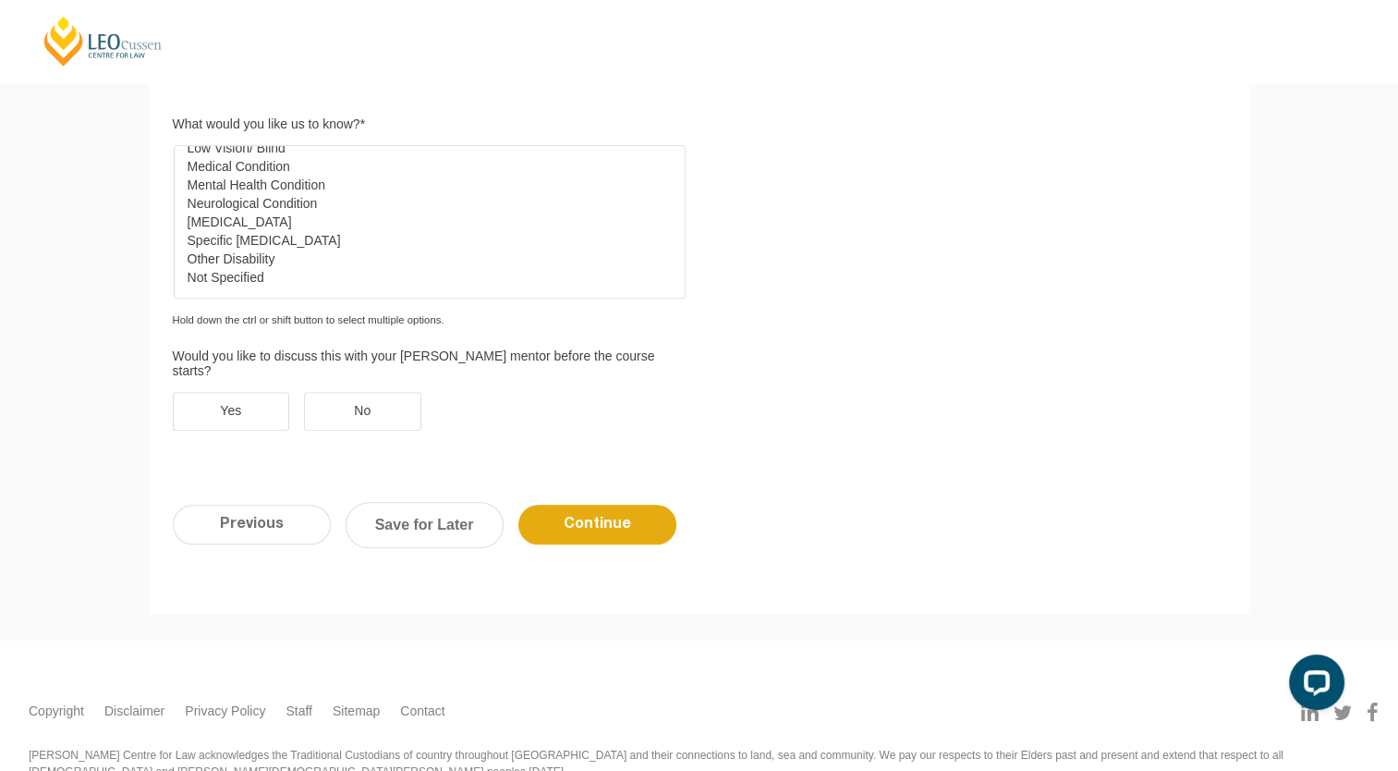
scroll to position [1062, 0]
click at [255, 391] on label "Yes" at bounding box center [231, 410] width 117 height 39
click at [0, 0] on input "Yes" at bounding box center [0, 0] width 0 height 0
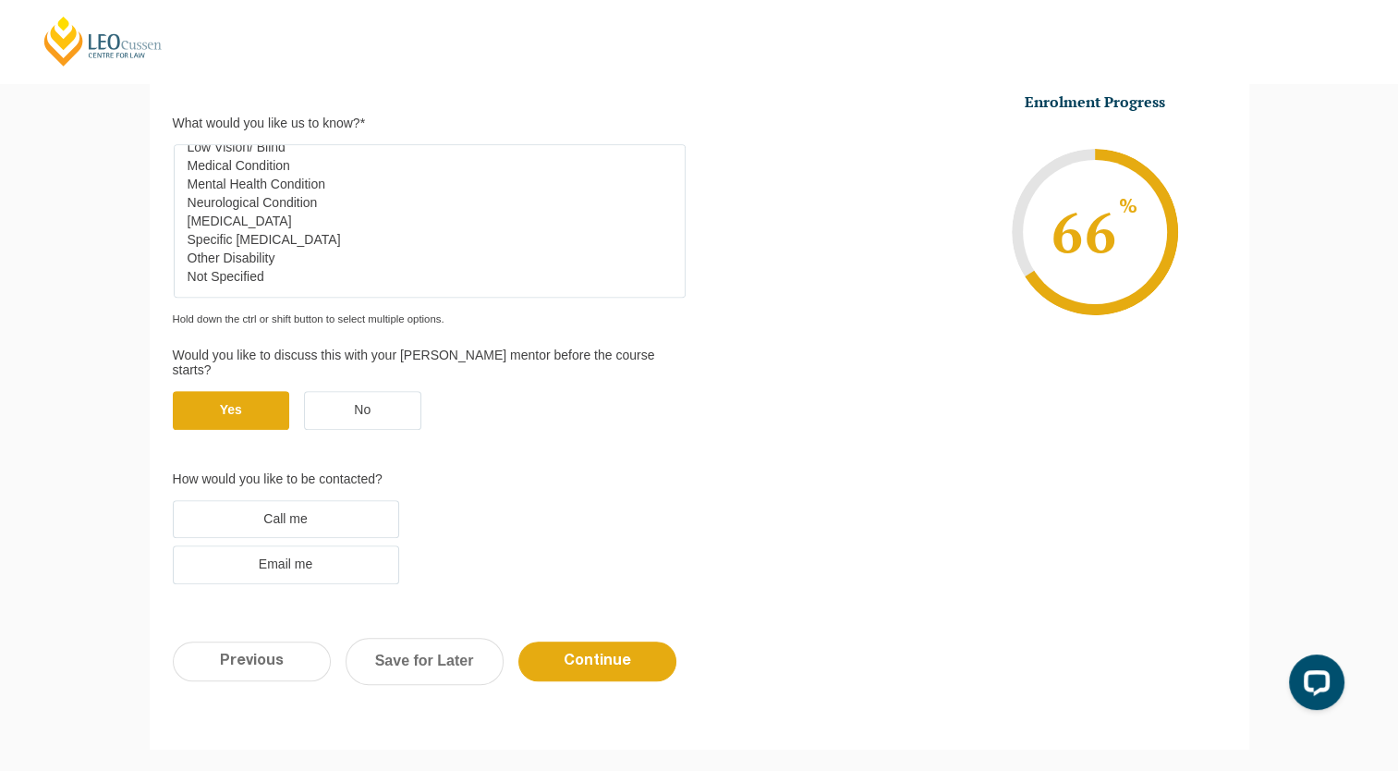
click at [318, 545] on label "Email me" at bounding box center [286, 564] width 226 height 39
click at [0, 0] on input "Email me" at bounding box center [0, 0] width 0 height 0
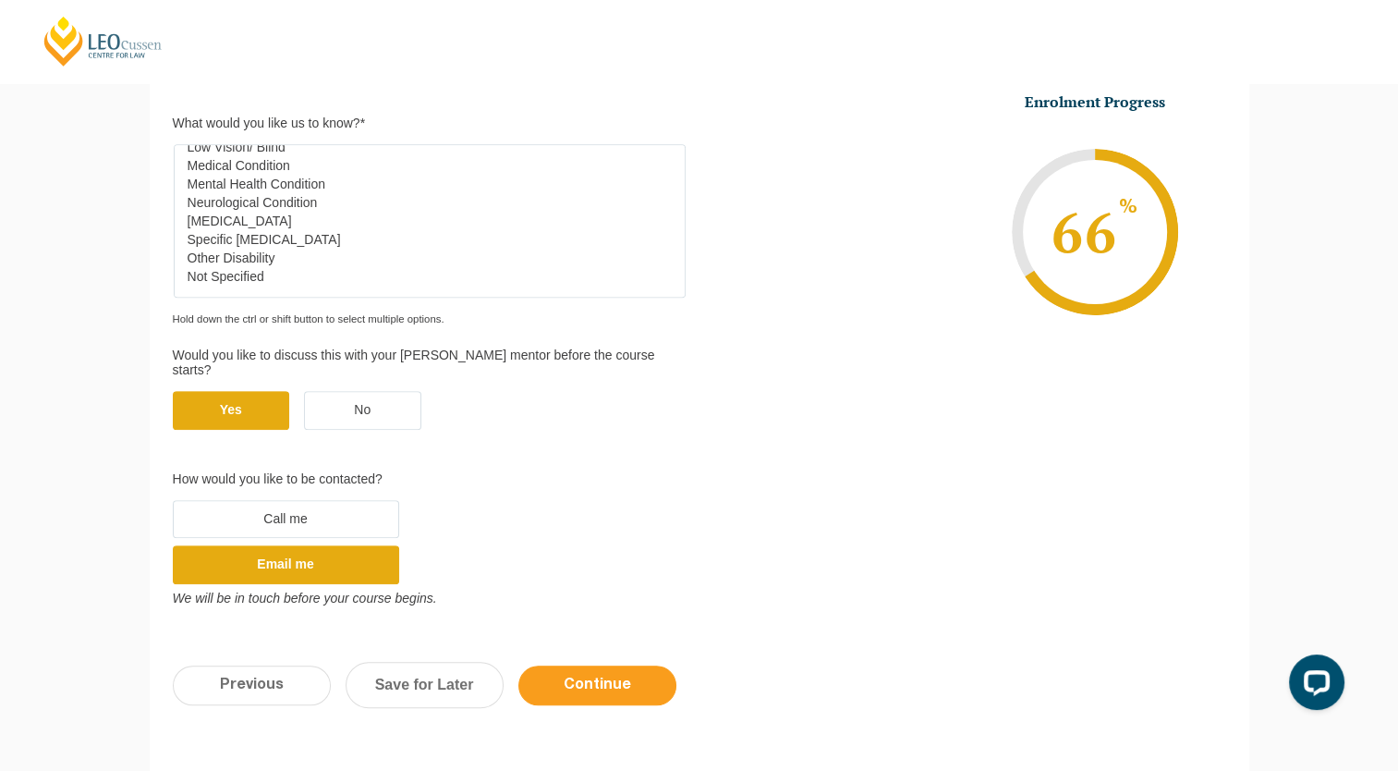
click at [589, 665] on input "Continue" at bounding box center [598, 685] width 158 height 40
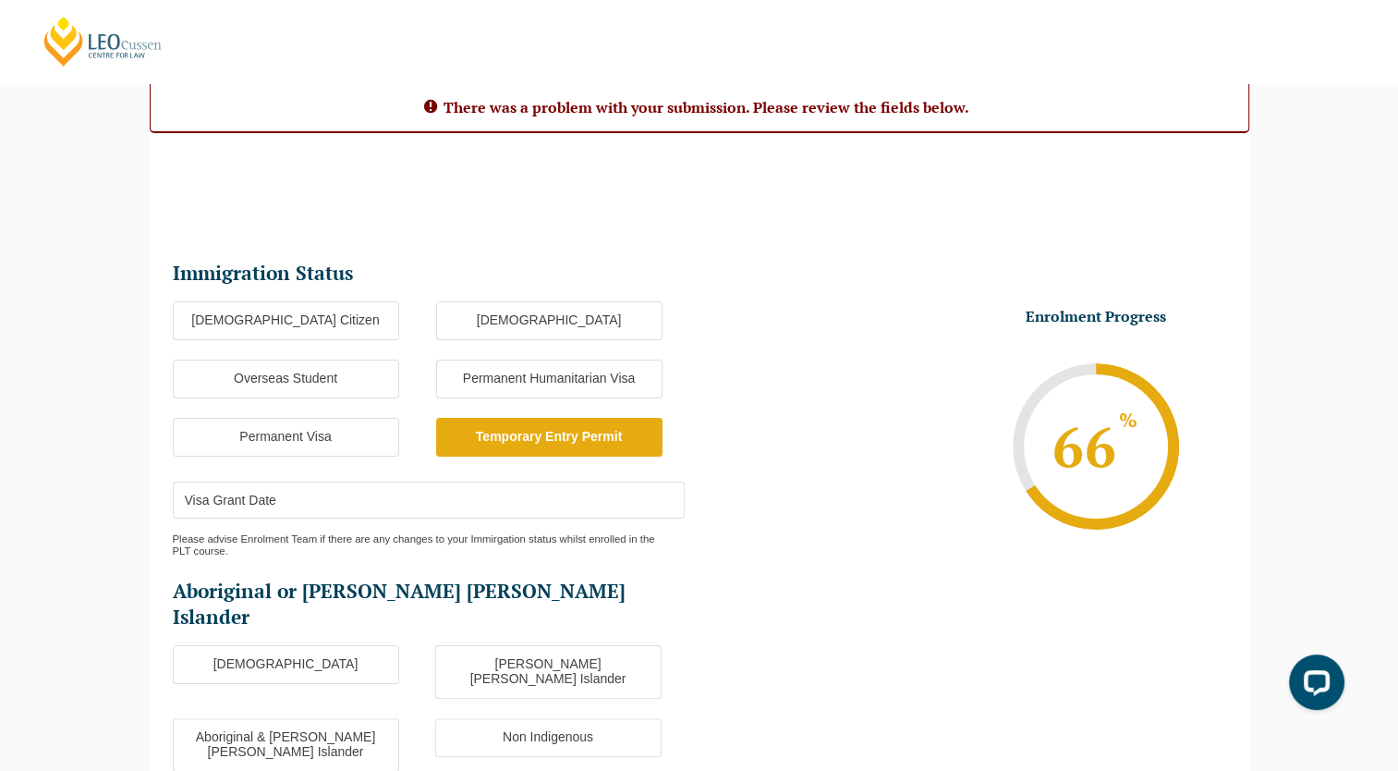
scroll to position [168, 0]
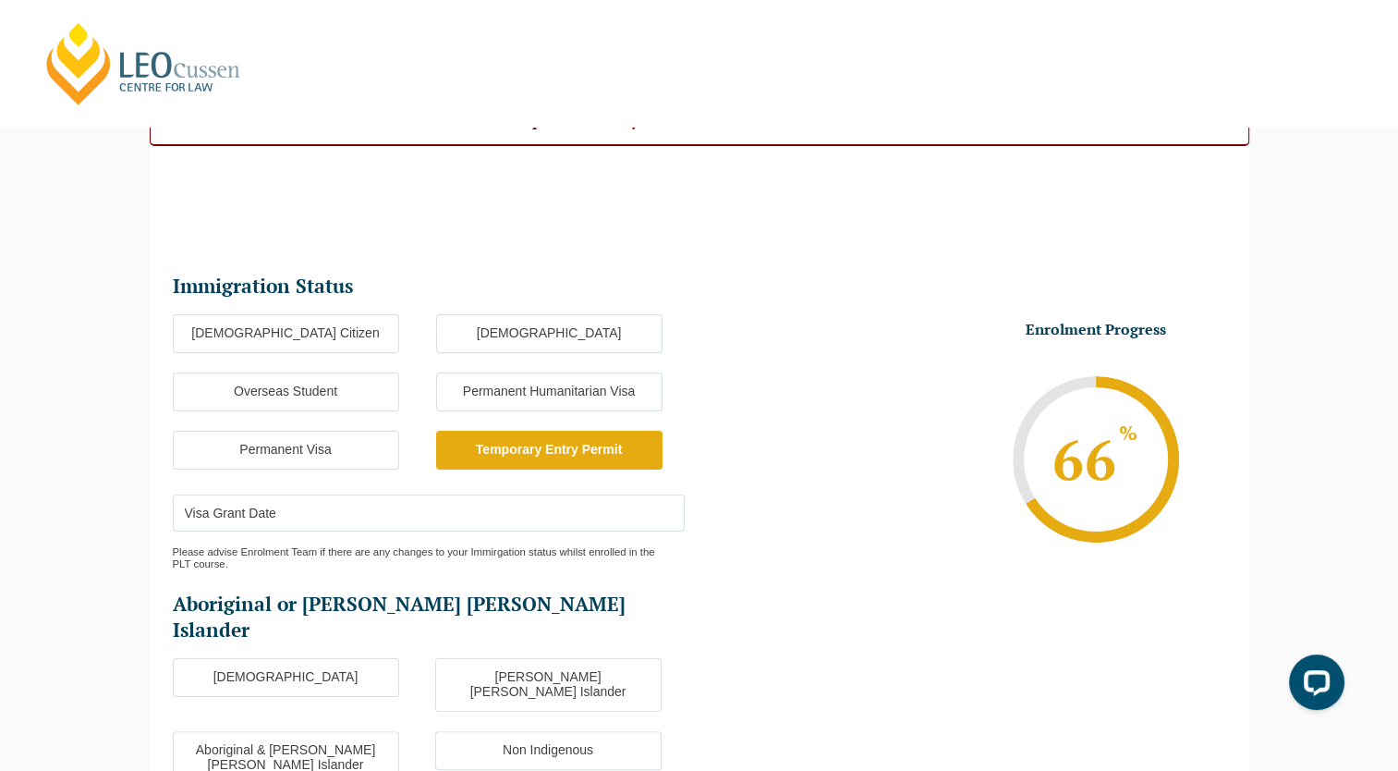
click at [336, 510] on input "Visa Grant Date" at bounding box center [429, 512] width 512 height 37
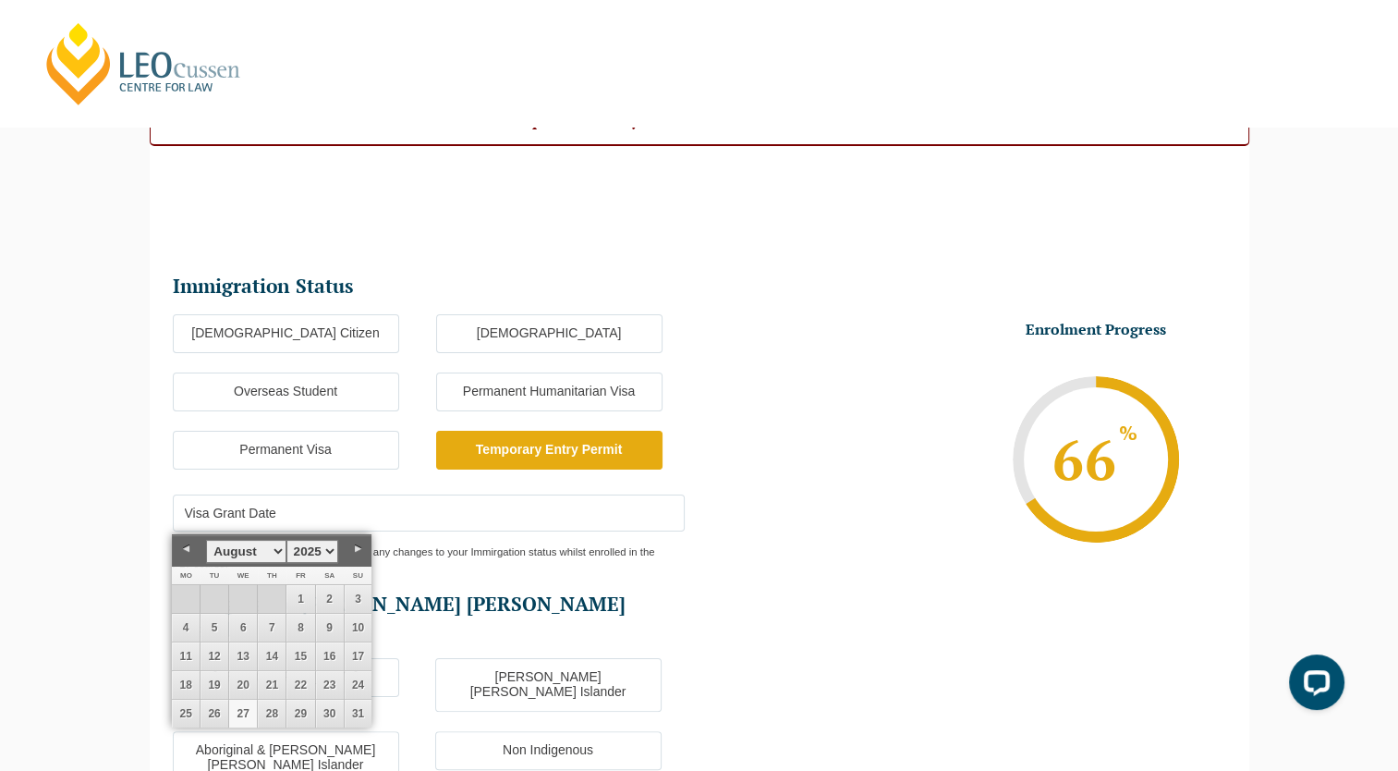
click at [875, 374] on li "Enrolment Progress 66 % Form Progress Download Course Guide enrolment@leocussen…" at bounding box center [963, 459] width 527 height 278
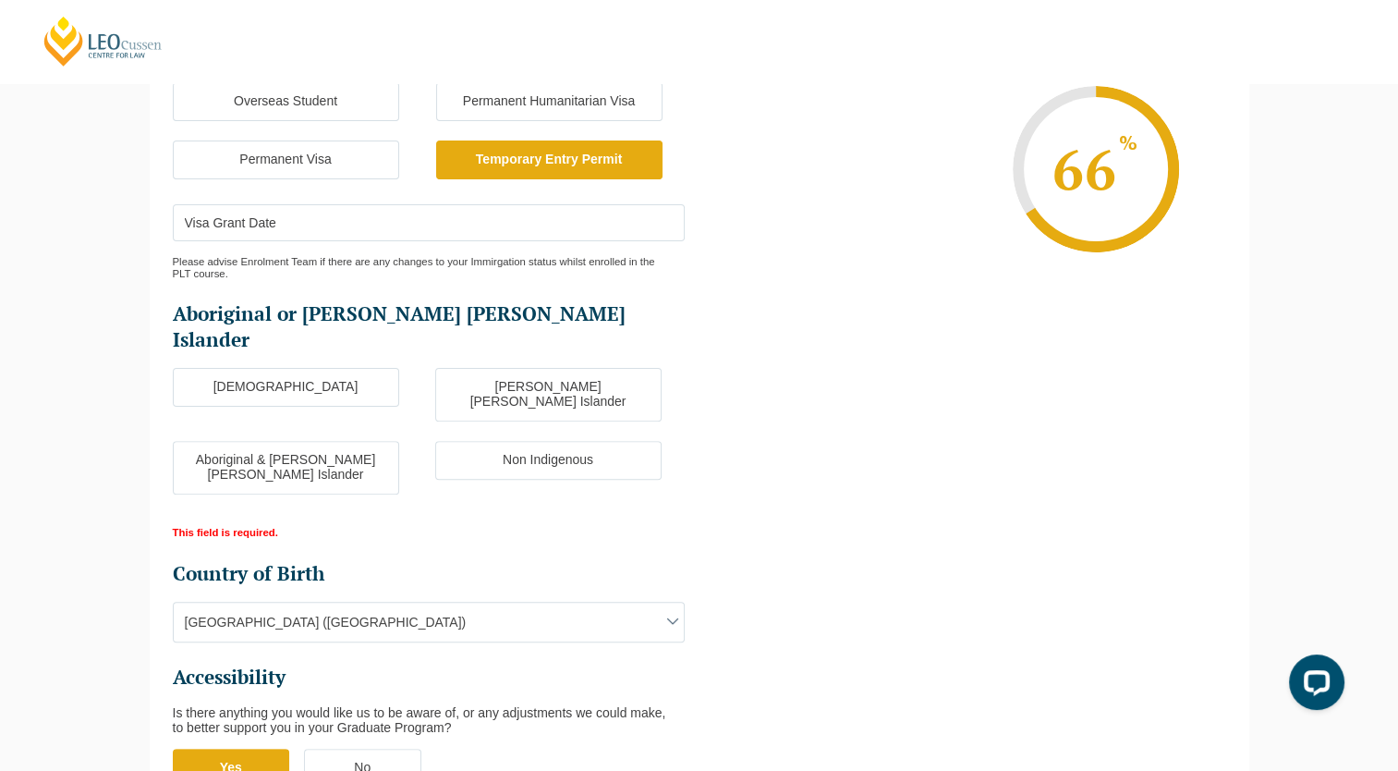
scroll to position [353, 0]
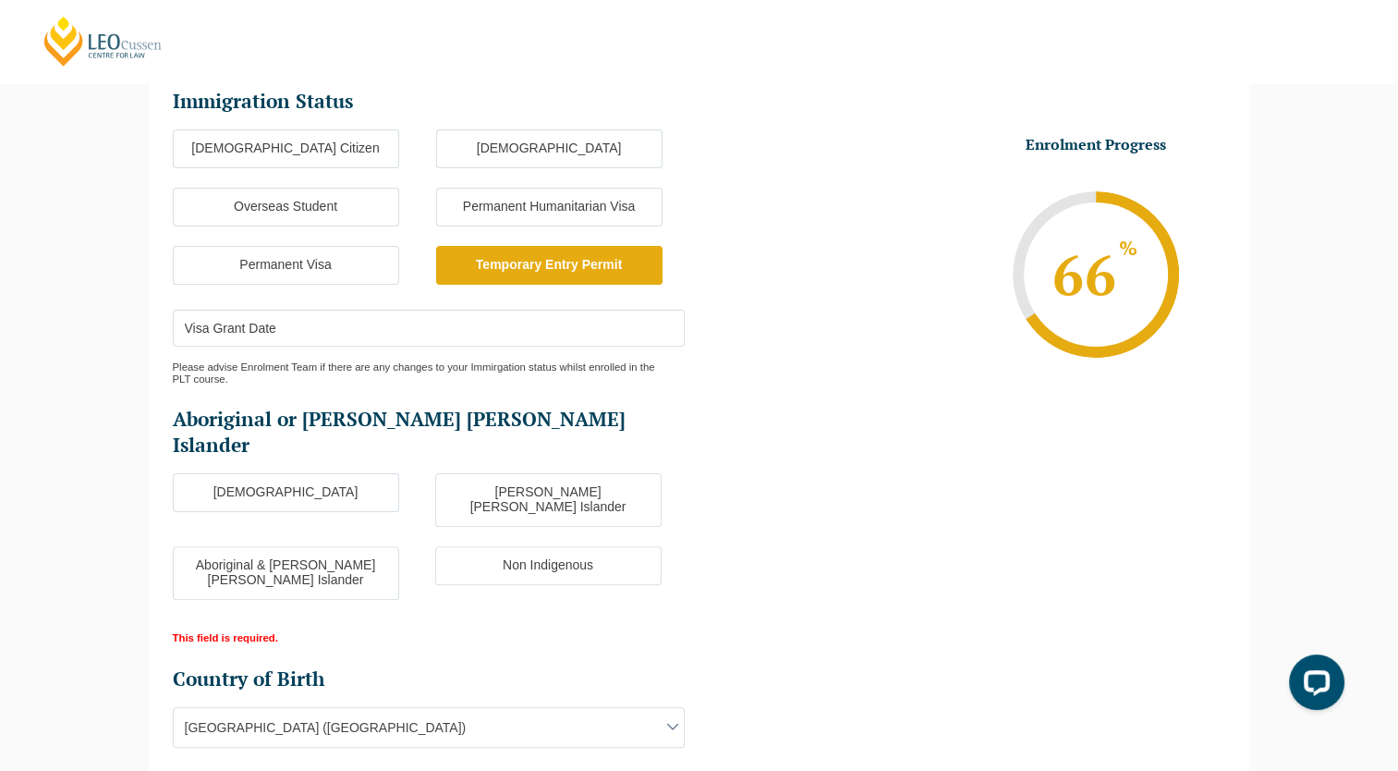
click at [222, 625] on div "This field is required." at bounding box center [428, 634] width 510 height 19
click at [600, 546] on label "Non Indigenous" at bounding box center [548, 565] width 226 height 39
click at [0, 0] on input "Non Indigenous" at bounding box center [0, 0] width 0 height 0
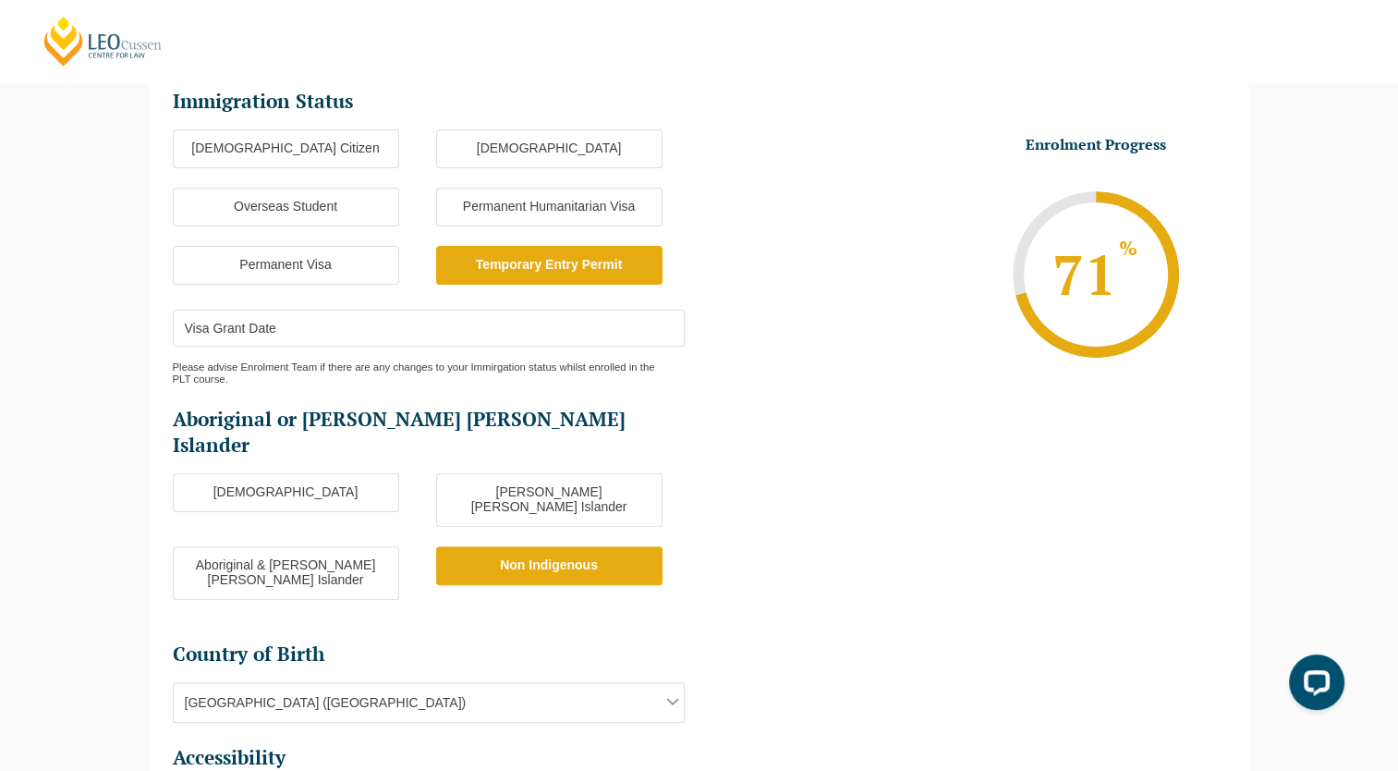
click at [824, 518] on ul "Immigration Status Immigration Status * Australian Citizen New Zealand Citizen …" at bounding box center [700, 758] width 1054 height 1345
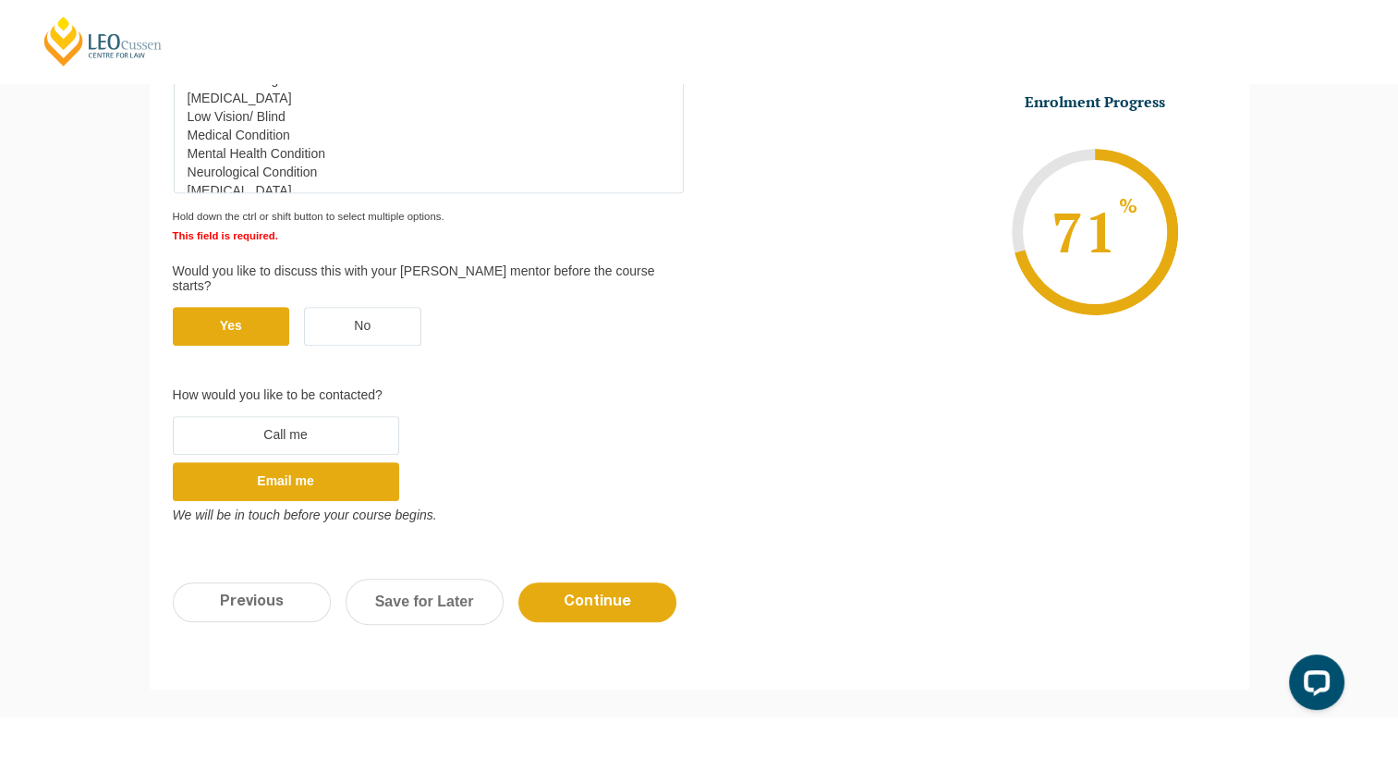
scroll to position [1328, 0]
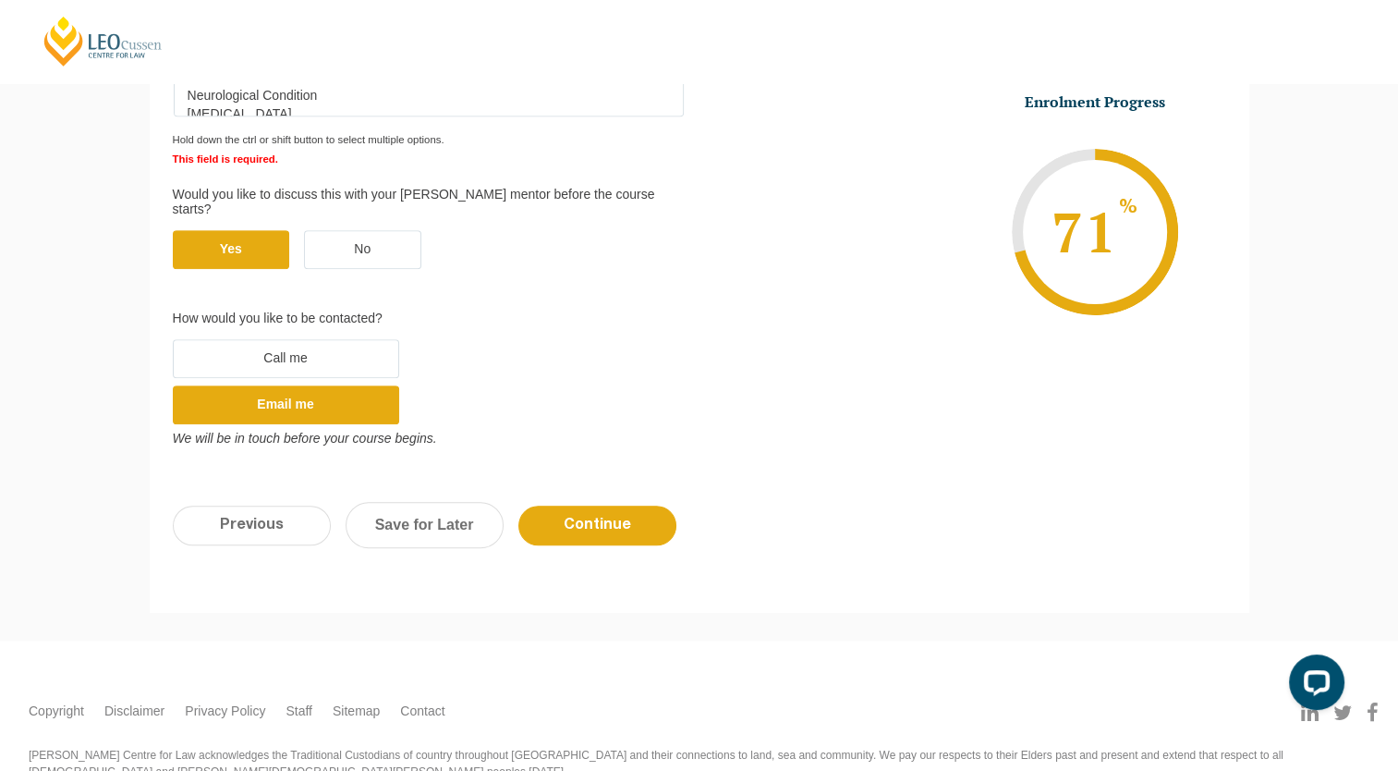
click at [675, 483] on div "Previous Continue Save for Later" at bounding box center [700, 534] width 1100 height 102
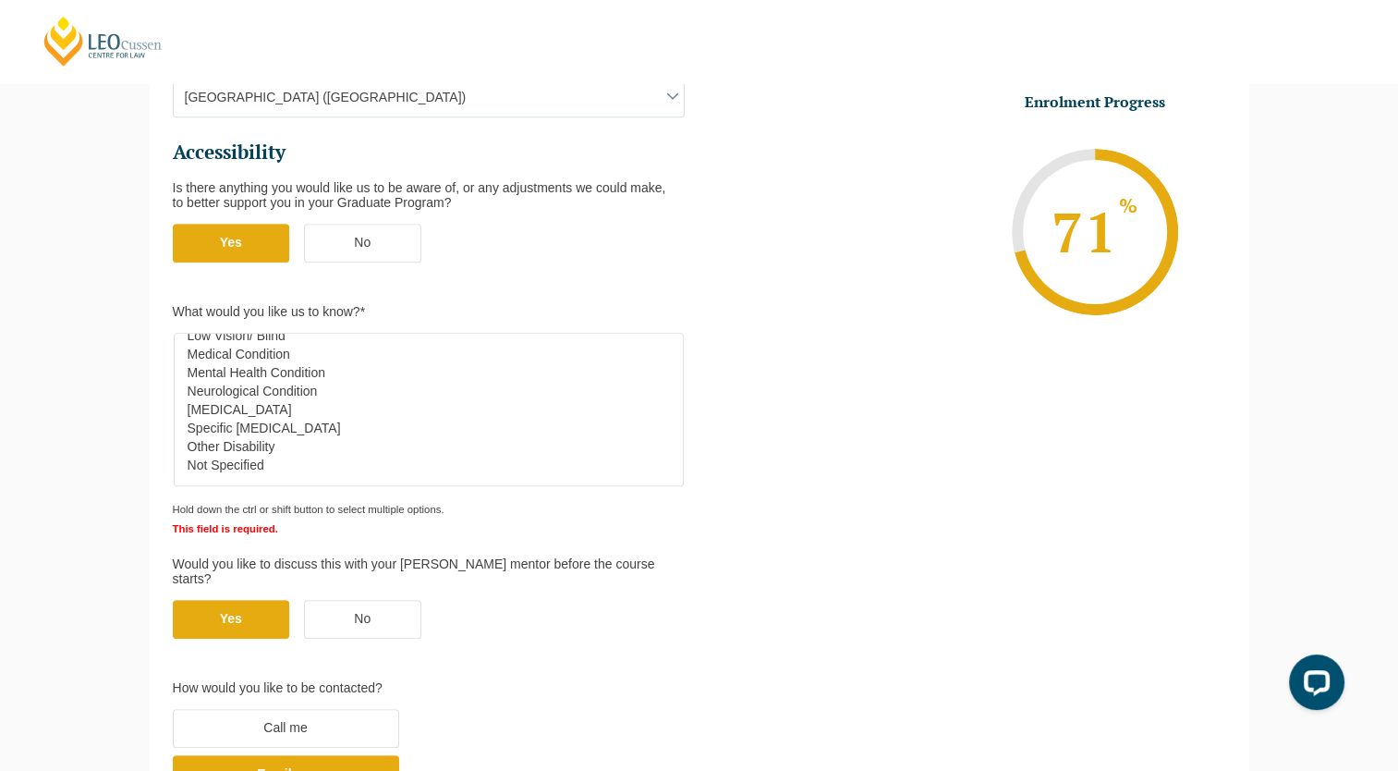
scroll to position [77, 0]
select select "Not Specified"
click at [263, 456] on option "Not Specified" at bounding box center [424, 465] width 477 height 18
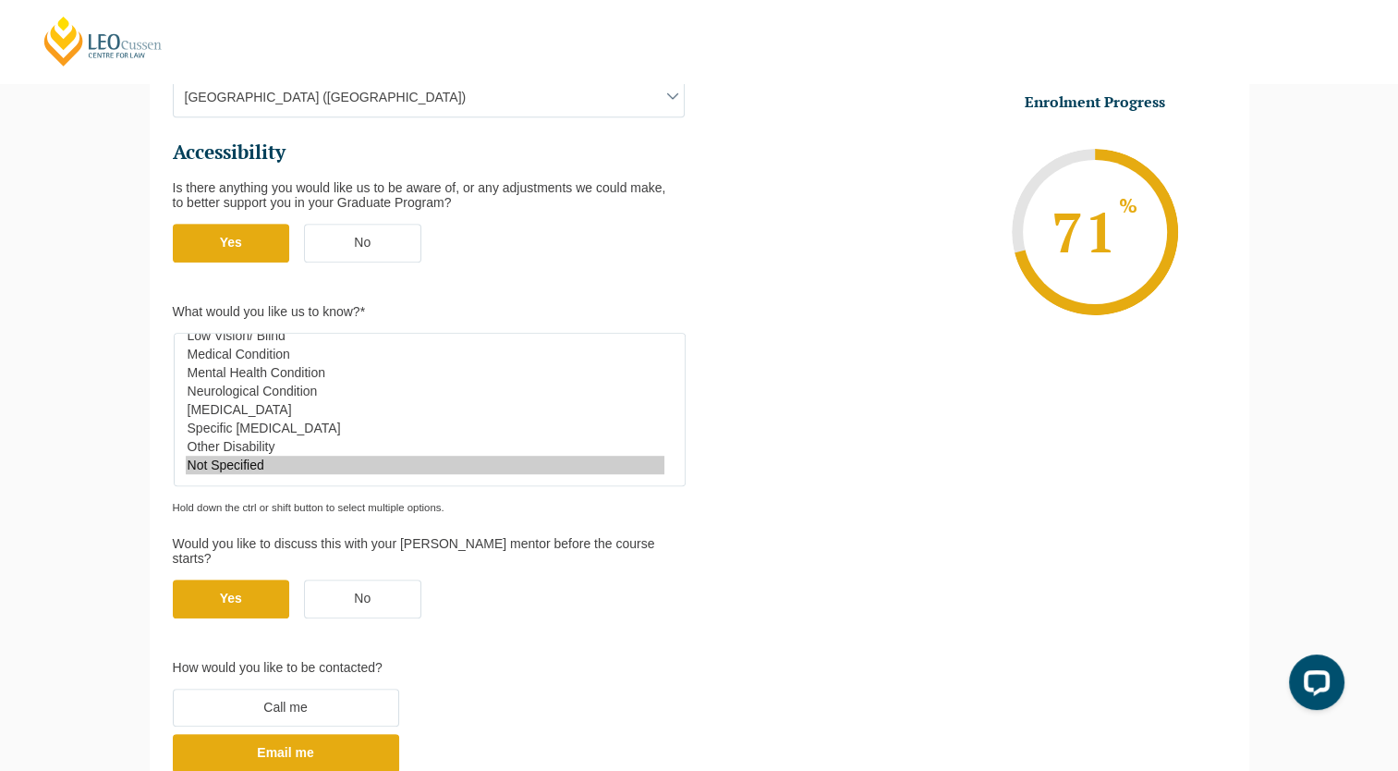
click at [748, 525] on ul "Immigration Status Immigration Status * Australian Citizen New Zealand Citizen …" at bounding box center [700, 143] width 1054 height 1324
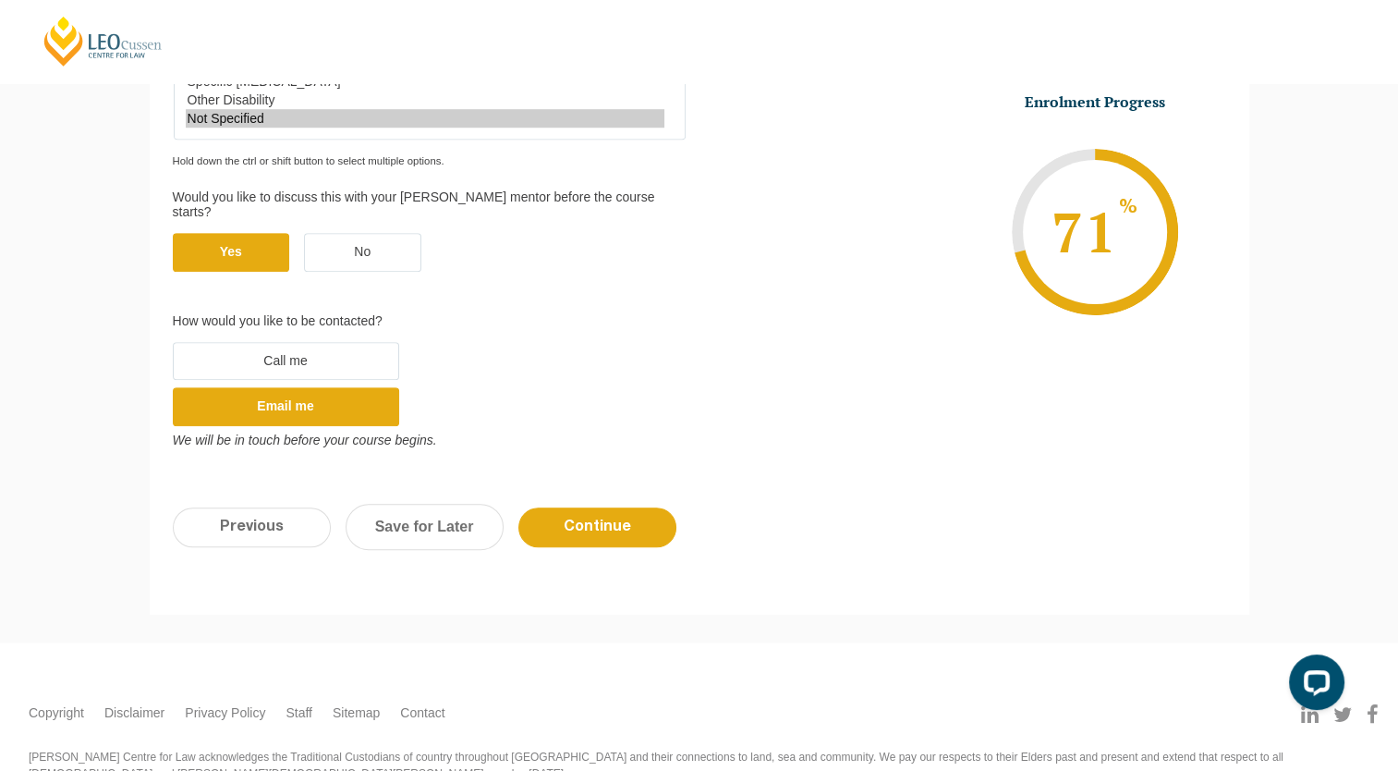
scroll to position [1307, 0]
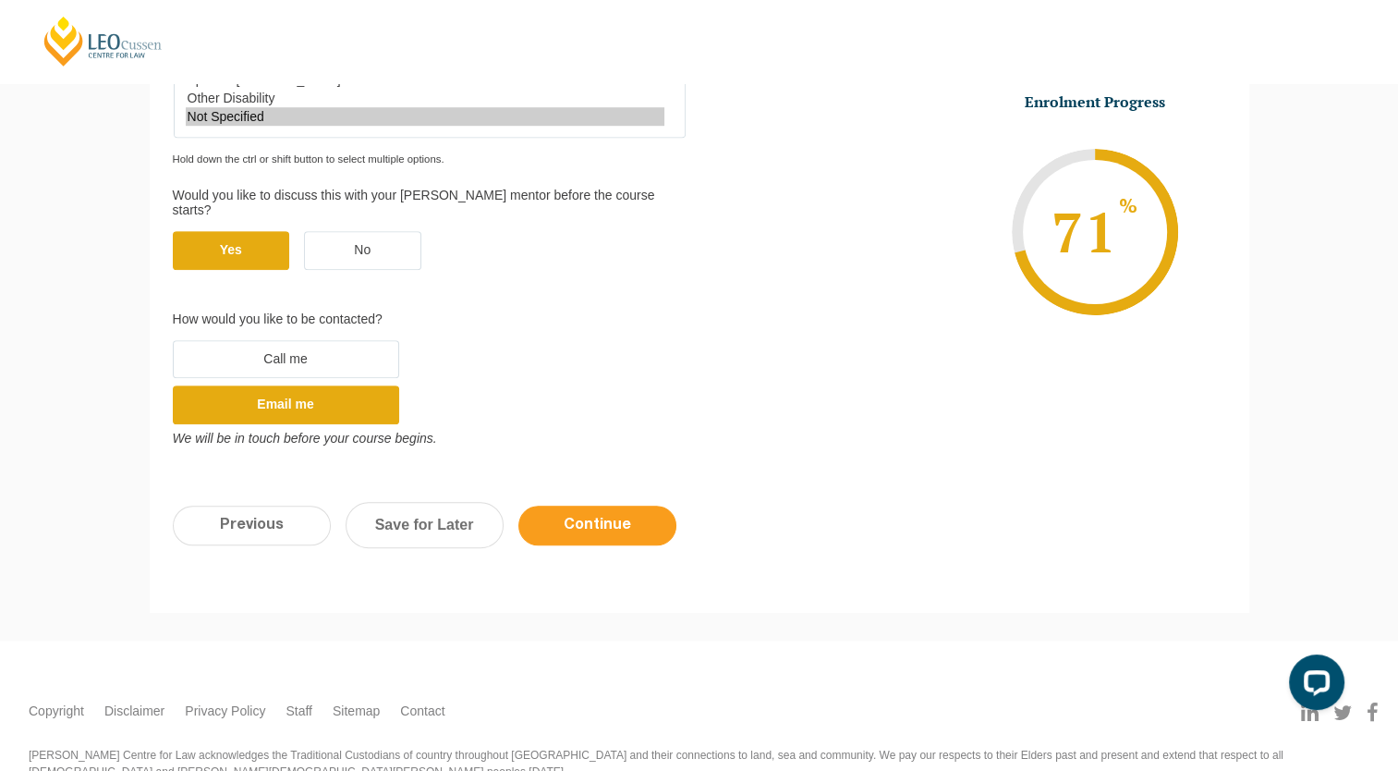
click at [617, 506] on input "Continue" at bounding box center [598, 526] width 158 height 40
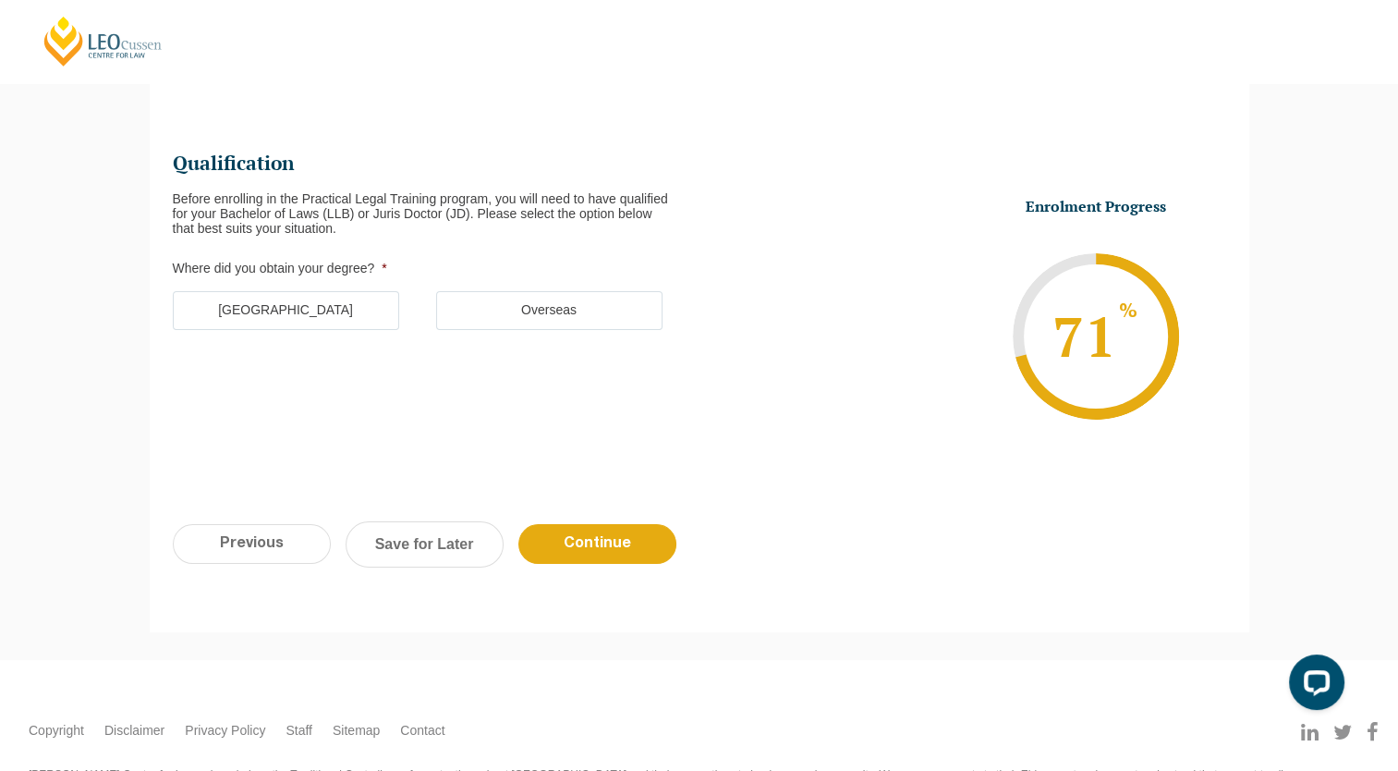
scroll to position [159, 0]
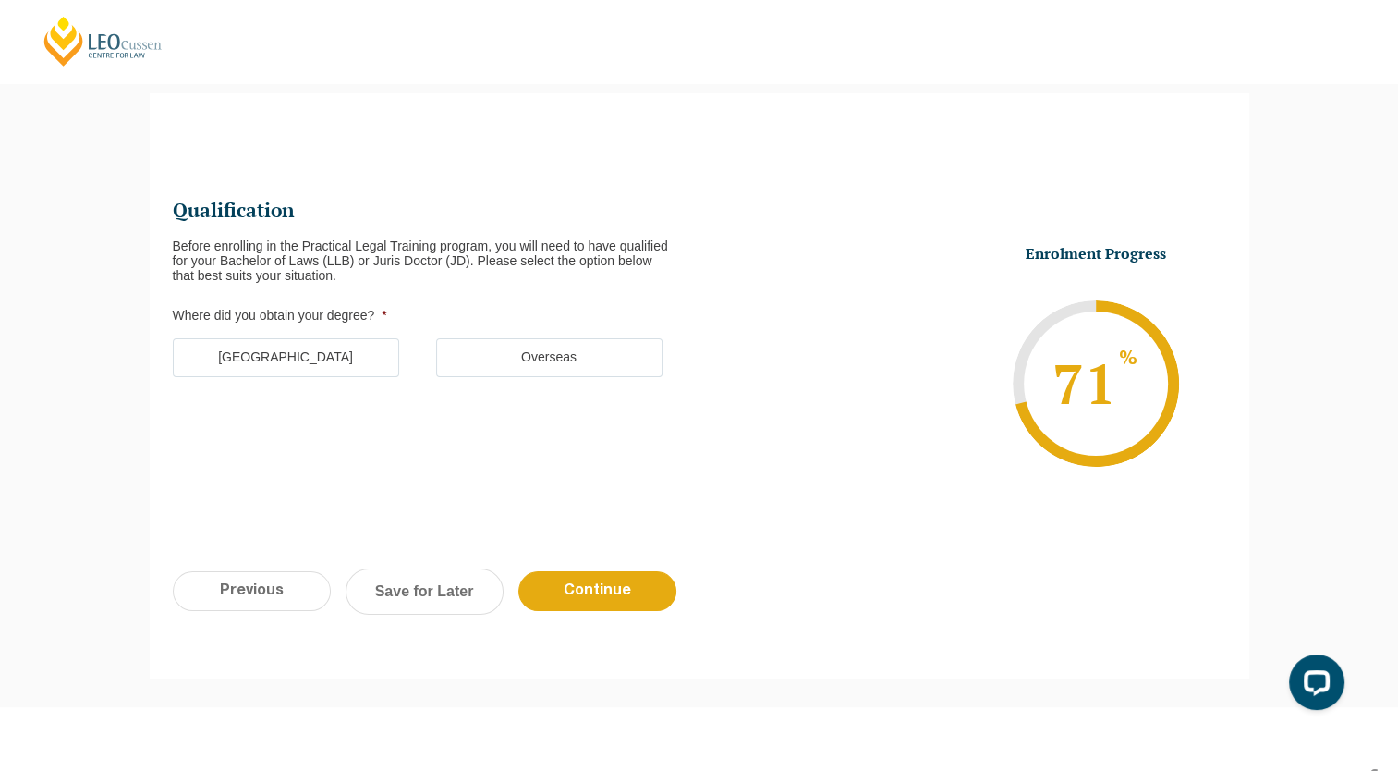
click at [277, 355] on label "Australia" at bounding box center [286, 357] width 226 height 39
click at [0, 0] on input "Australia" at bounding box center [0, 0] width 0 height 0
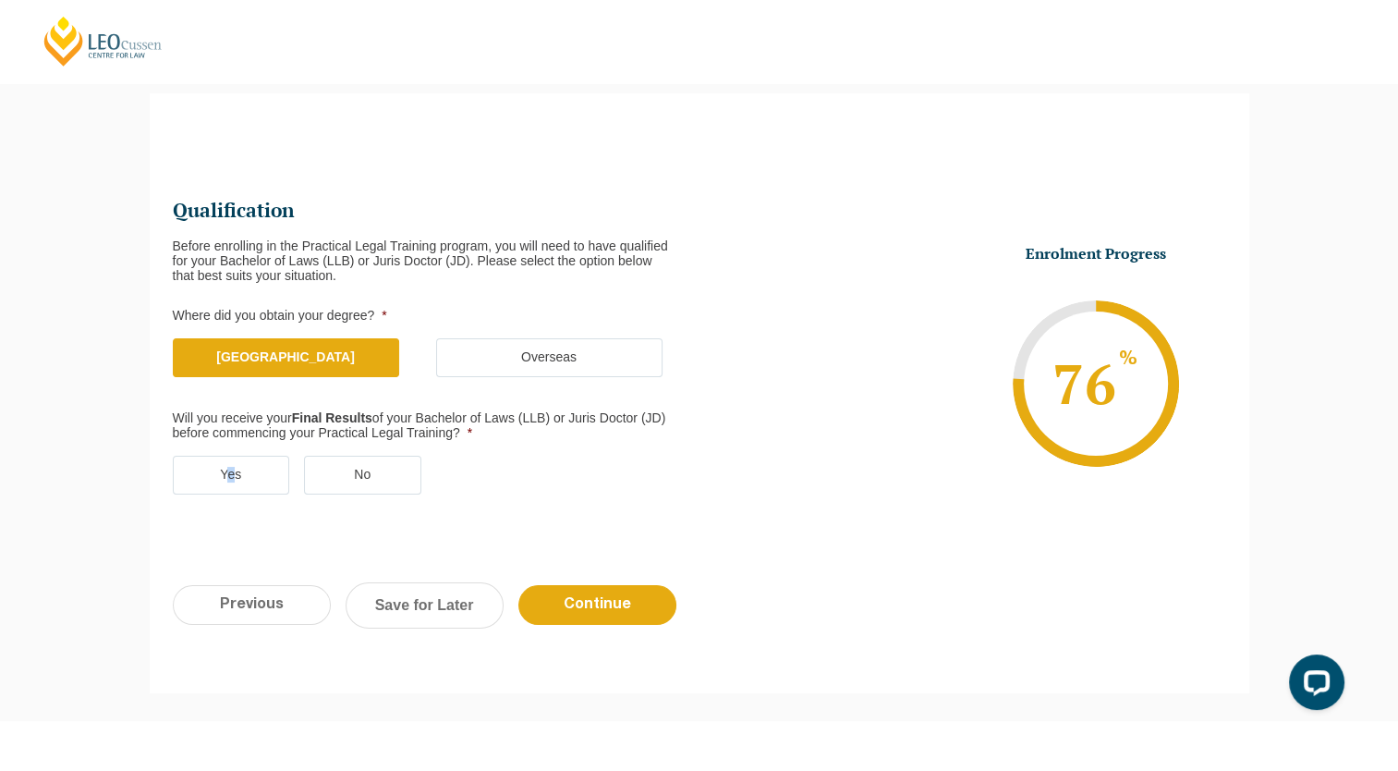
click at [232, 460] on label "Yes" at bounding box center [231, 475] width 117 height 39
drag, startPoint x: 232, startPoint y: 460, endPoint x: 250, endPoint y: 476, distance: 24.3
click at [250, 476] on label "Yes" at bounding box center [231, 475] width 117 height 39
click at [0, 0] on input "Yes" at bounding box center [0, 0] width 0 height 0
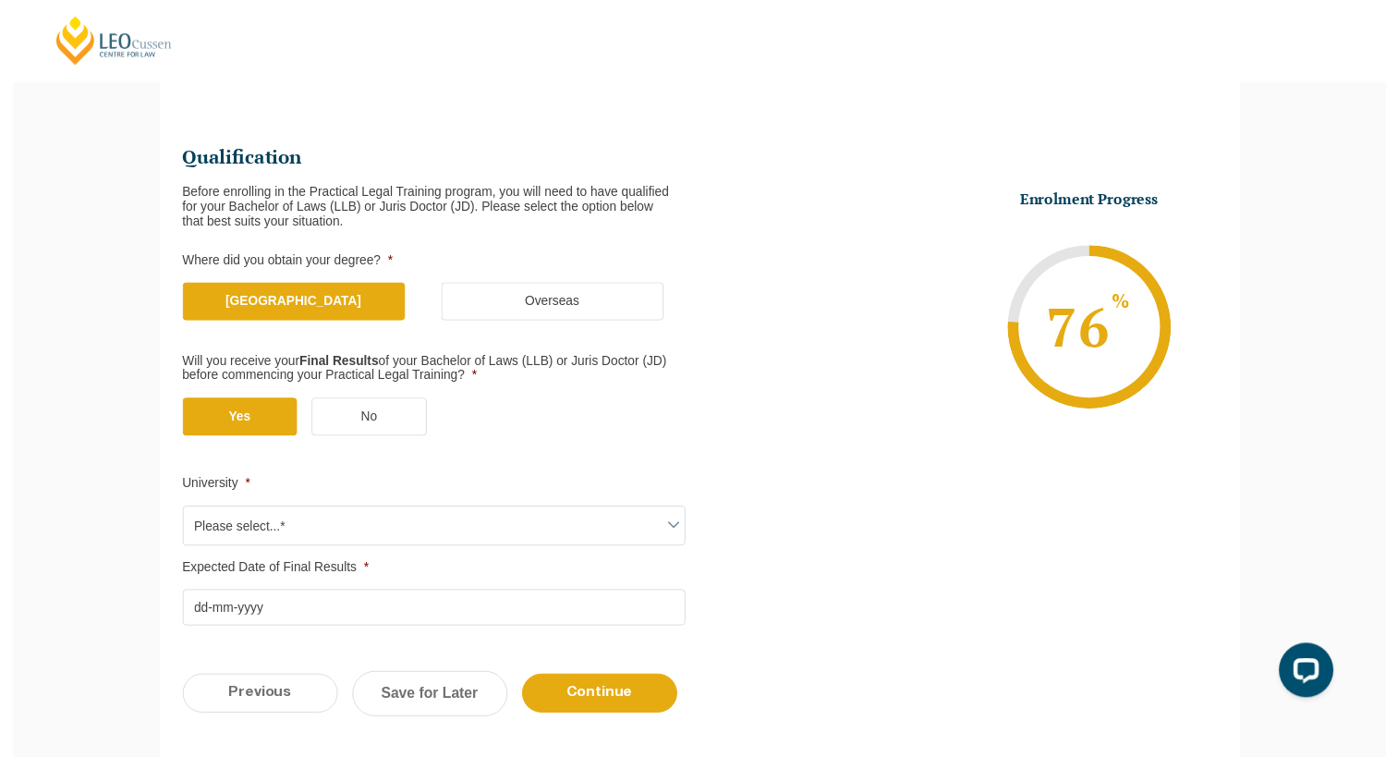
scroll to position [251, 0]
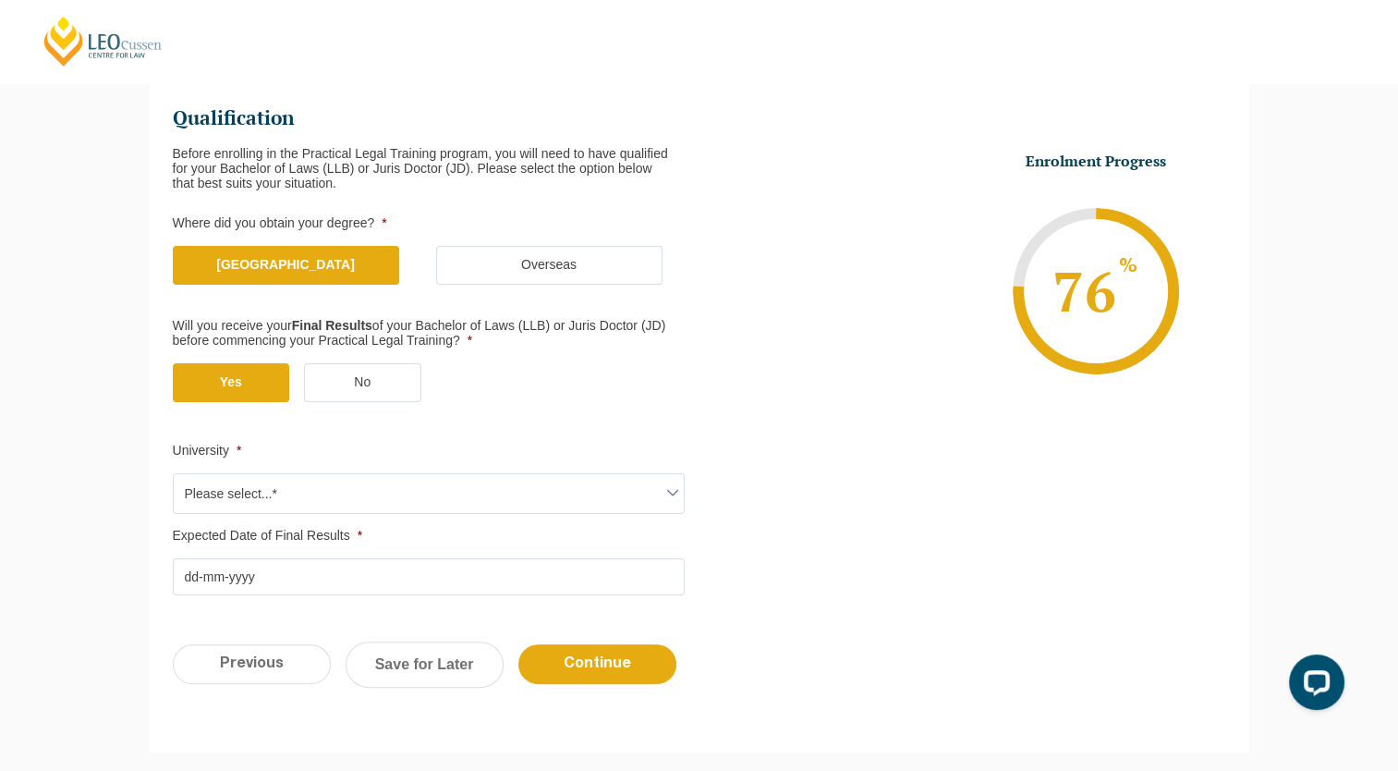
click at [615, 492] on span "Please select...*" at bounding box center [429, 493] width 510 height 39
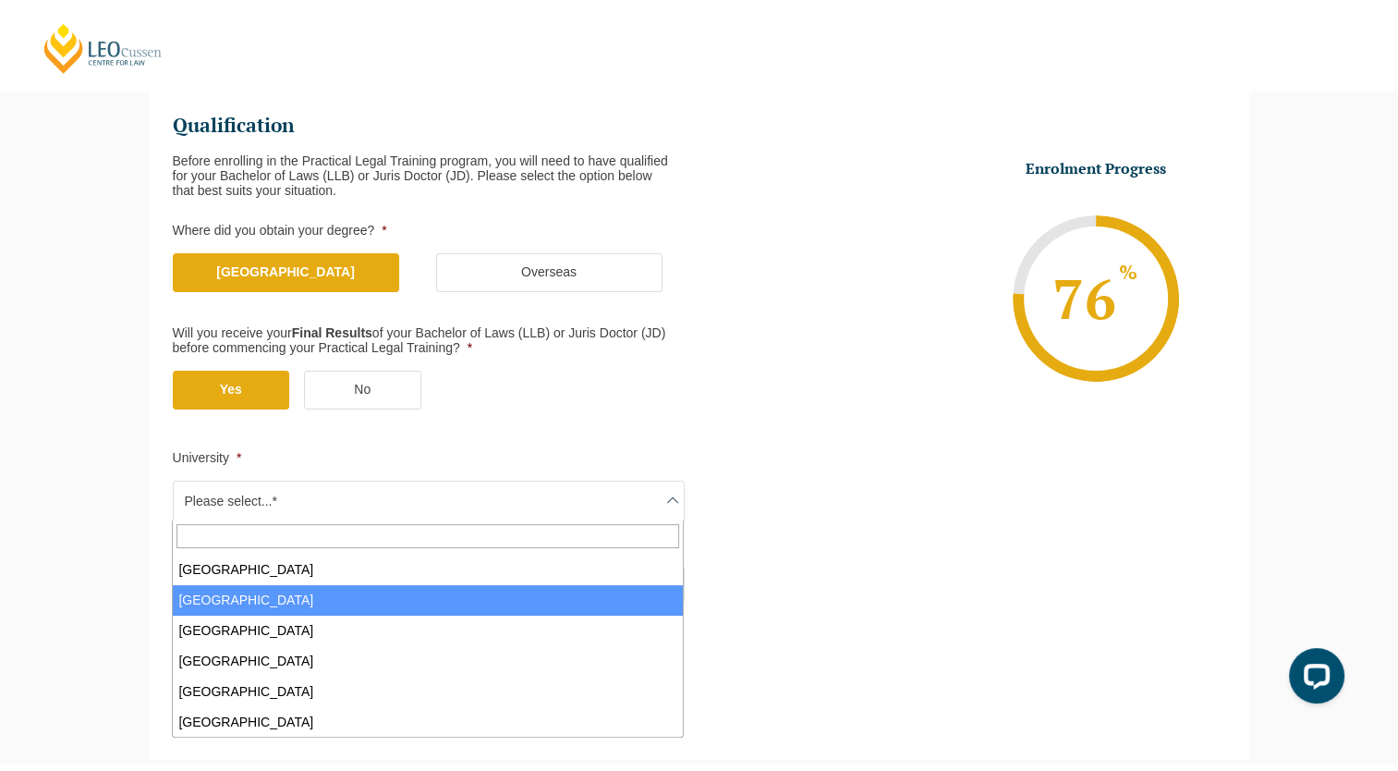
scroll to position [832, 0]
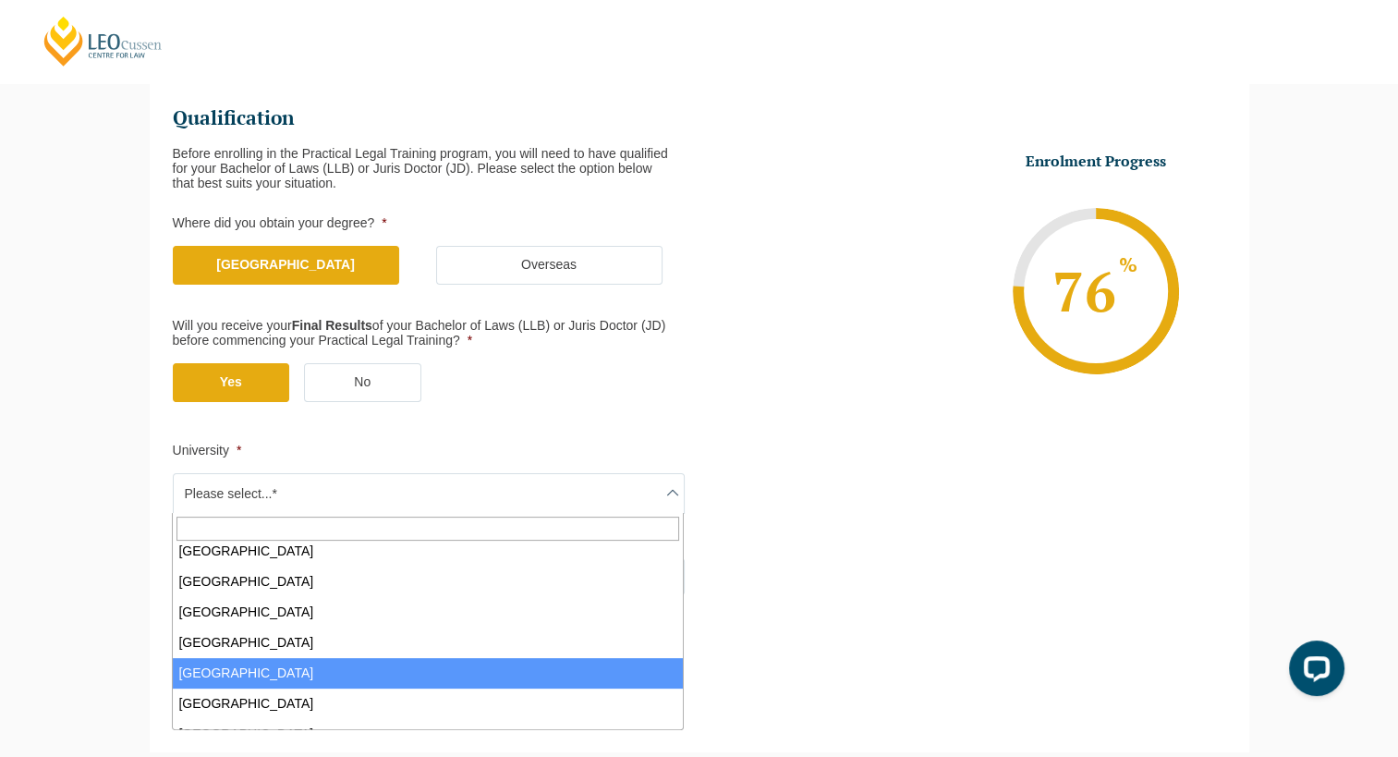
select select "University of Queensland"
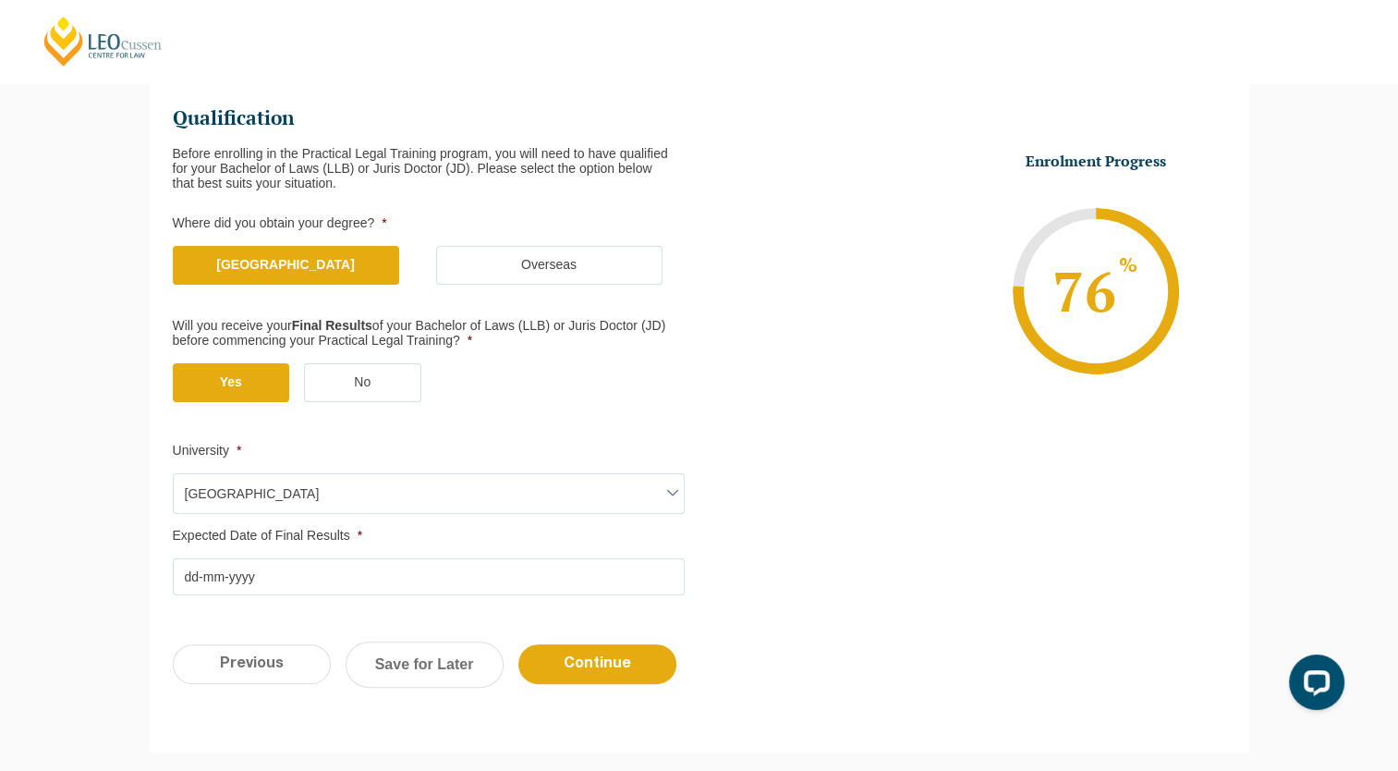
click at [730, 569] on ul "Qualification Before enrolling in the Practical Legal Training program, you wil…" at bounding box center [700, 349] width 1054 height 493
click at [639, 583] on input "Expected Date of Final Results *" at bounding box center [429, 576] width 512 height 37
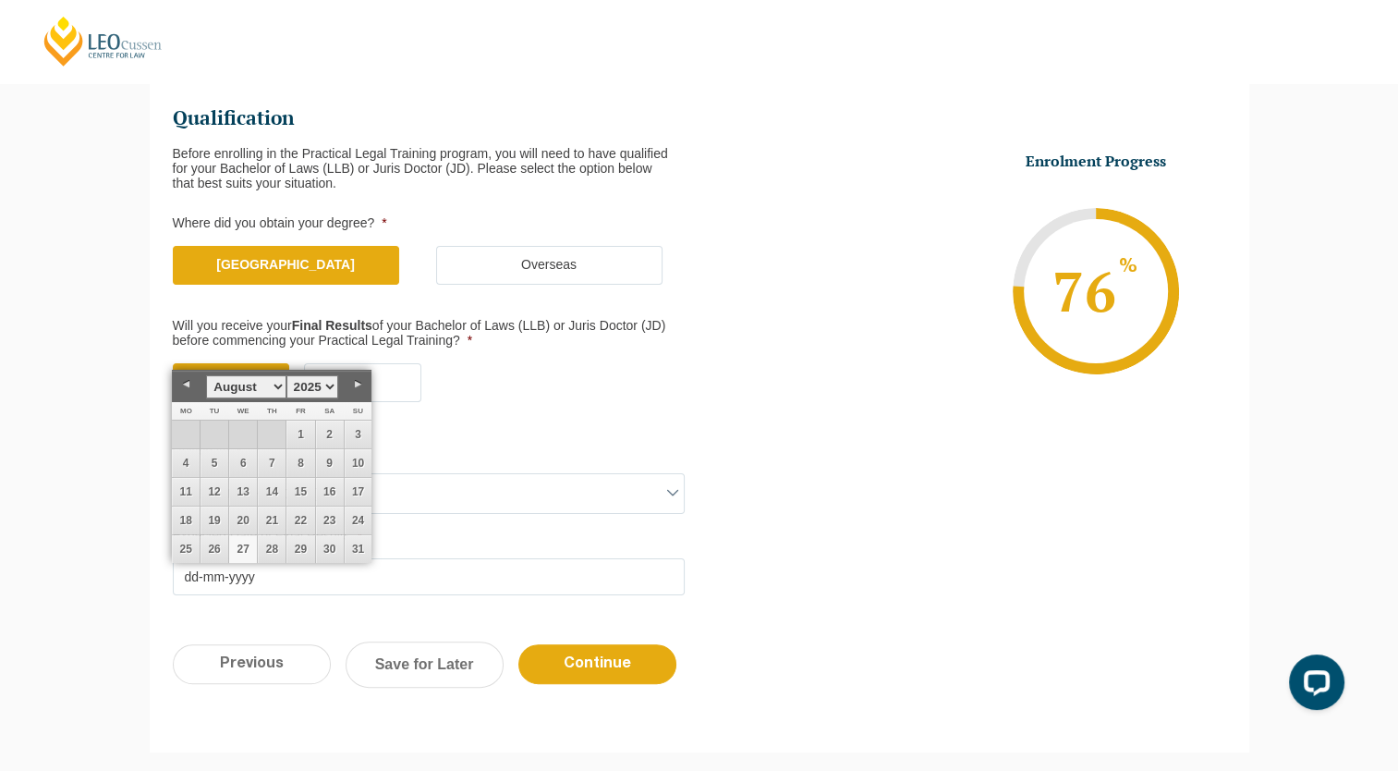
click at [895, 546] on ul "Qualification Before enrolling in the Practical Legal Training program, you wil…" at bounding box center [700, 349] width 1054 height 493
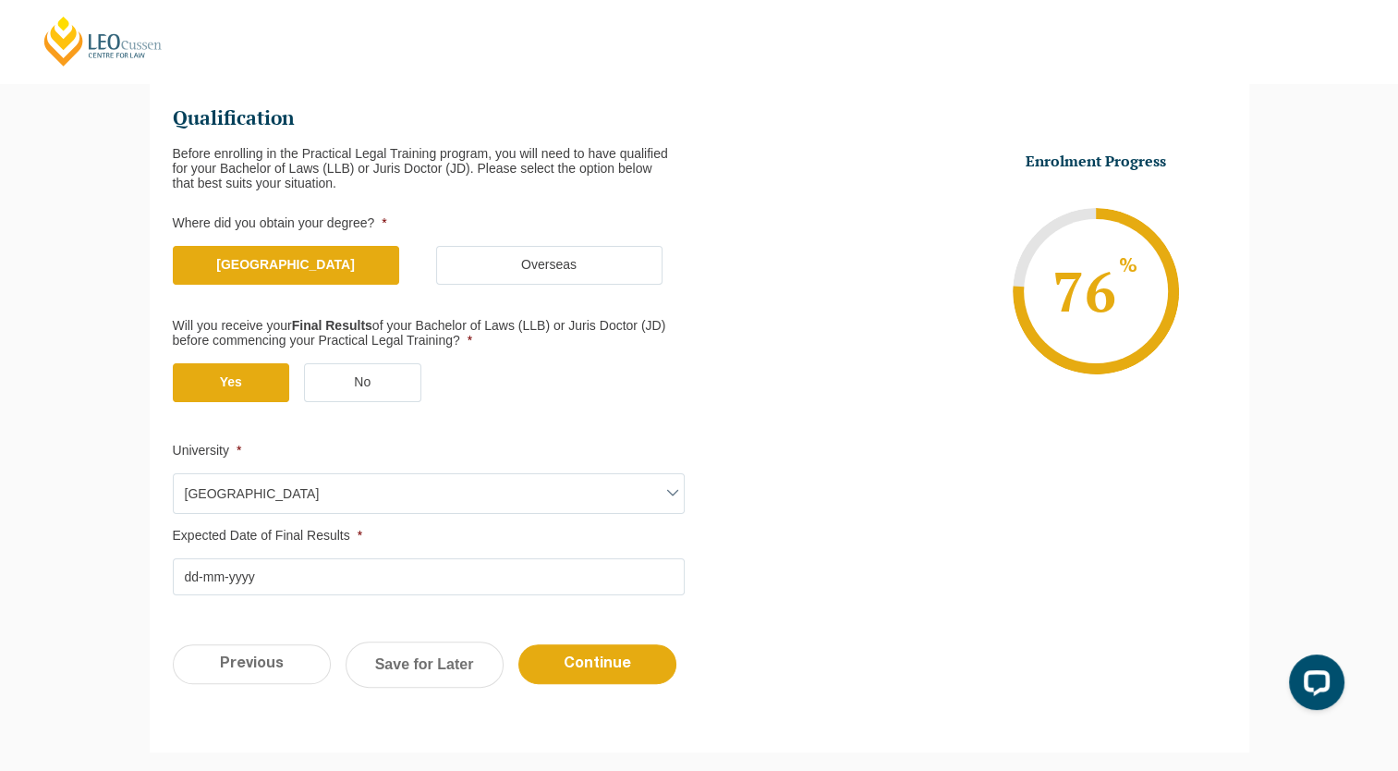
drag, startPoint x: 617, startPoint y: 544, endPoint x: 599, endPoint y: 560, distance: 23.6
click at [612, 551] on li "Expected Date of Final Results * DD dash MM dash YYYY" at bounding box center [436, 562] width 527 height 67
click at [594, 572] on input "Expected Date of Final Results *" at bounding box center [429, 576] width 512 height 37
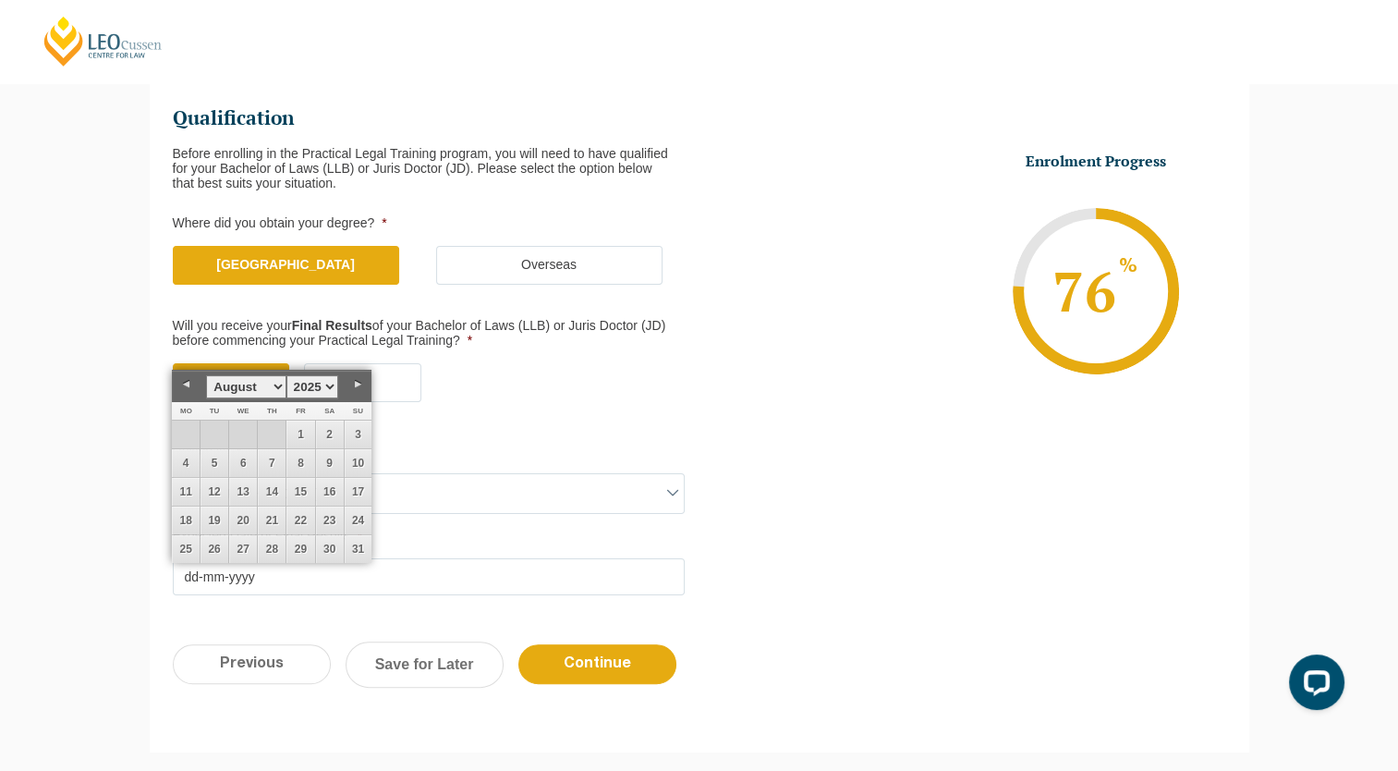
click at [296, 385] on select "1925 1926 1927 1928 1929 1930 1931 1932 1933 1934 1935 1936 1937 1938 1939 1940…" at bounding box center [313, 386] width 52 height 23
click at [958, 548] on ul "Qualification Before enrolling in the Practical Legal Training program, you wil…" at bounding box center [700, 349] width 1054 height 493
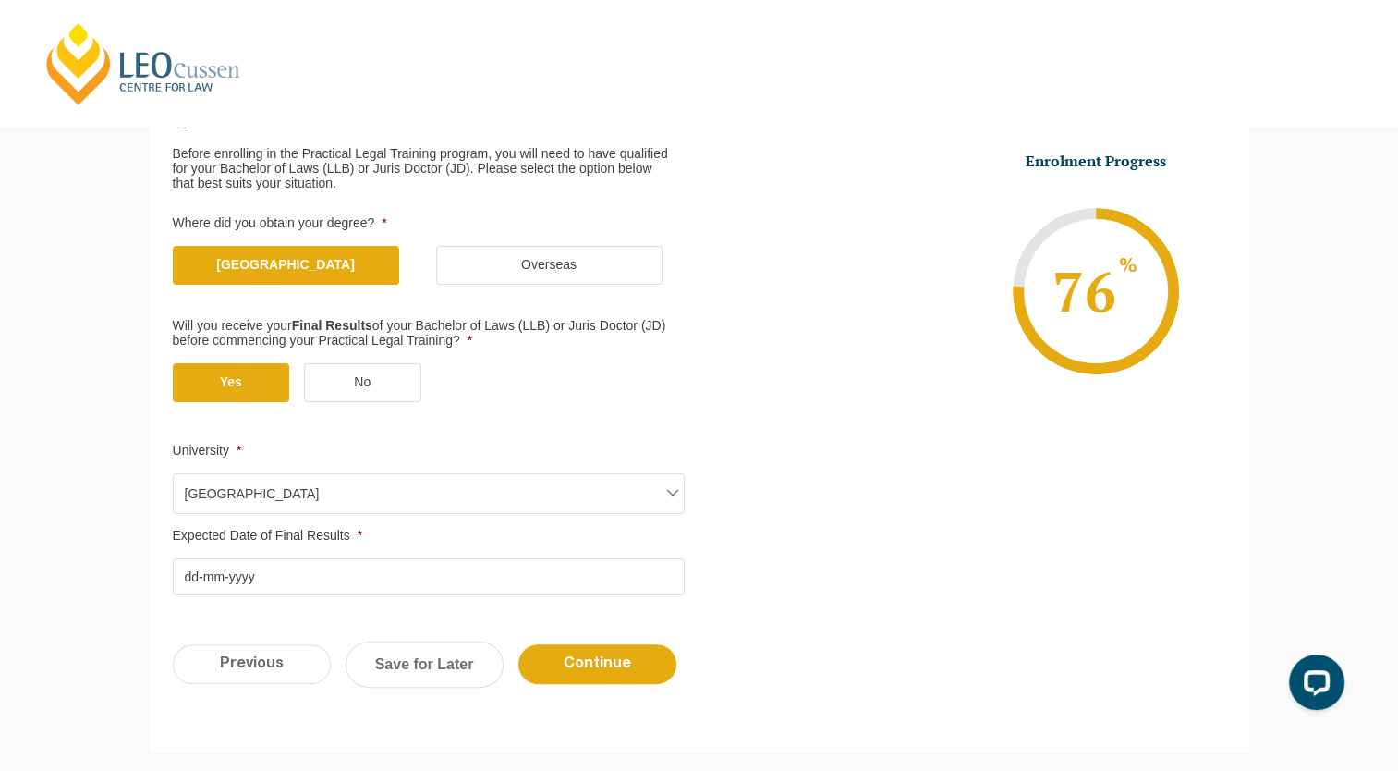
click at [409, 581] on input "Expected Date of Final Results *" at bounding box center [429, 576] width 512 height 37
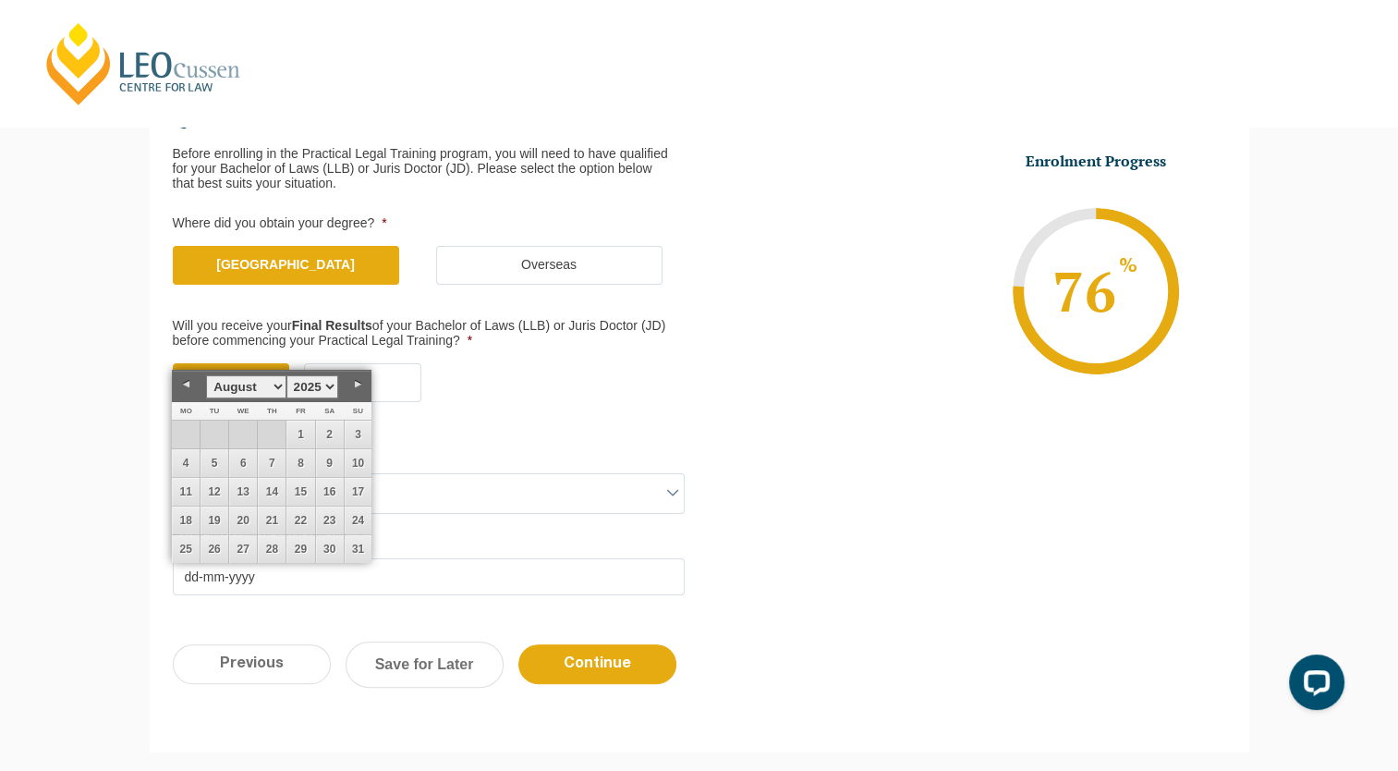
click at [328, 380] on select "1925 1926 1927 1928 1929 1930 1931 1932 1933 1934 1935 1936 1937 1938 1939 1940…" at bounding box center [313, 386] width 52 height 23
click at [251, 387] on select "January February March April May June July August September October November De…" at bounding box center [245, 386] width 79 height 23
click at [217, 499] on link "16" at bounding box center [215, 492] width 28 height 28
type input "16-07-2013"
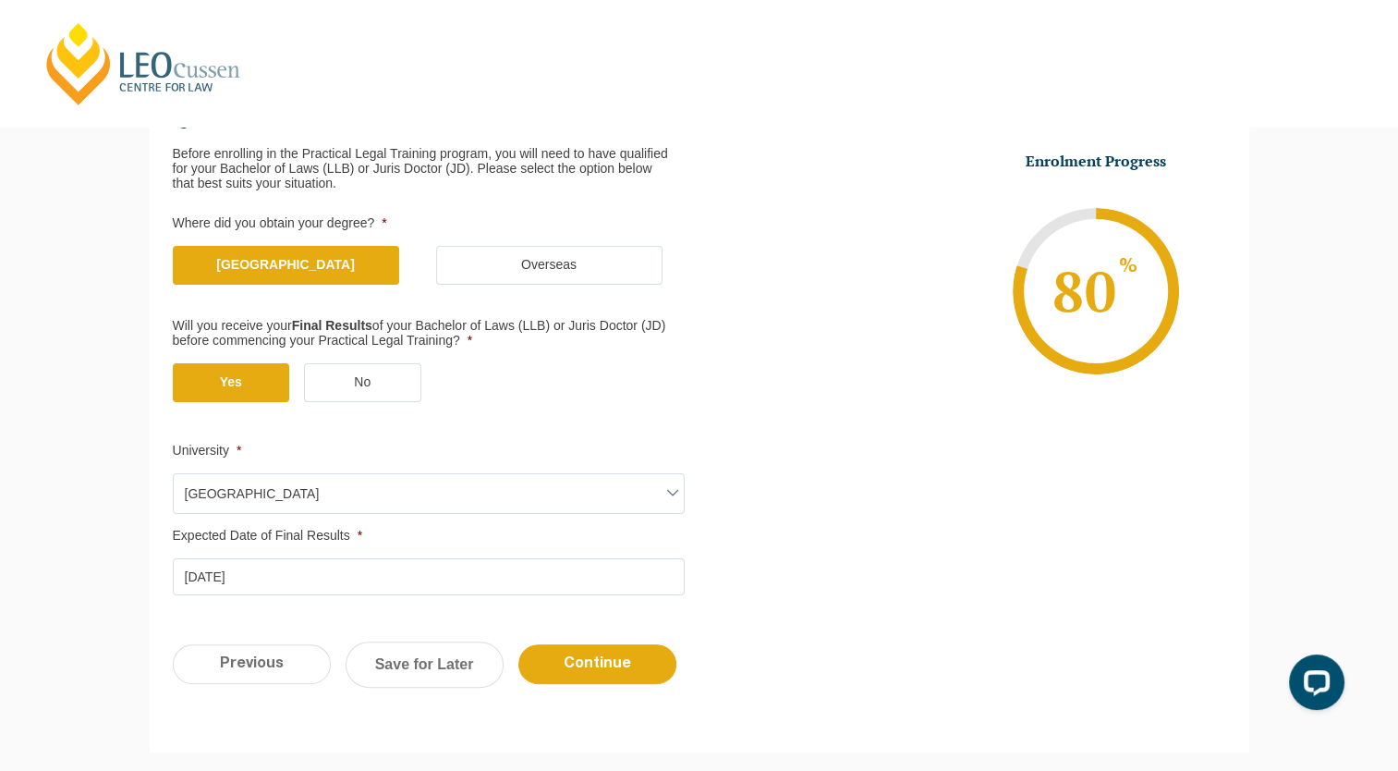
click at [769, 532] on ul "Qualification Before enrolling in the Practical Legal Training program, you wil…" at bounding box center [700, 349] width 1054 height 493
click at [610, 674] on input "Continue" at bounding box center [598, 664] width 158 height 40
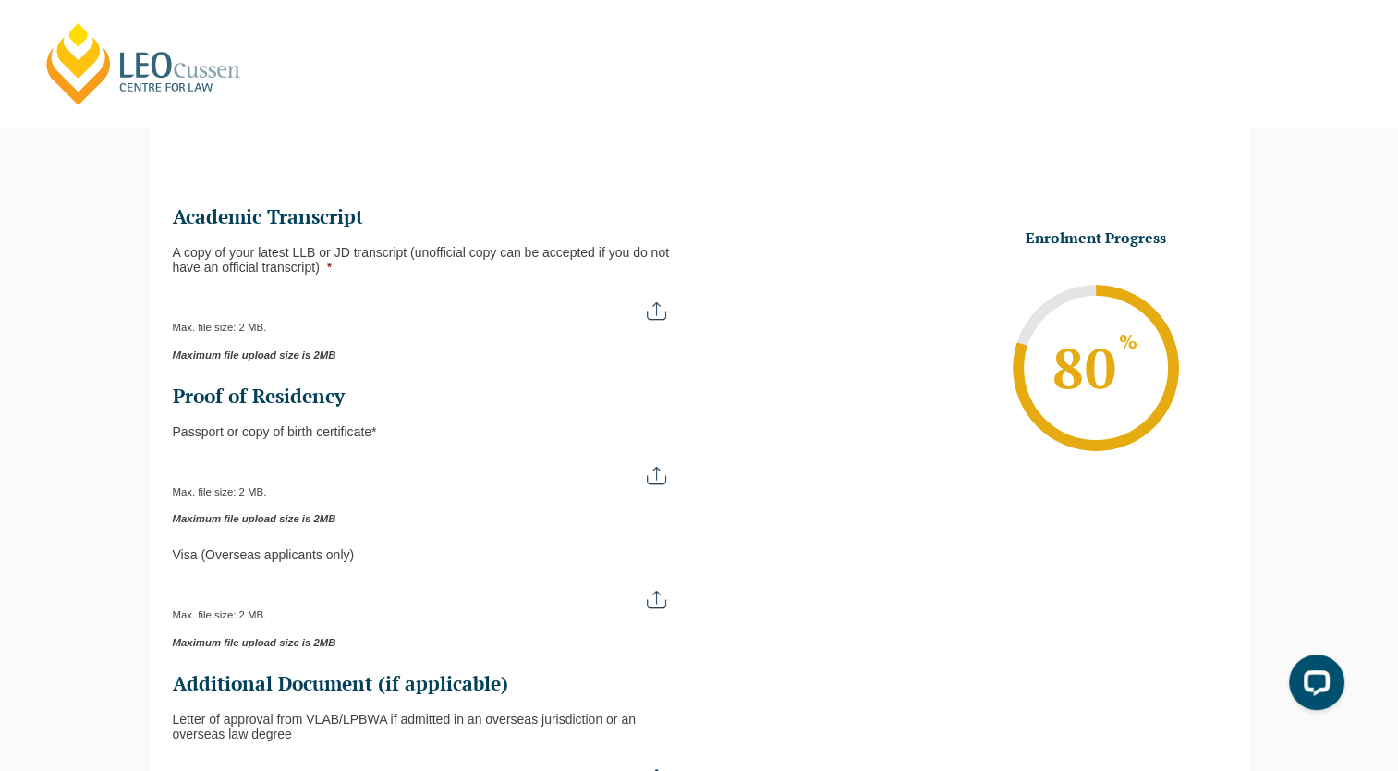
scroll to position [159, 0]
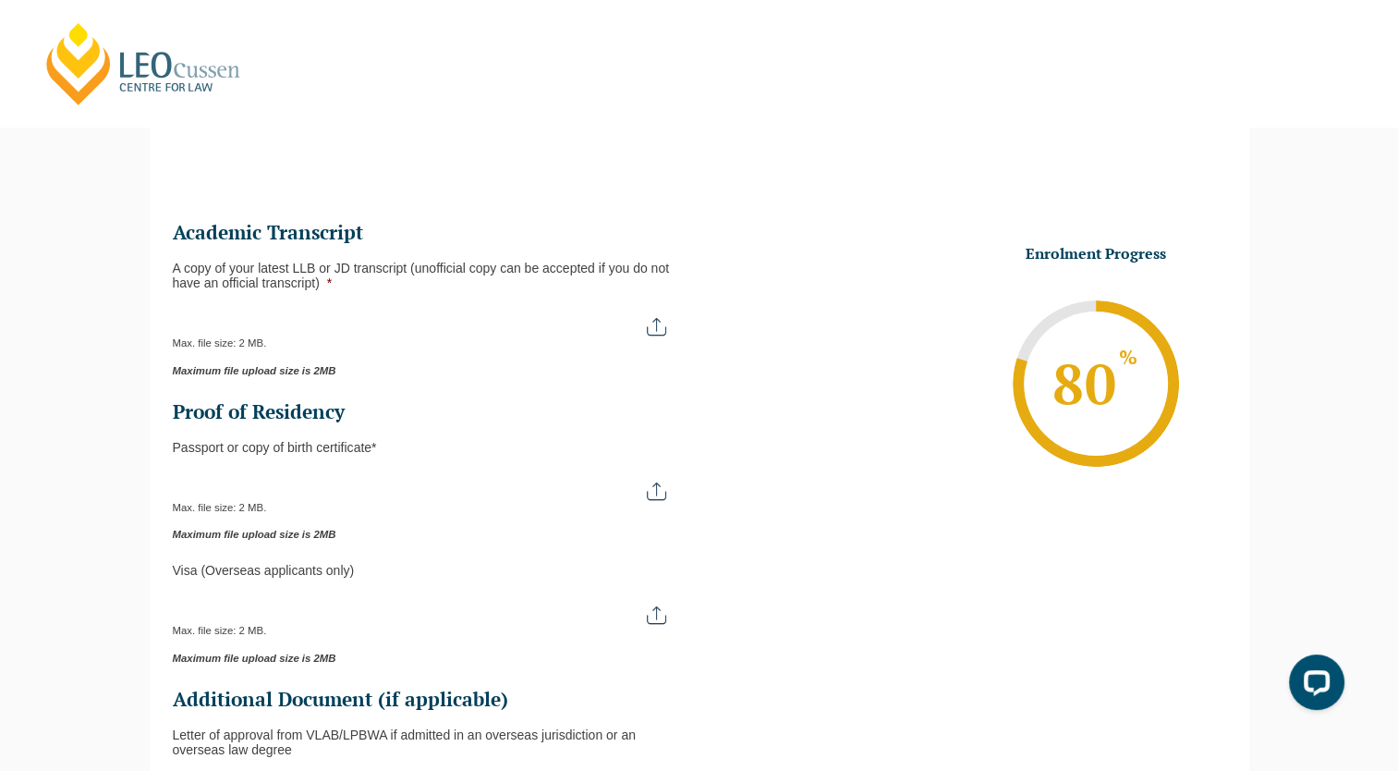
click at [647, 324] on input "A copy of your latest LLB or JD transcript (unofficial copy can be accepted if …" at bounding box center [429, 319] width 512 height 31
type input "C:\fakepath\Academic Transcript - UQ - LLB - 2013.pdf"
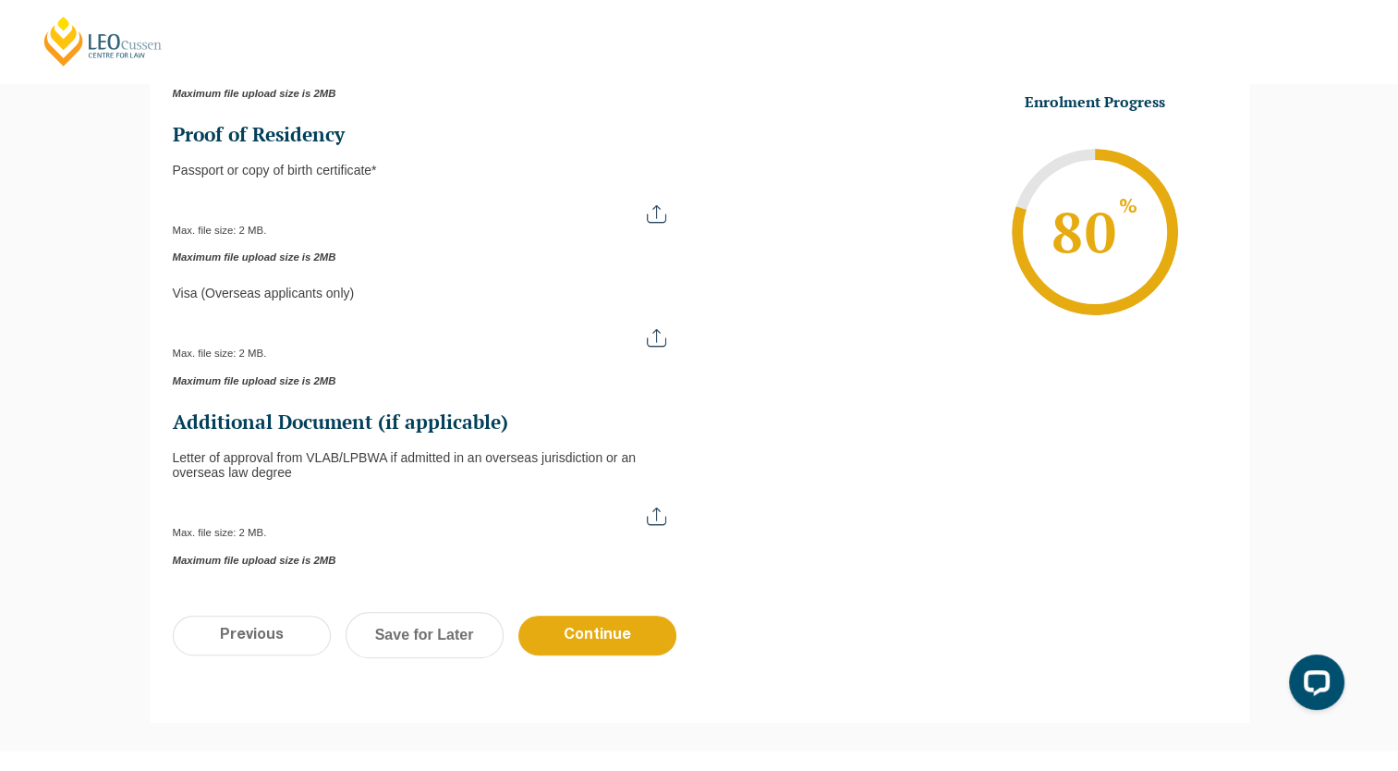
scroll to position [251, 0]
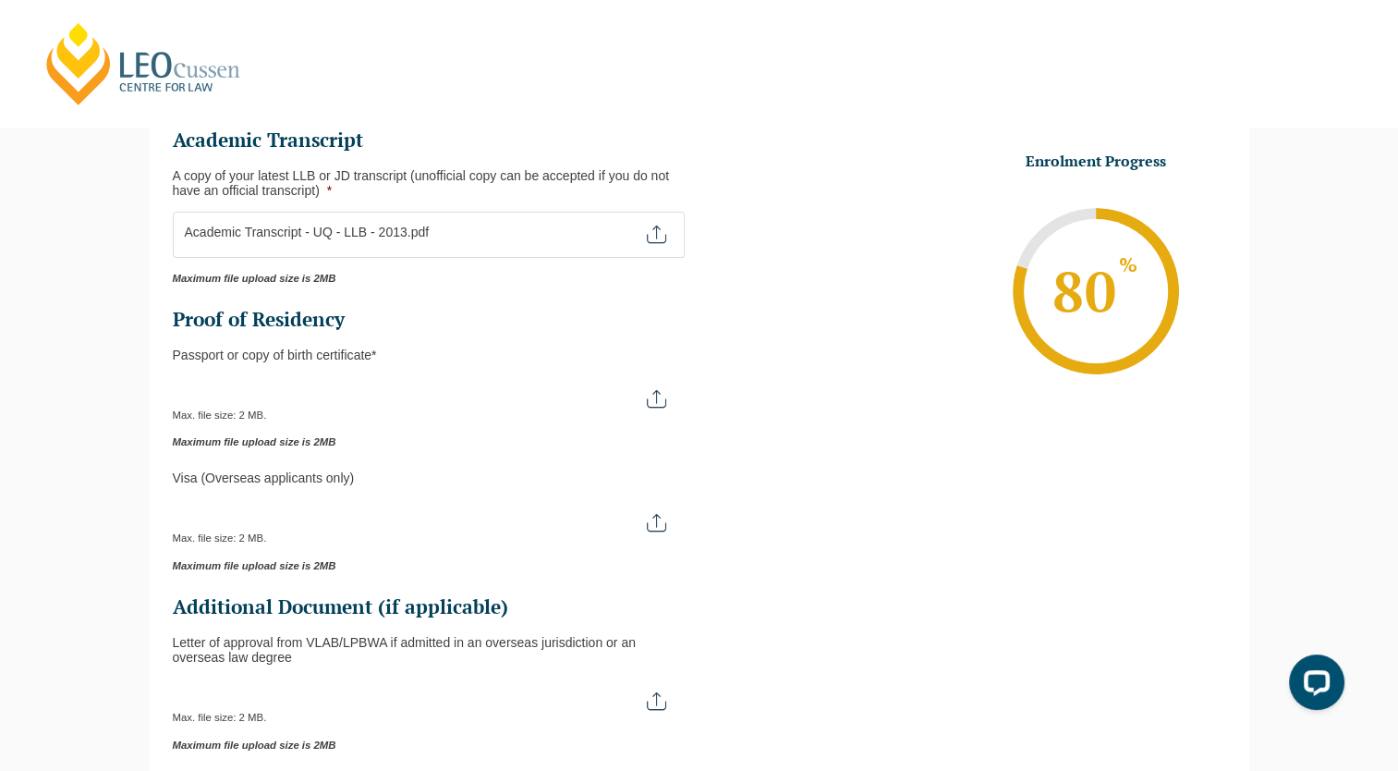
click at [67, 431] on div "Please note that your information is saved on our server as you enter it. Congr…" at bounding box center [699, 454] width 1398 height 962
click at [0, 465] on html "Leo Cussen Centre for Law Search here Practical Legal Training Our Practical Le…" at bounding box center [699, 134] width 1398 height 771
click at [650, 389] on input "Passport or Copy of Birth Certificate *" at bounding box center [429, 391] width 512 height 31
type input "C:\fakepath\HKID.pdf"
click at [611, 472] on div "Visa (Overseas applicants only)" at bounding box center [429, 477] width 512 height 15
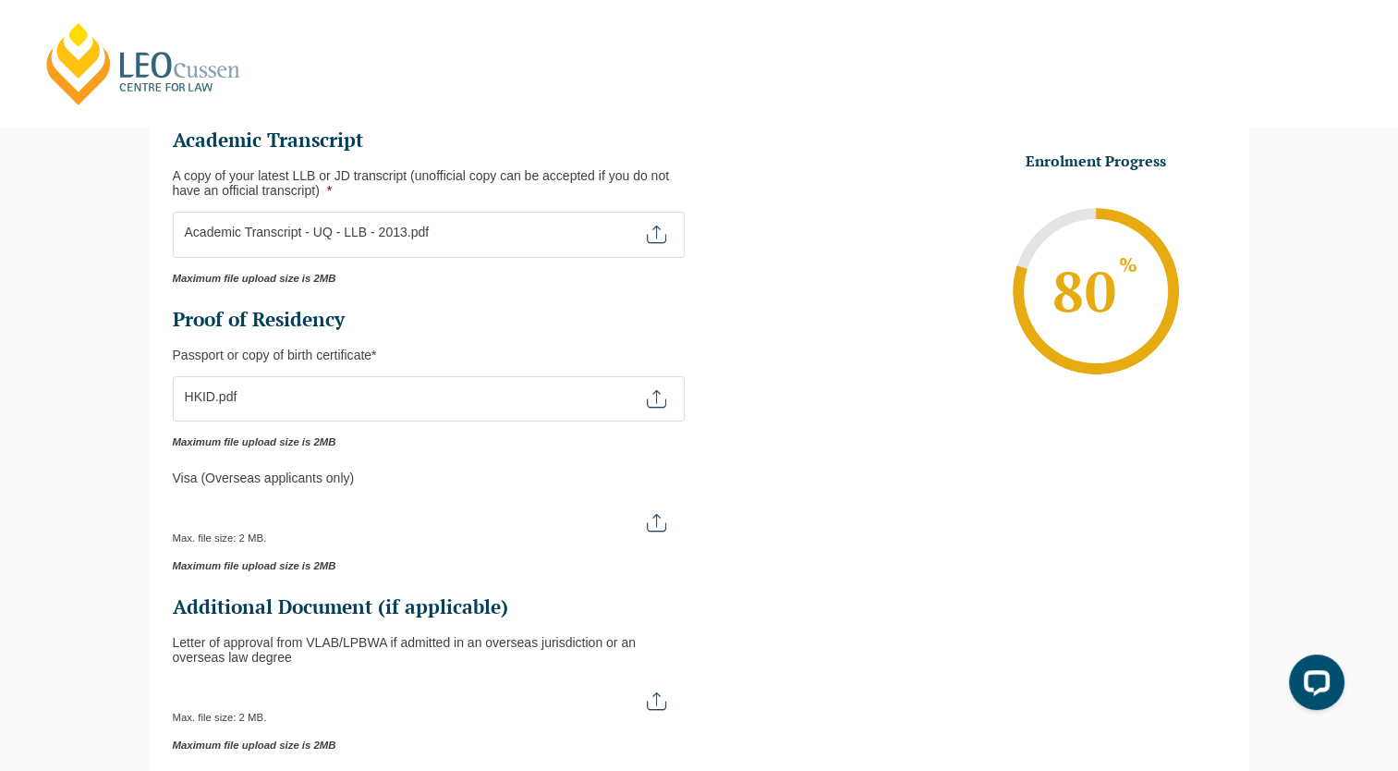
click at [582, 521] on input "Visa (overseas applicants only)" at bounding box center [429, 514] width 512 height 31
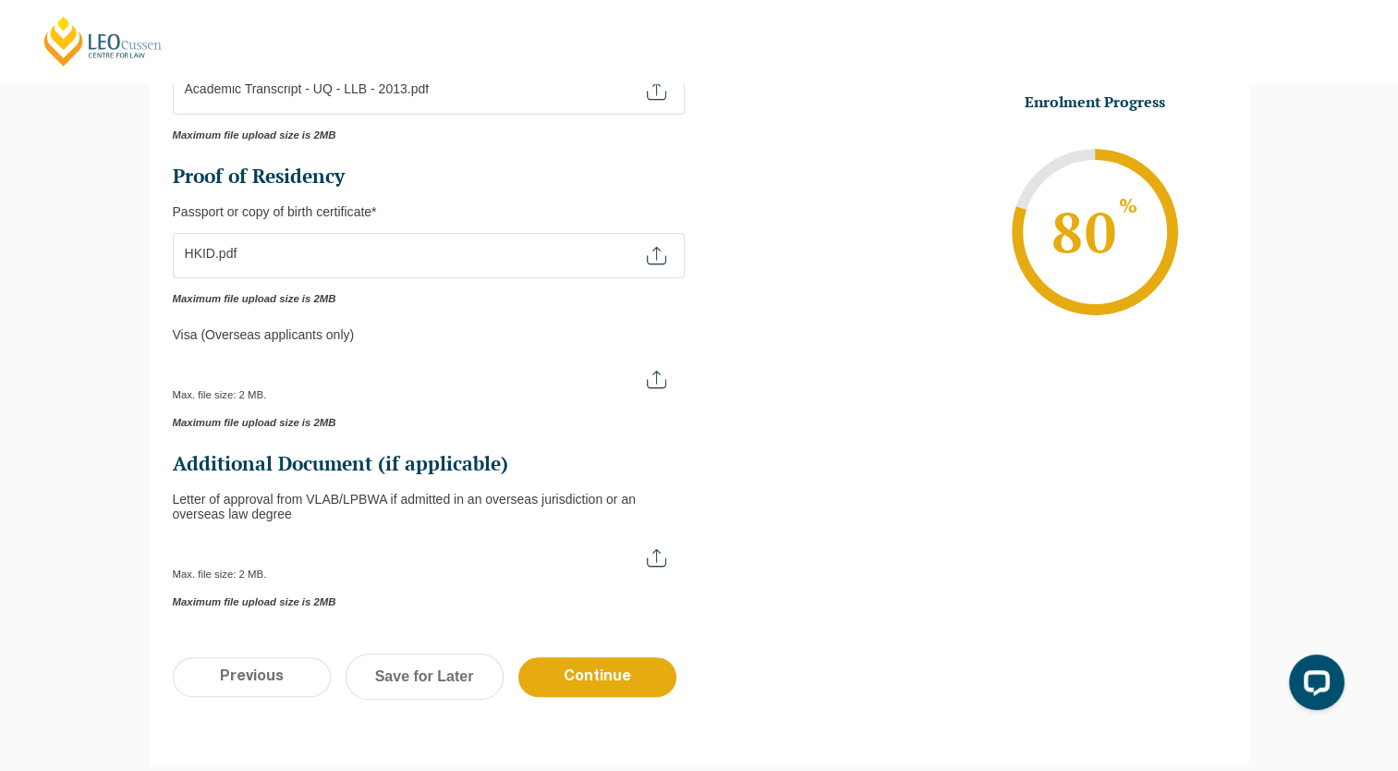
scroll to position [436, 0]
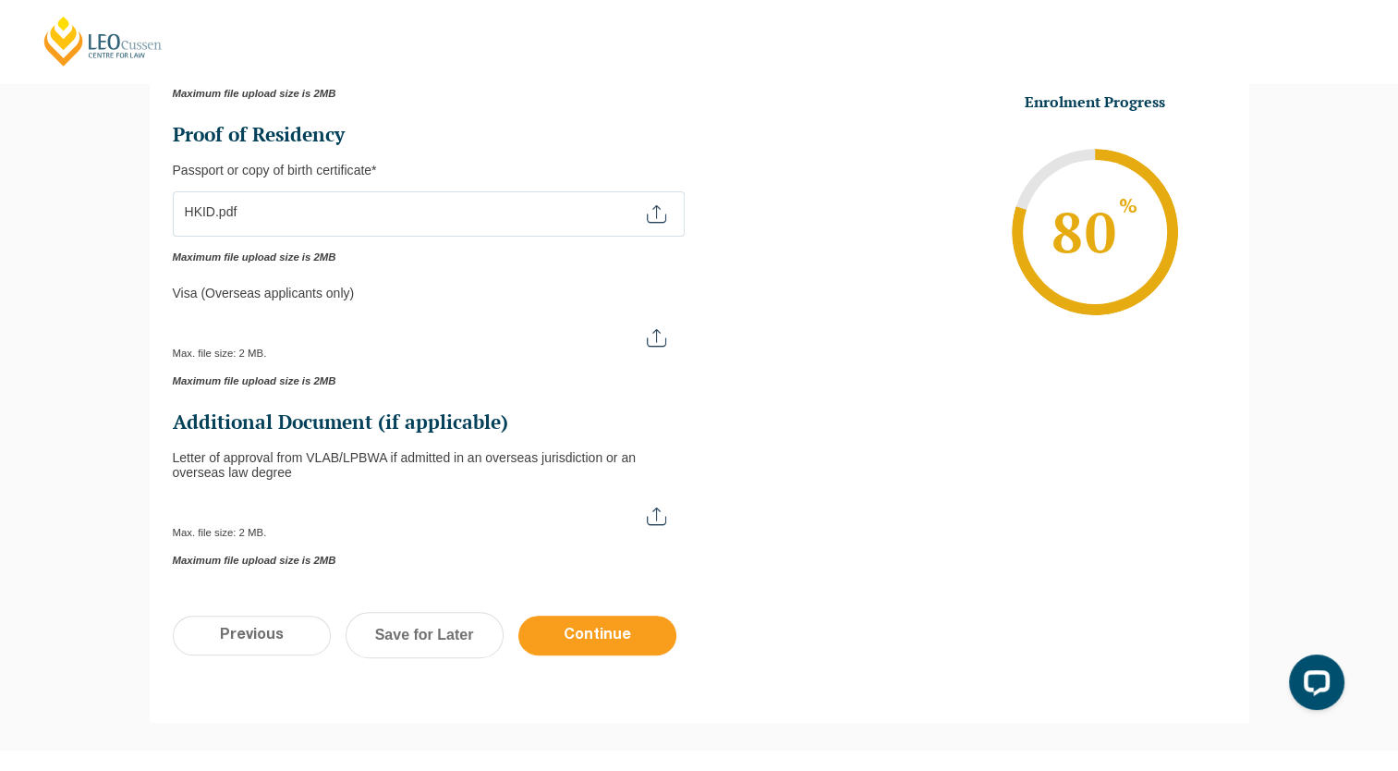
click at [640, 638] on input "Continue" at bounding box center [598, 636] width 158 height 40
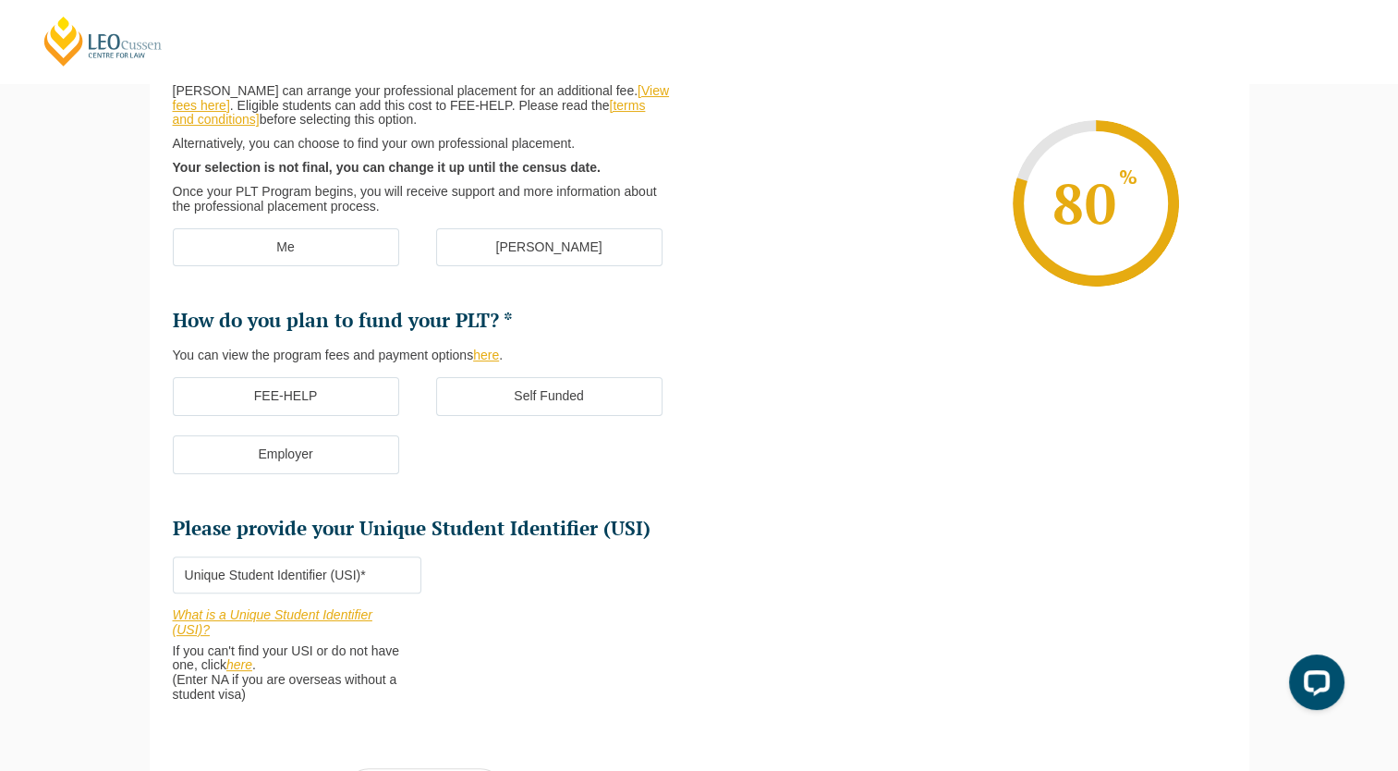
scroll to position [159, 0]
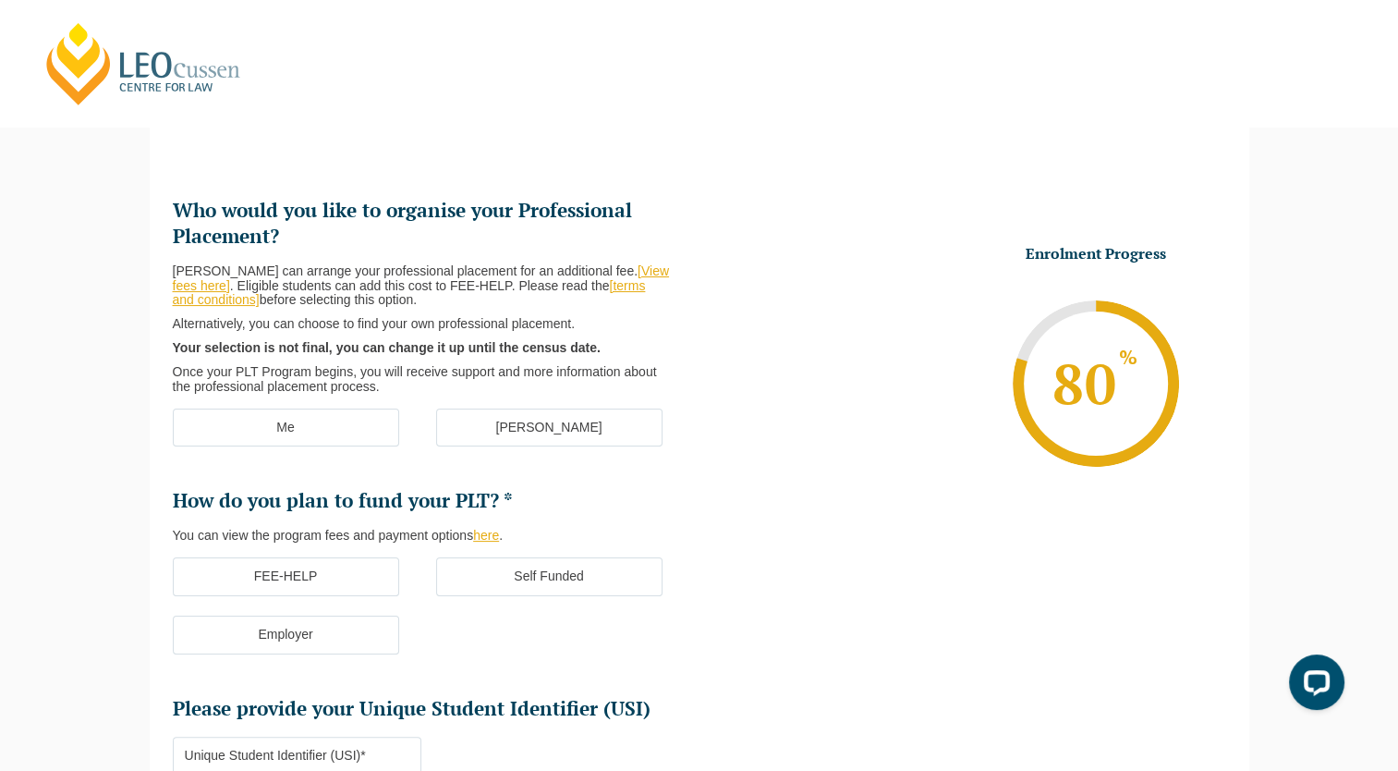
click at [501, 439] on label "[PERSON_NAME]" at bounding box center [549, 428] width 226 height 39
click at [0, 0] on input "[PERSON_NAME]" at bounding box center [0, 0] width 0 height 0
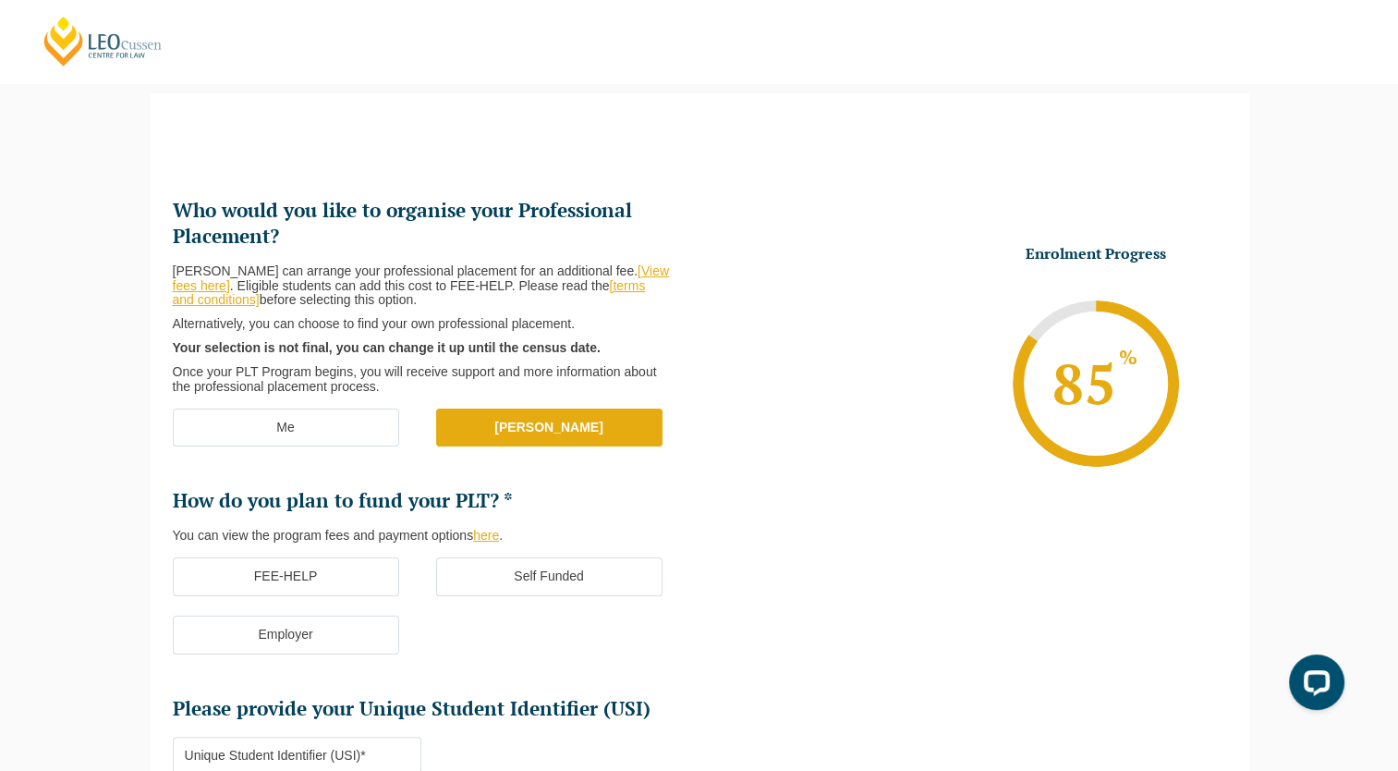
scroll to position [251, 0]
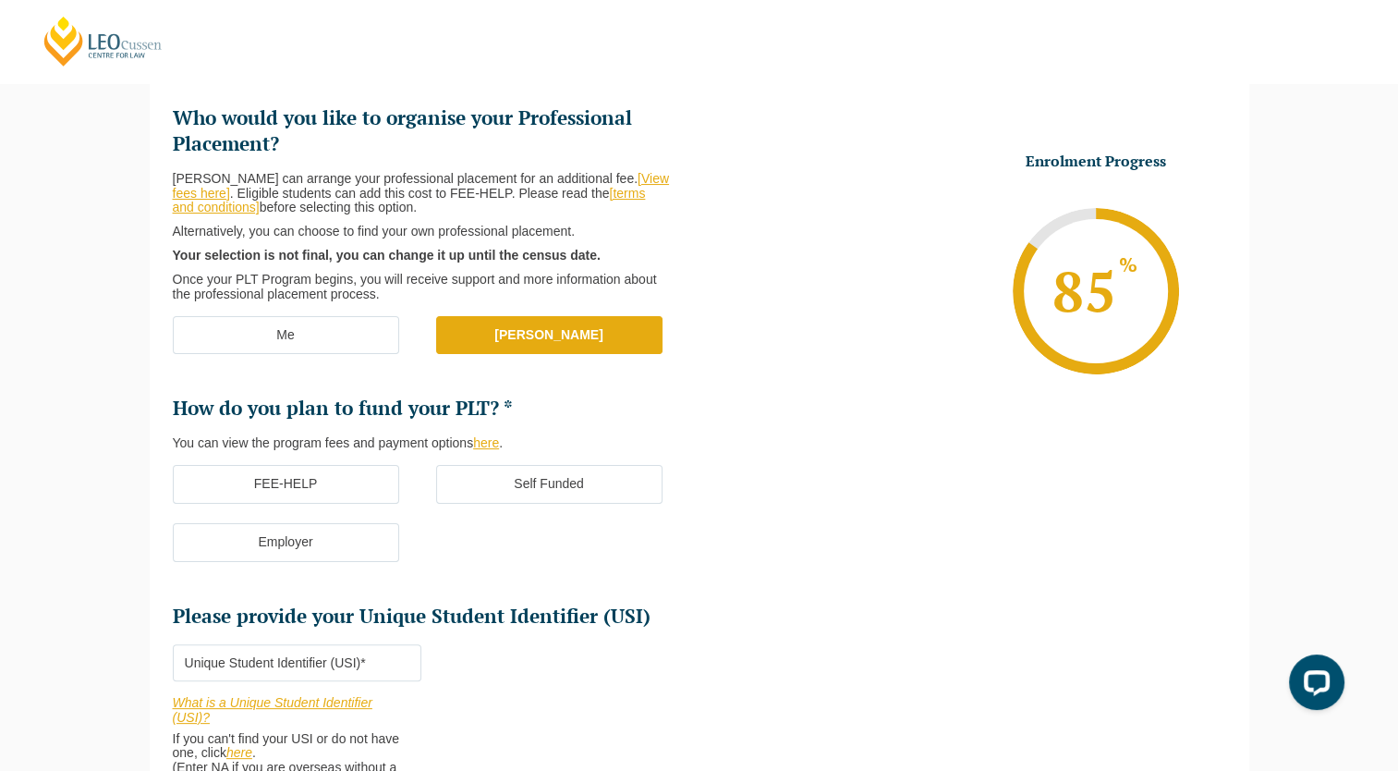
click at [518, 479] on label "Self Funded" at bounding box center [549, 484] width 226 height 39
click at [0, 0] on input "Self Funded" at bounding box center [0, 0] width 0 height 0
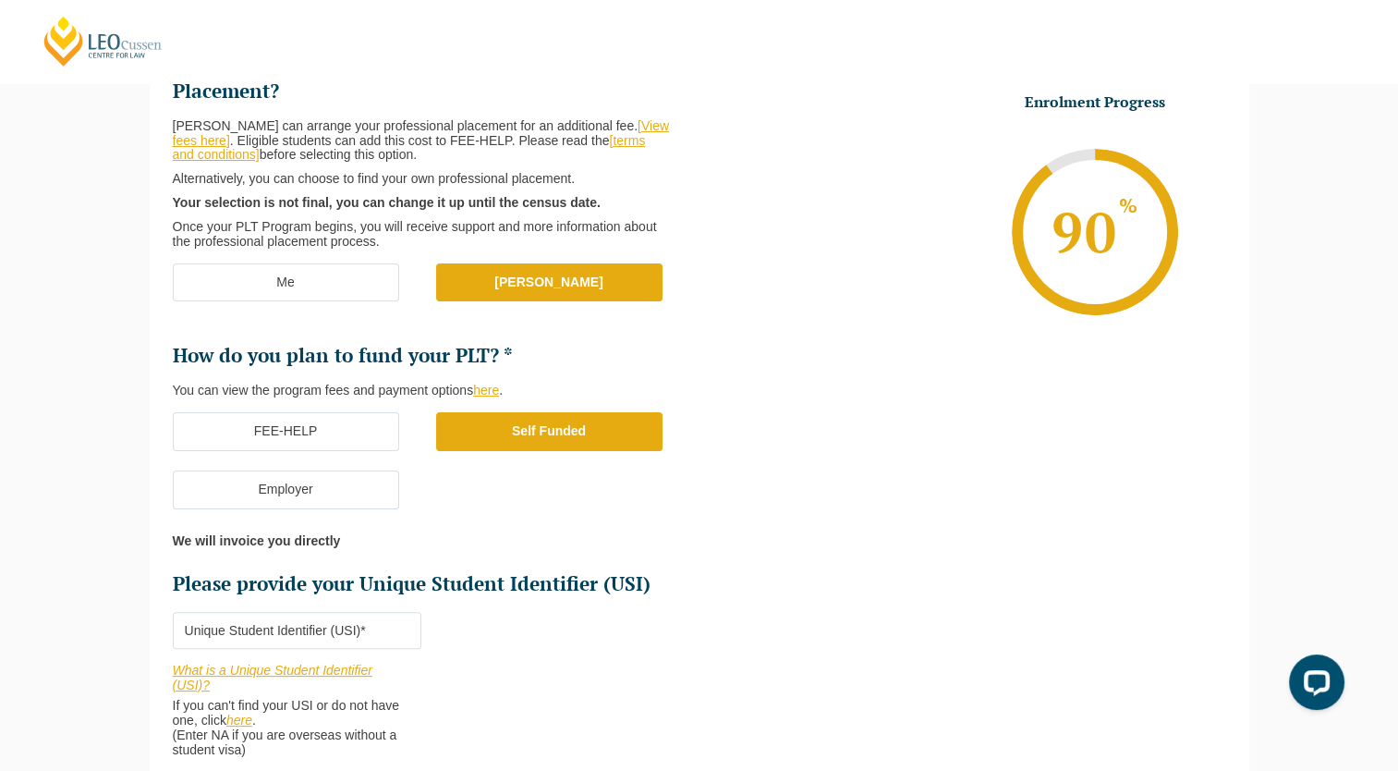
scroll to position [344, 0]
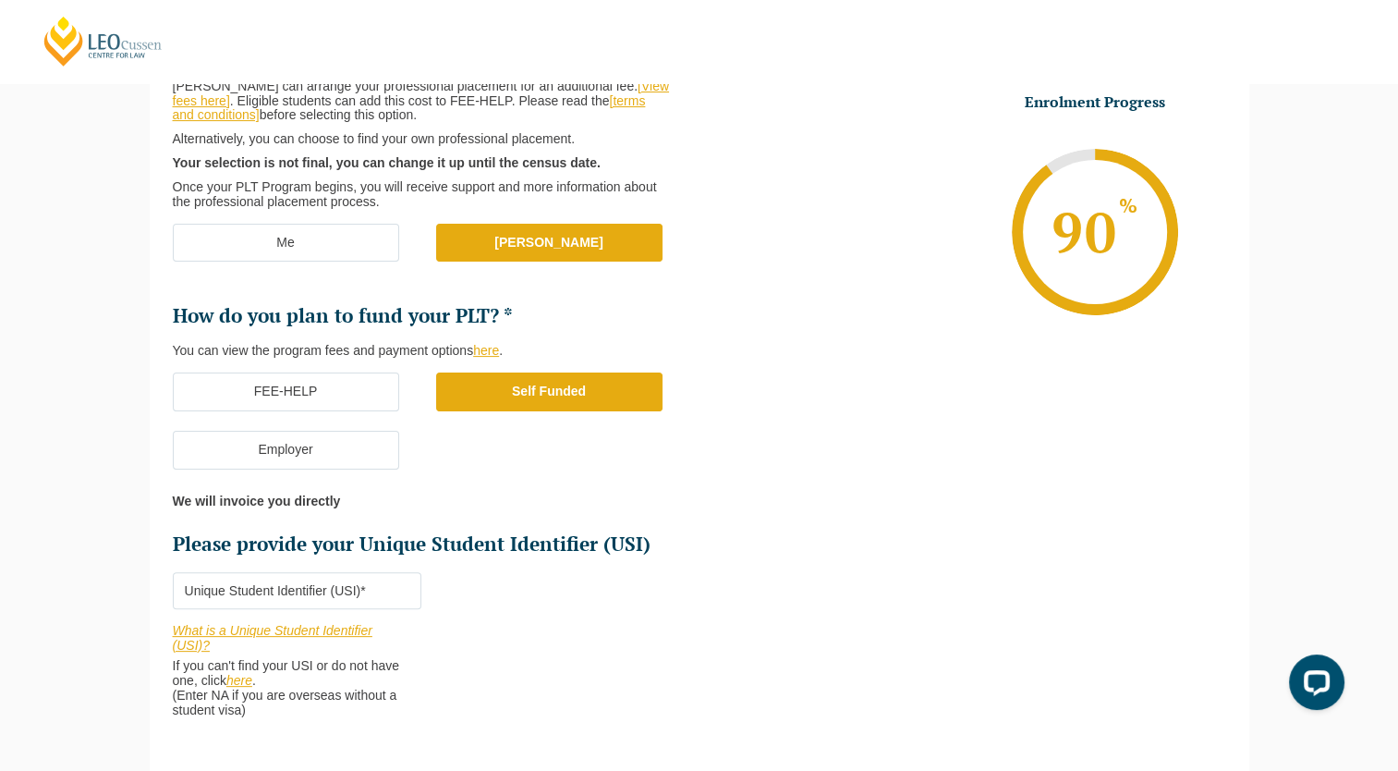
click at [299, 589] on input "Please provide your Unique Student Identifier (USI) *" at bounding box center [297, 590] width 249 height 37
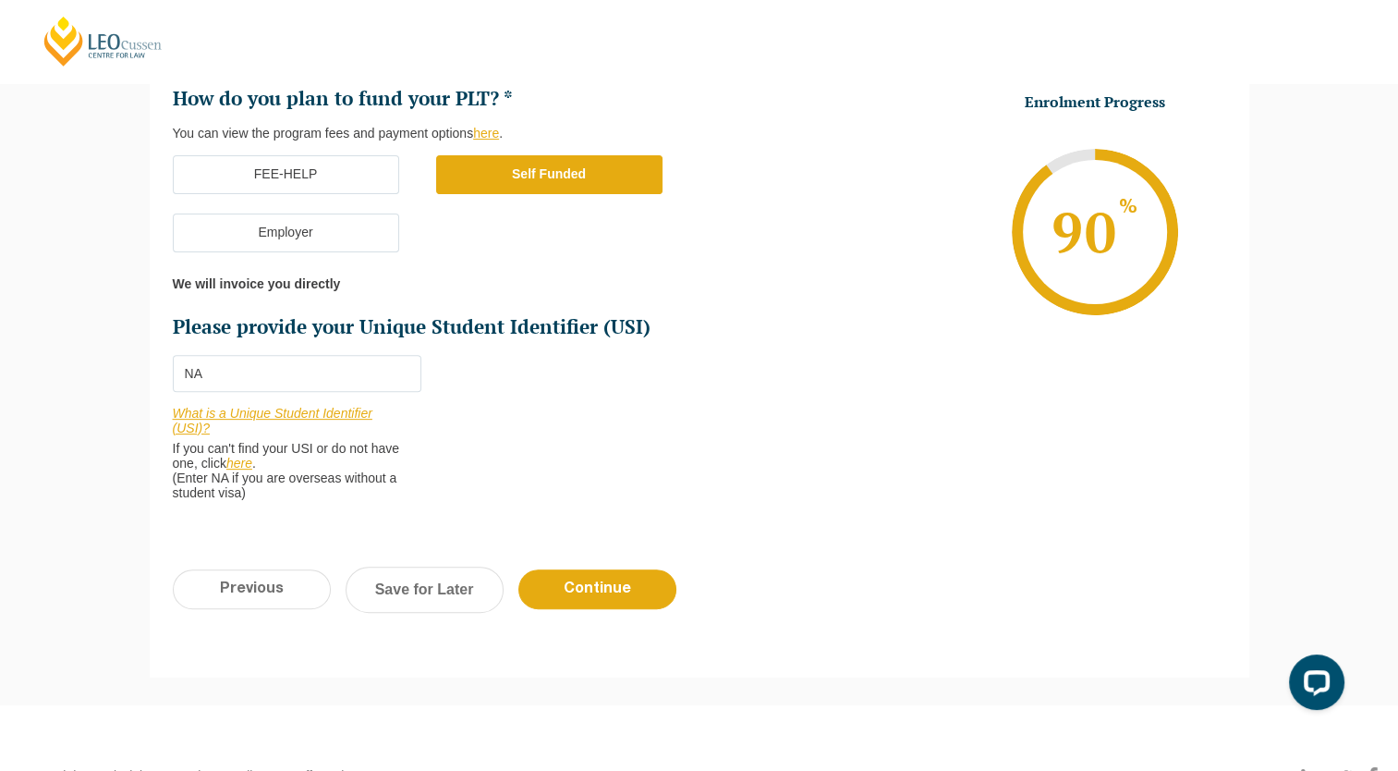
scroll to position [694, 0]
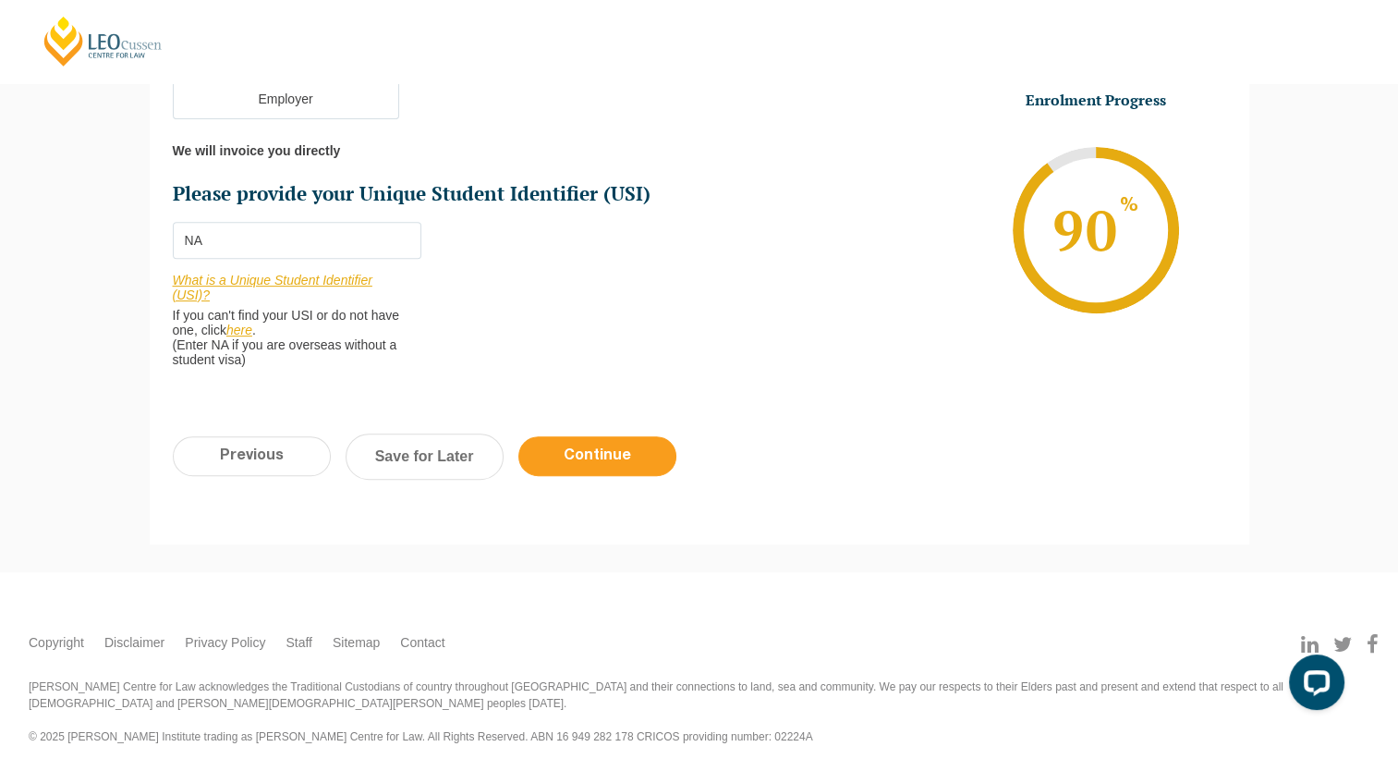
type input "NA"
click at [601, 471] on input "Continue" at bounding box center [598, 456] width 158 height 40
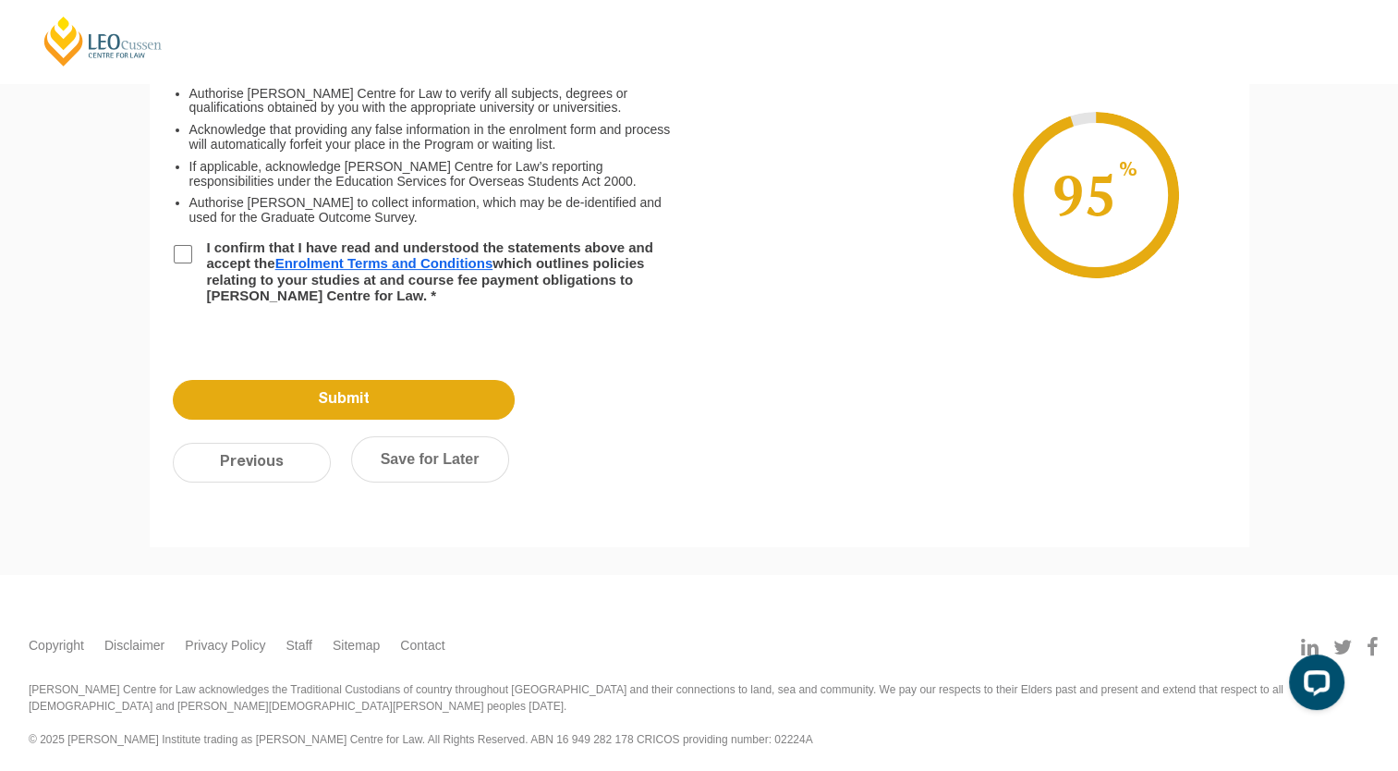
scroll to position [159, 0]
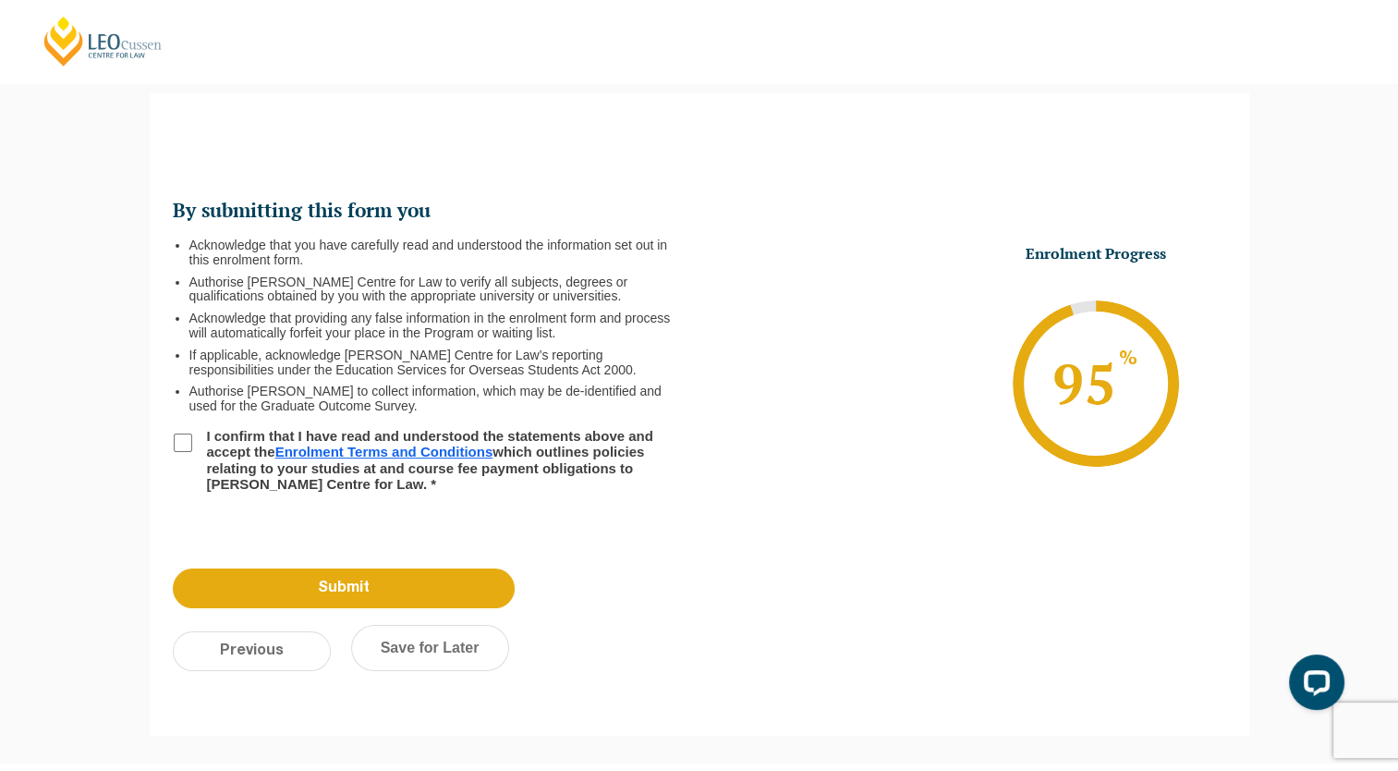
click at [171, 438] on div "By submitting this form you Acknowledge that you have carefully read and unders…" at bounding box center [700, 335] width 1100 height 429
click at [174, 443] on input "I confirm that I have read and understood the statements above and accept the E…" at bounding box center [183, 442] width 18 height 18
checkbox input "true"
click at [382, 600] on input "Submit" at bounding box center [344, 588] width 342 height 40
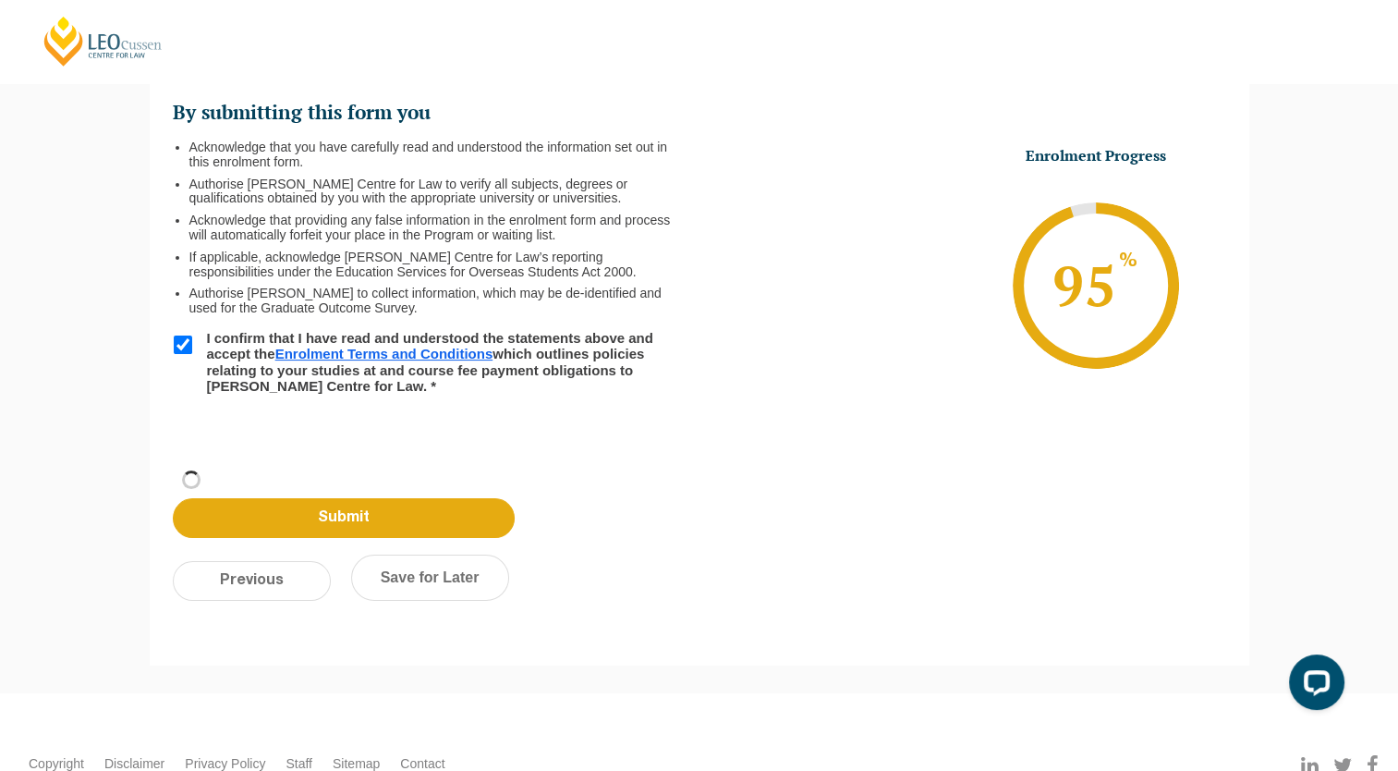
scroll to position [62, 0]
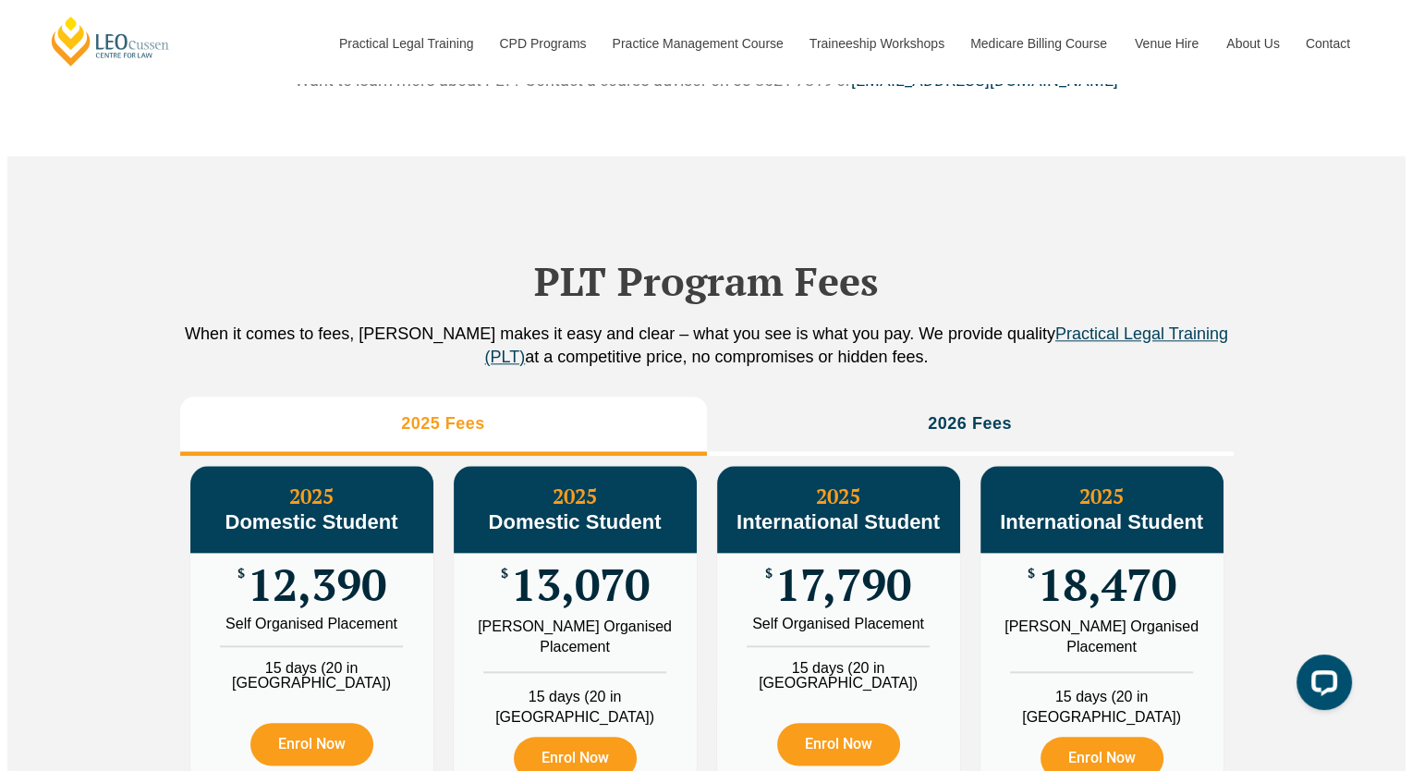
scroll to position [2033, 0]
